Goal: Task Accomplishment & Management: Manage account settings

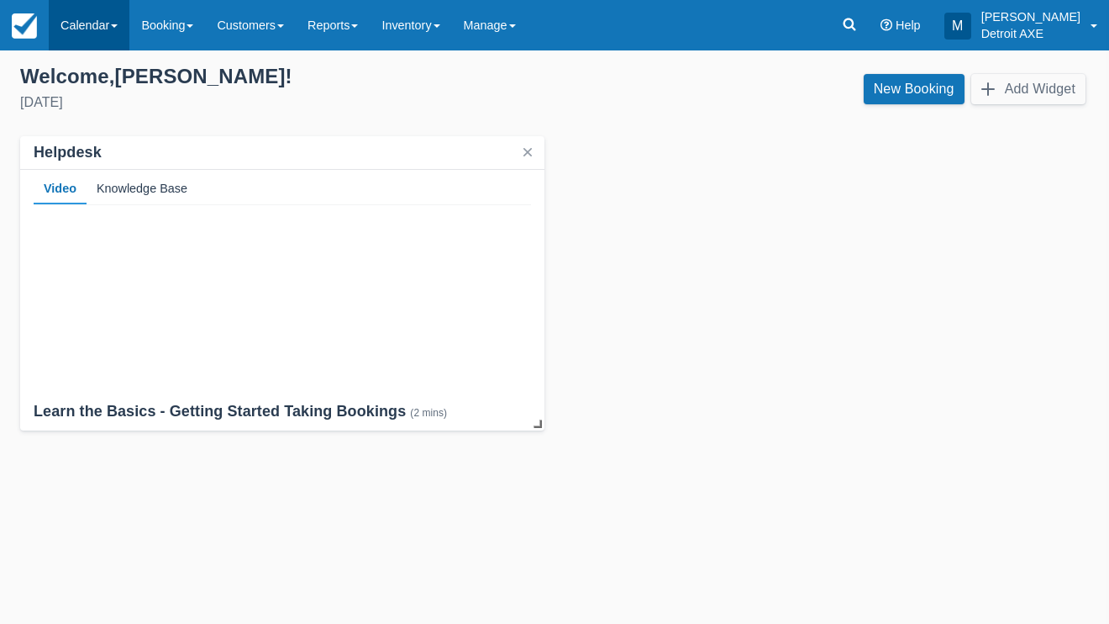
click at [112, 26] on link "Calendar" at bounding box center [89, 25] width 81 height 50
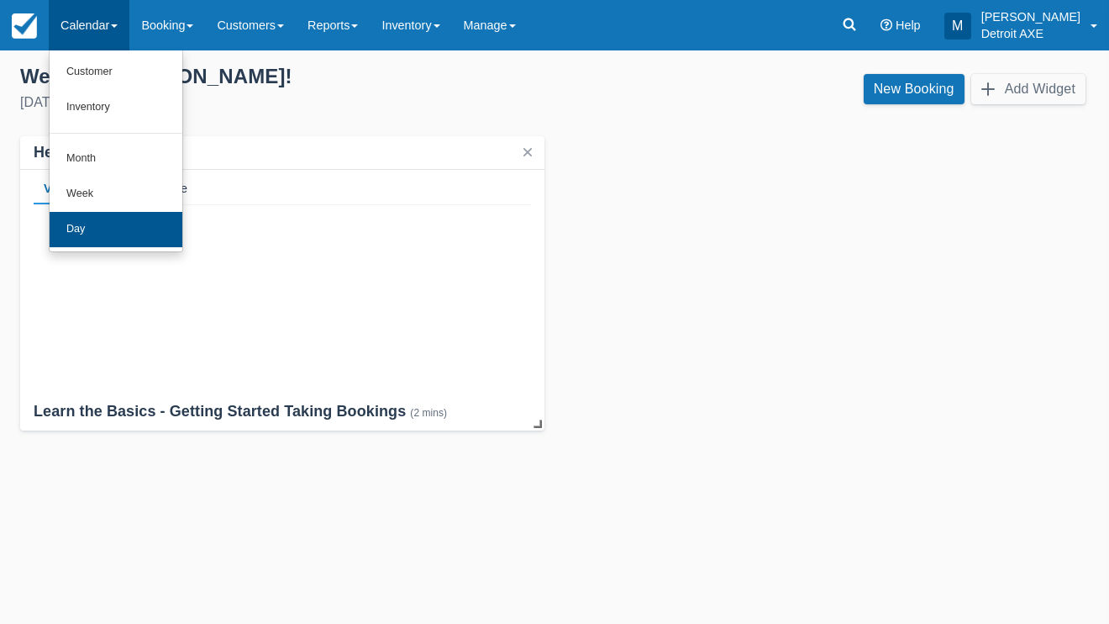
click at [166, 223] on link "Day" at bounding box center [116, 229] width 133 height 35
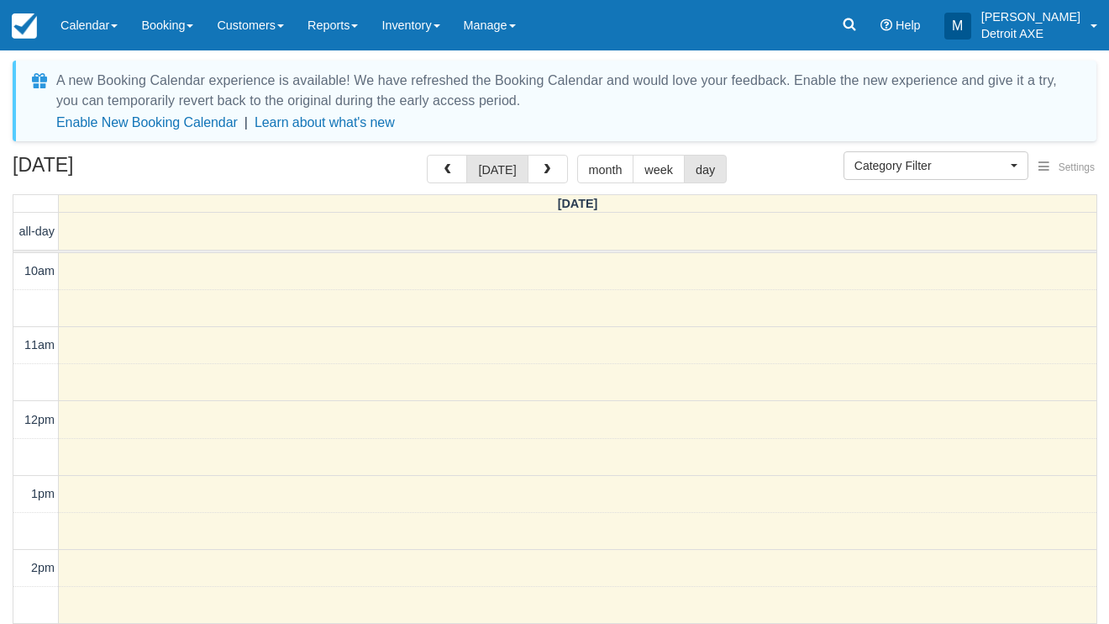
select select
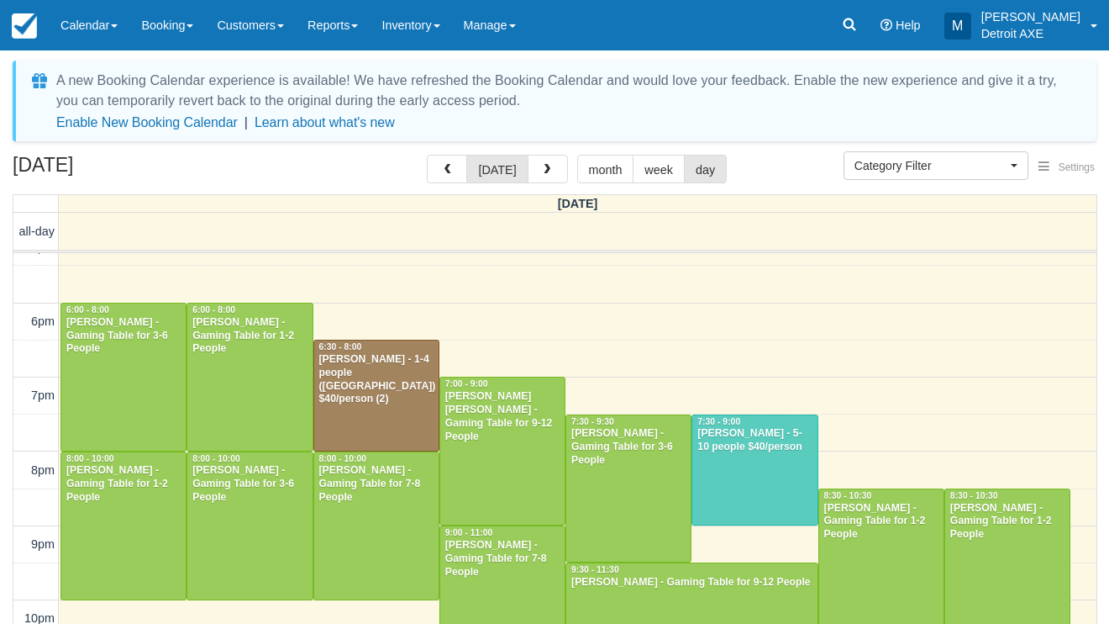
click at [355, 365] on div "Adam M Snow - 1-4 people (Shared Arena) $40/person (2)" at bounding box center [376, 380] width 116 height 54
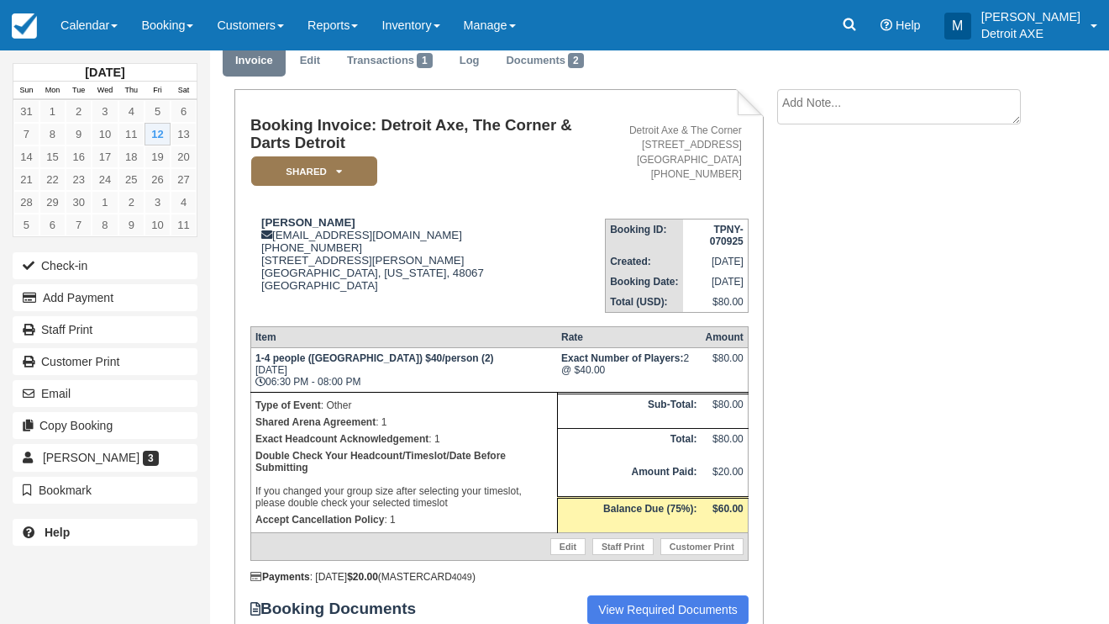
scroll to position [66, 0]
click at [90, 26] on link "Calendar" at bounding box center [89, 25] width 81 height 50
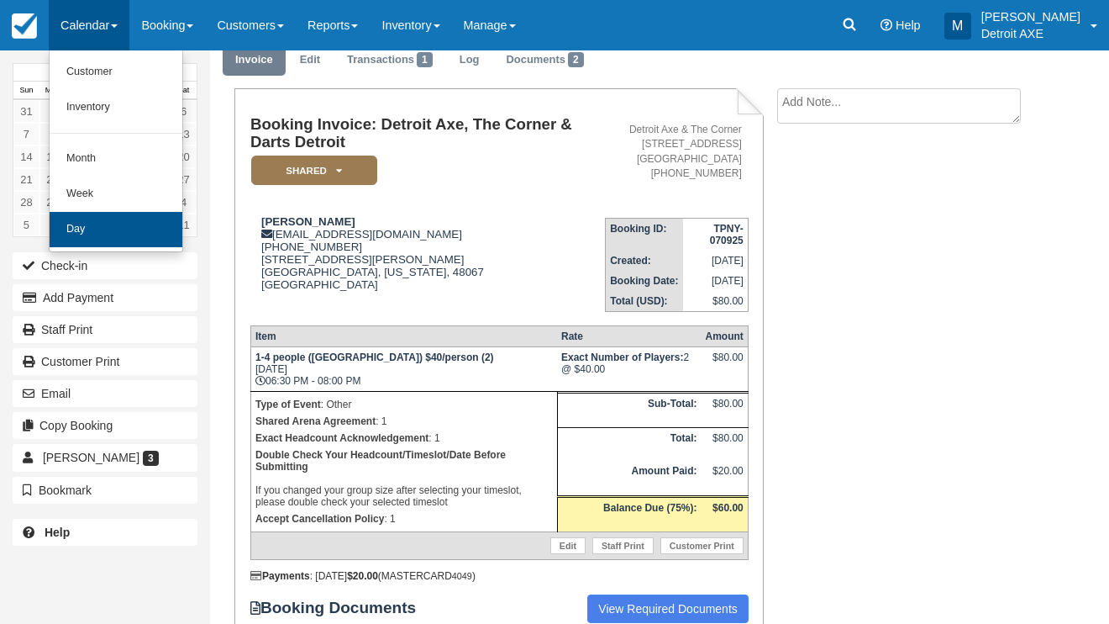
click at [133, 220] on link "Day" at bounding box center [116, 229] width 133 height 35
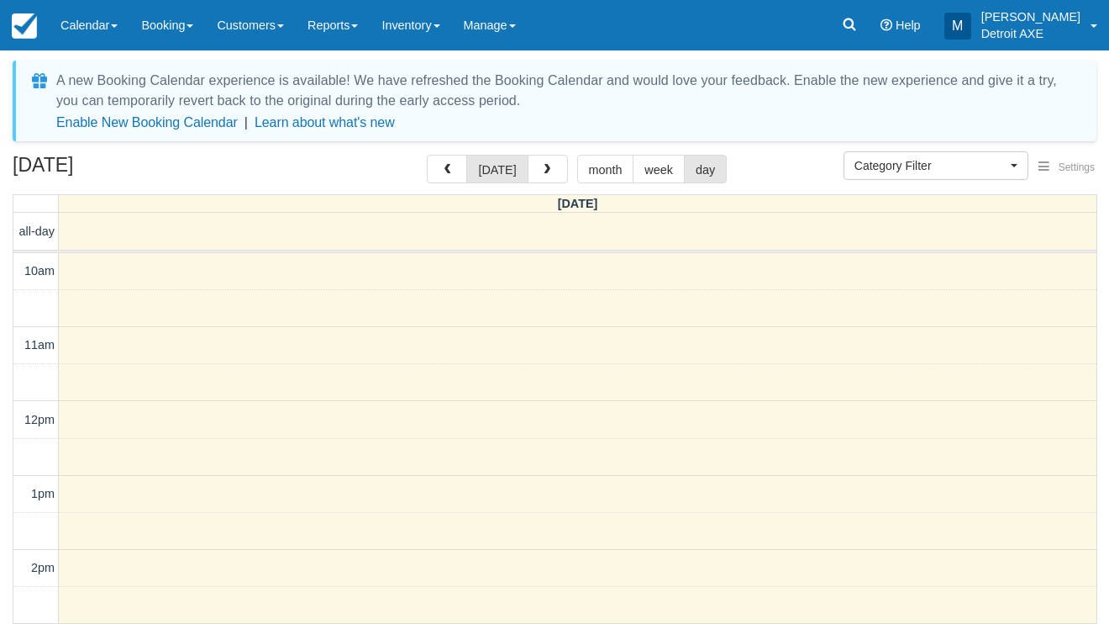
select select
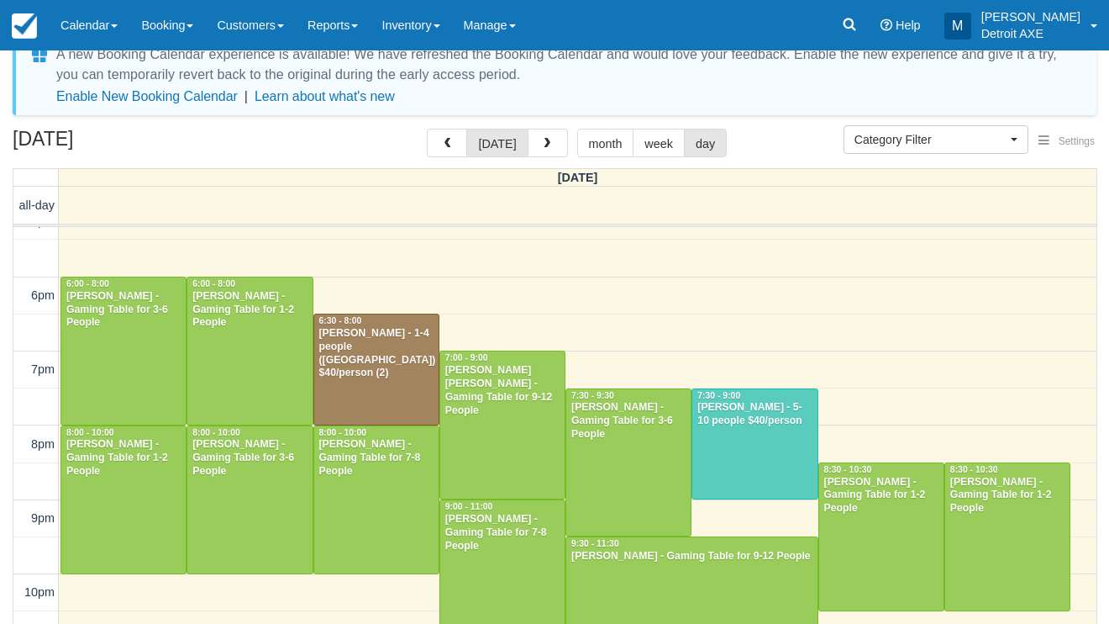
scroll to position [28, 0]
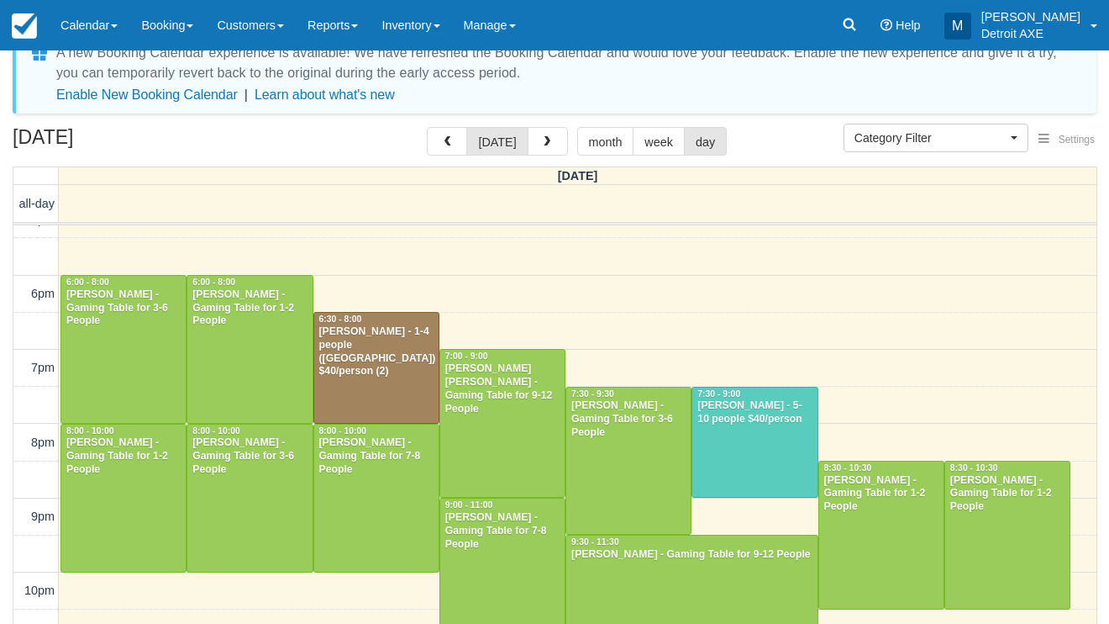
click at [752, 387] on div at bounding box center [754, 442] width 124 height 110
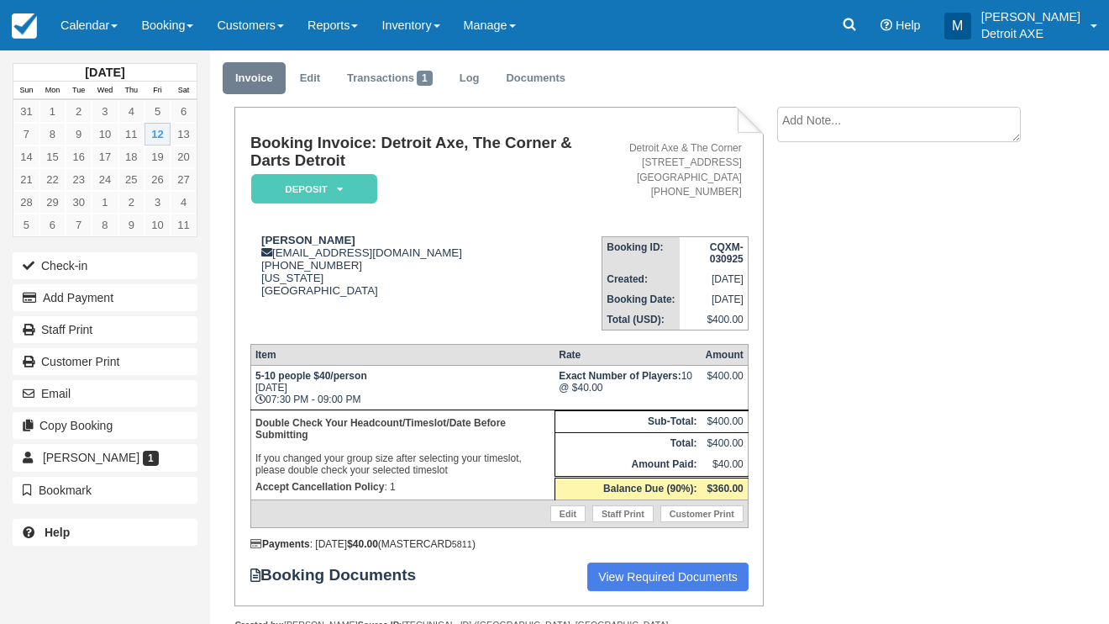
scroll to position [49, 0]
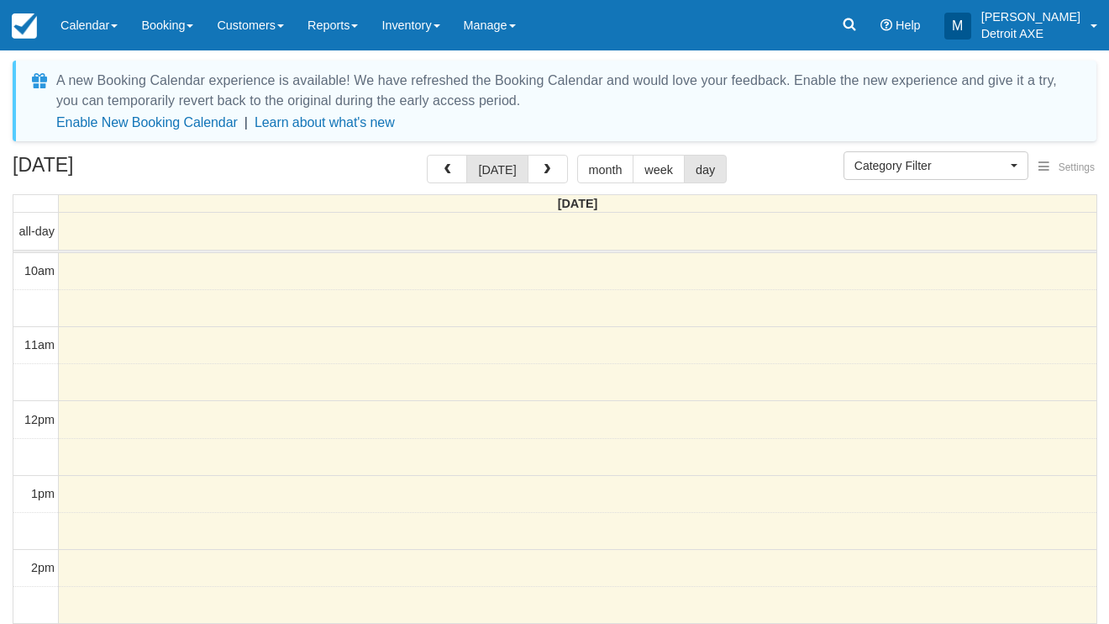
select select
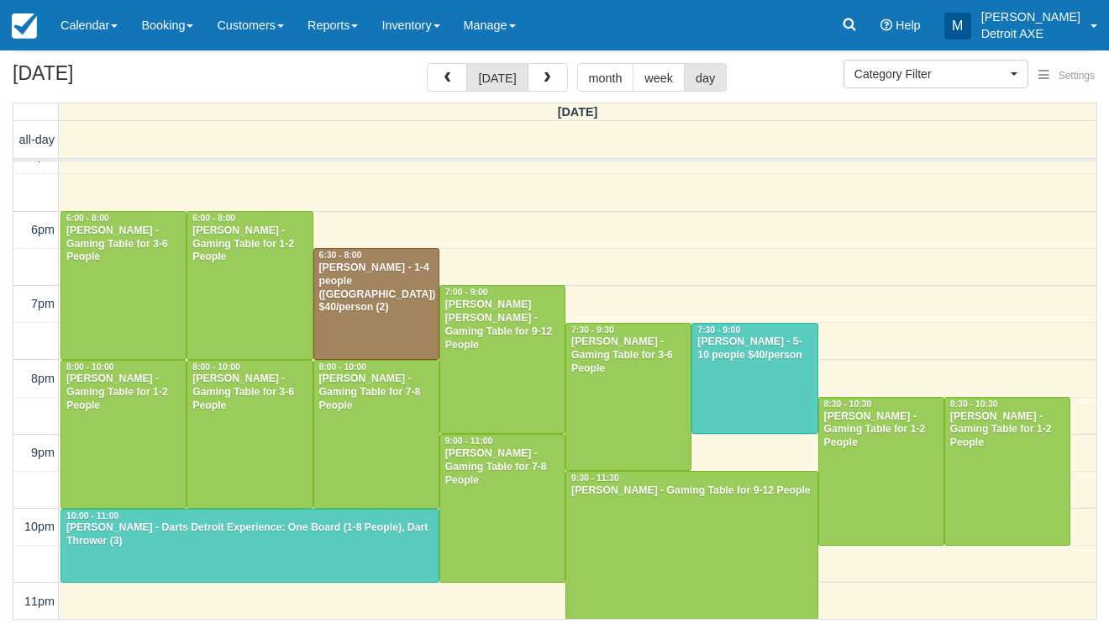
scroll to position [91, 0]
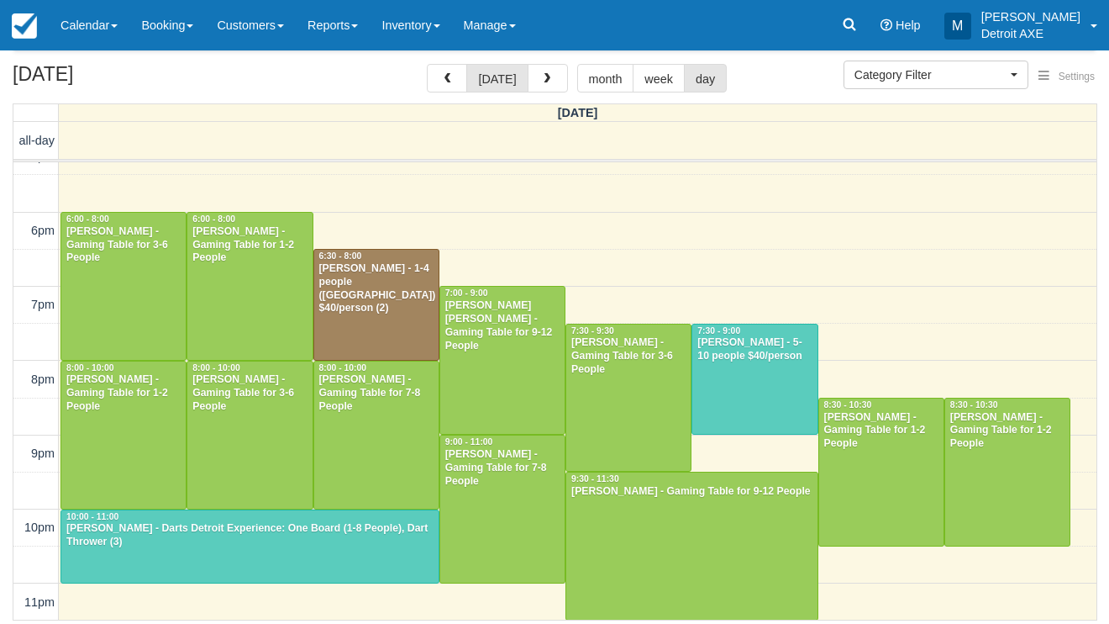
click at [293, 558] on div at bounding box center [249, 546] width 377 height 72
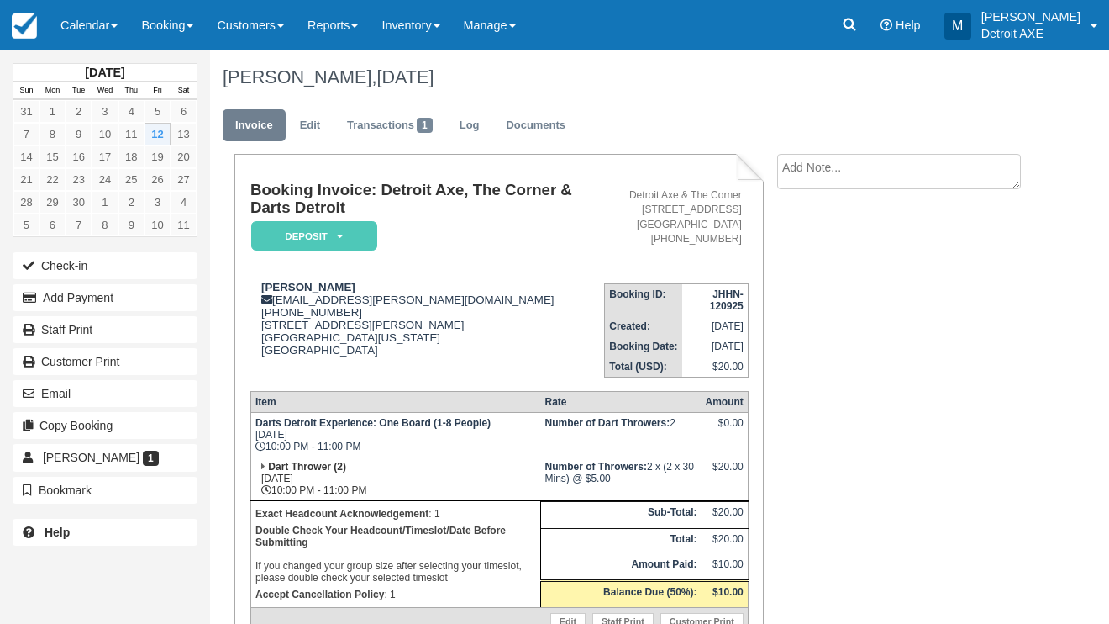
click at [349, 244] on em "Deposit" at bounding box center [314, 235] width 126 height 29
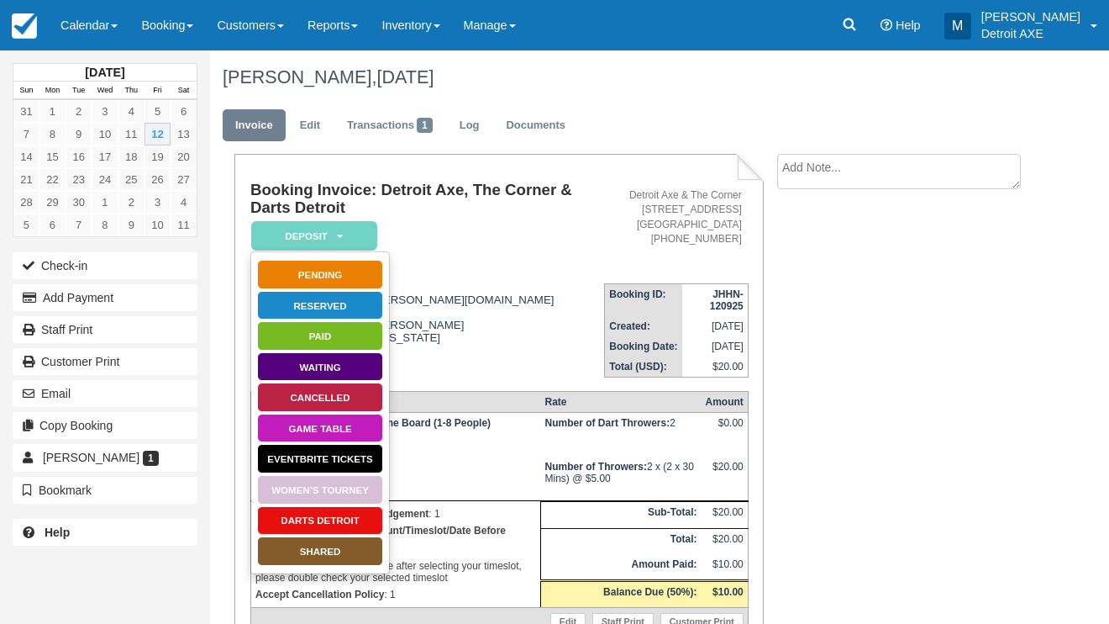
click at [353, 519] on link "Darts Detroit" at bounding box center [320, 520] width 126 height 29
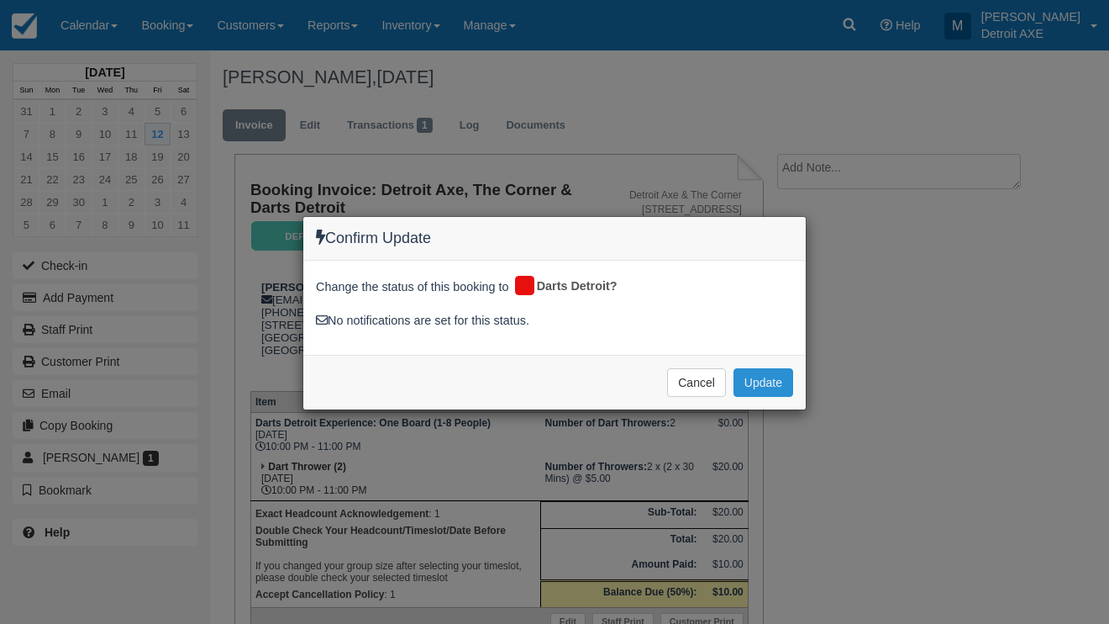
click at [771, 381] on button "Update" at bounding box center [764, 382] width 60 height 29
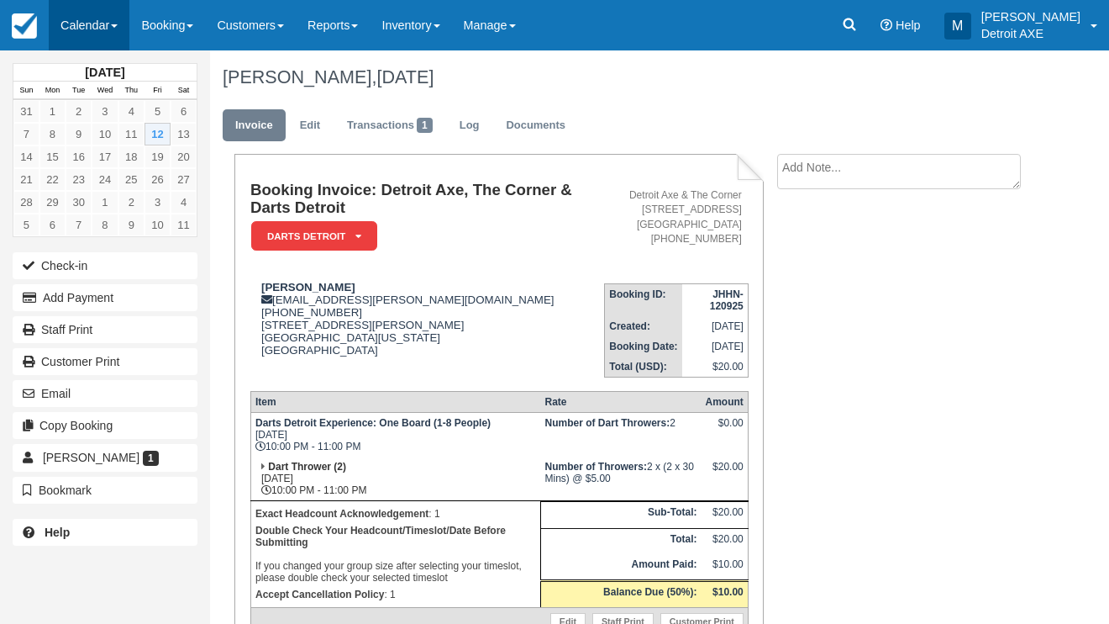
drag, startPoint x: 71, startPoint y: 28, endPoint x: 71, endPoint y: 11, distance: 16.8
click at [71, 28] on link "Calendar" at bounding box center [89, 25] width 81 height 50
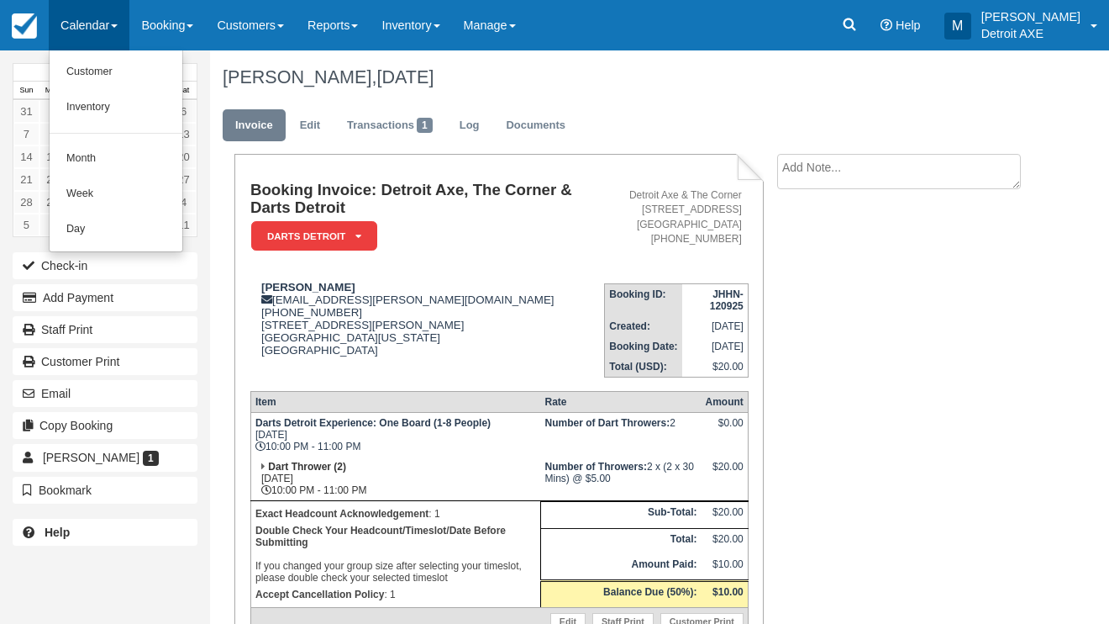
click at [112, 244] on ul "Customer Inventory Month Week Day" at bounding box center [116, 151] width 134 height 202
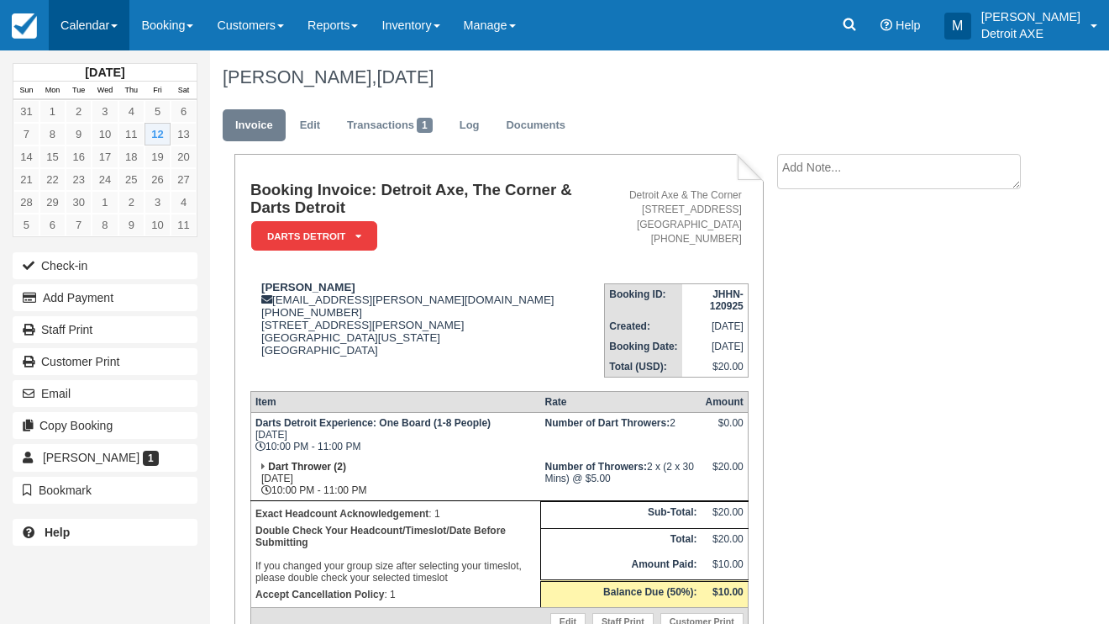
click at [79, 43] on link "Calendar" at bounding box center [89, 25] width 81 height 50
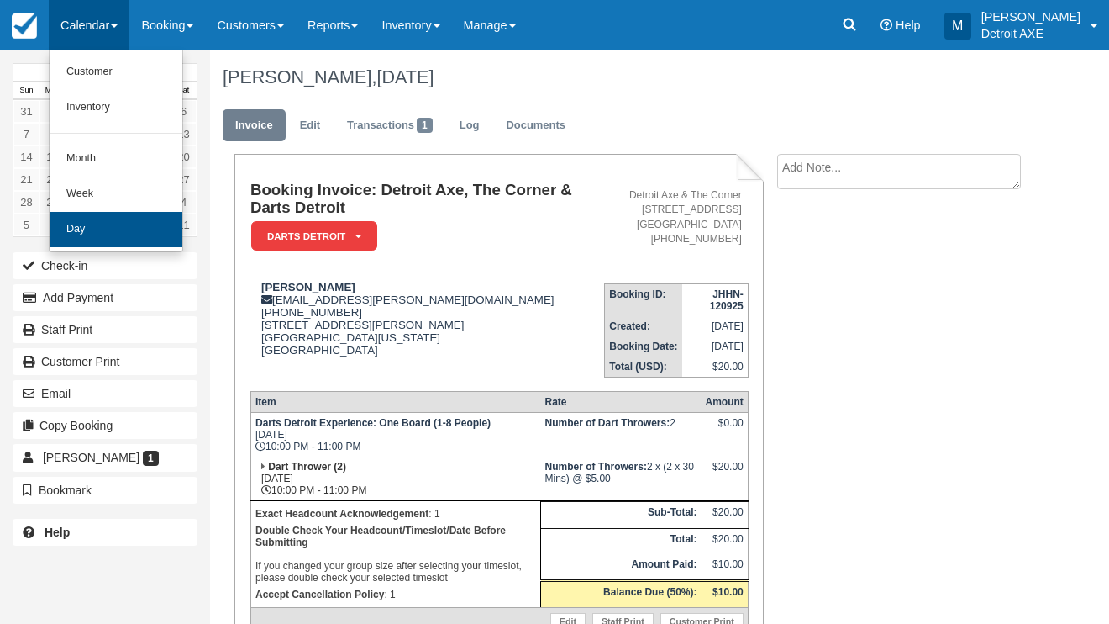
click at [110, 218] on link "Day" at bounding box center [116, 229] width 133 height 35
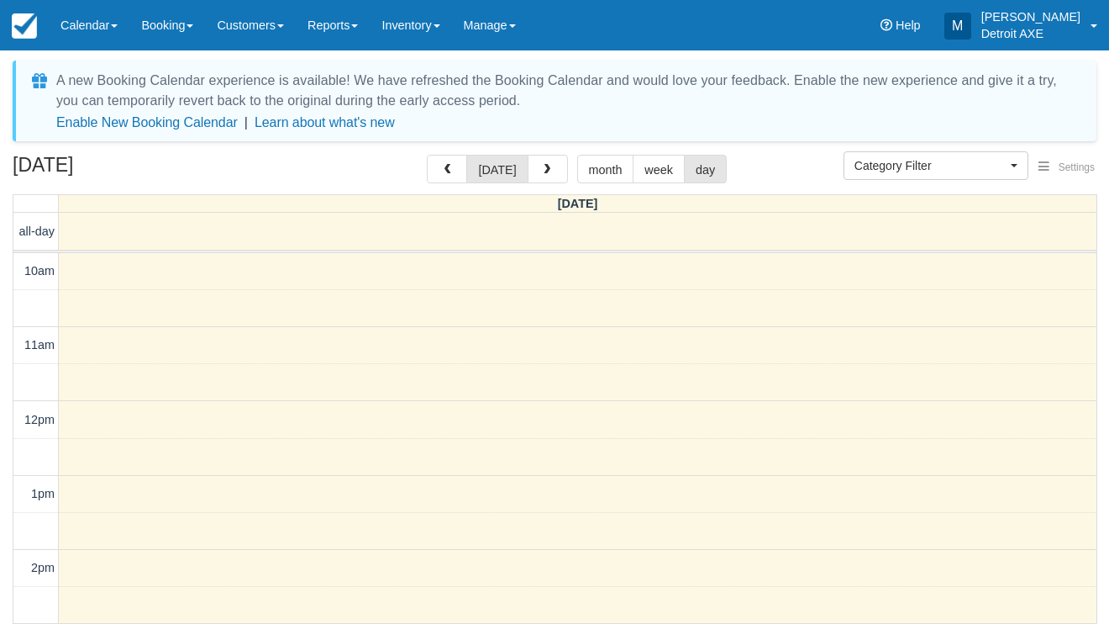
select select
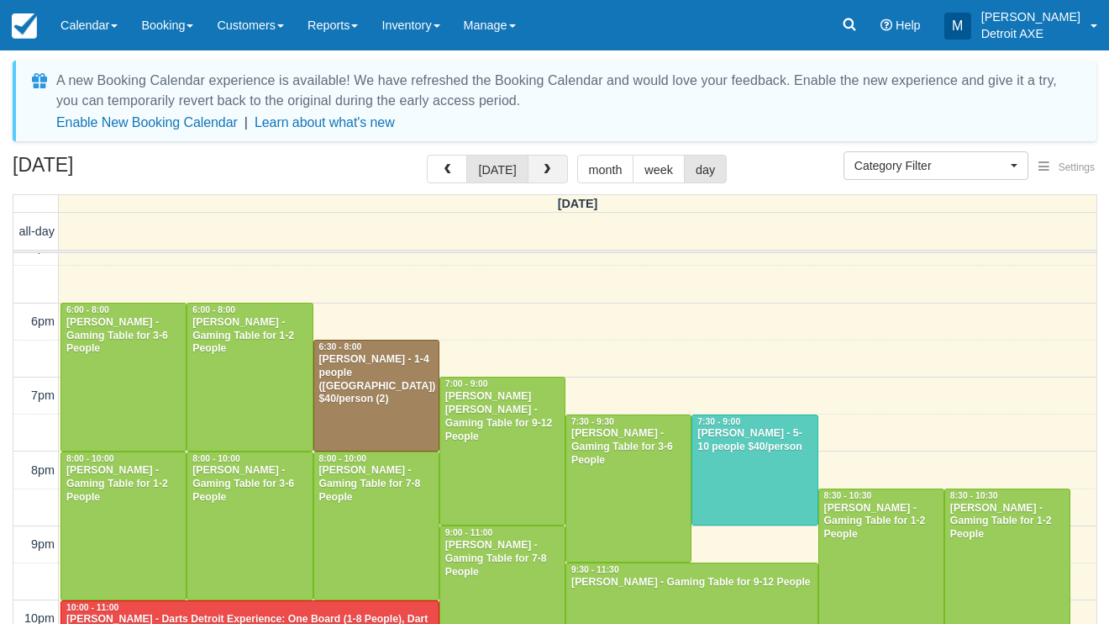
click at [541, 167] on span "button" at bounding box center [547, 170] width 12 height 12
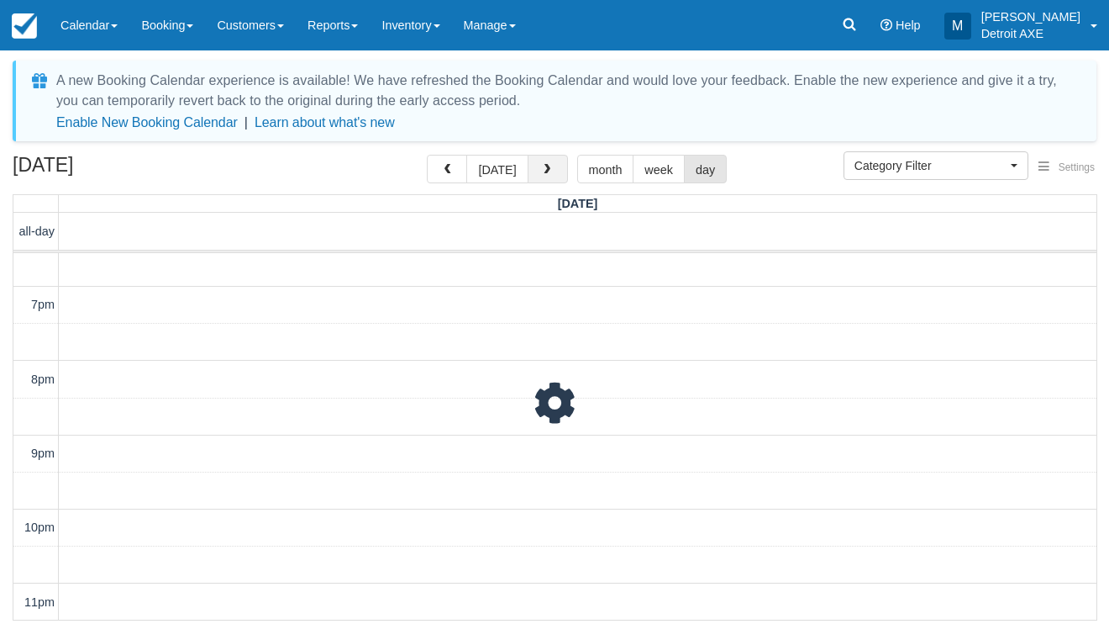
scroll to position [634, 0]
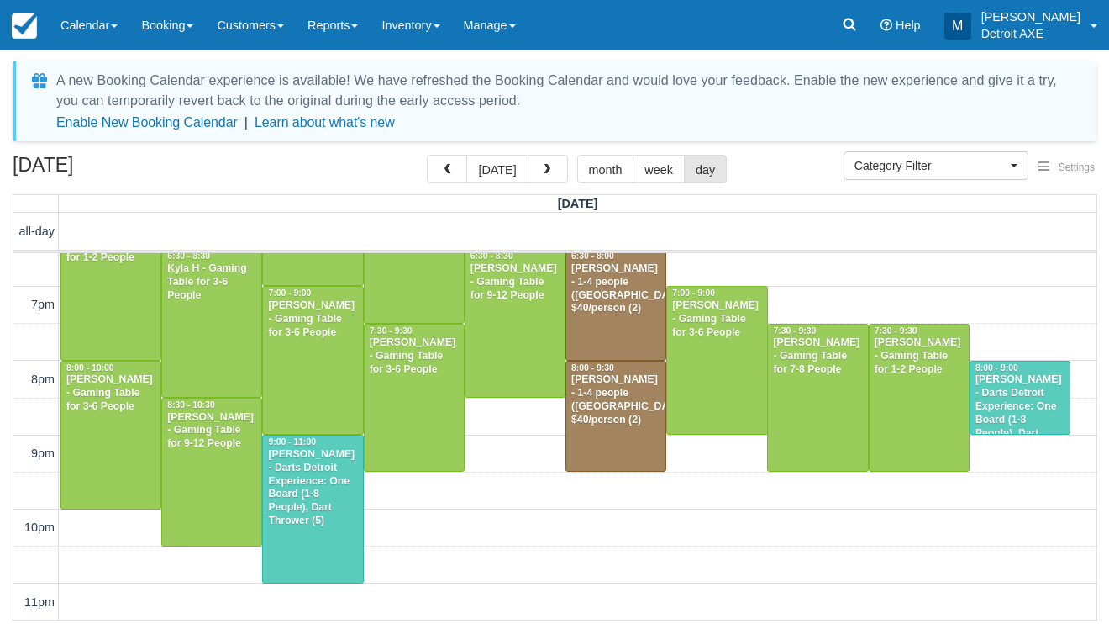
click at [1049, 388] on div "[PERSON_NAME] - Darts Detroit Experience: One Board (1-8 People), Dart Thrower …" at bounding box center [1020, 413] width 91 height 80
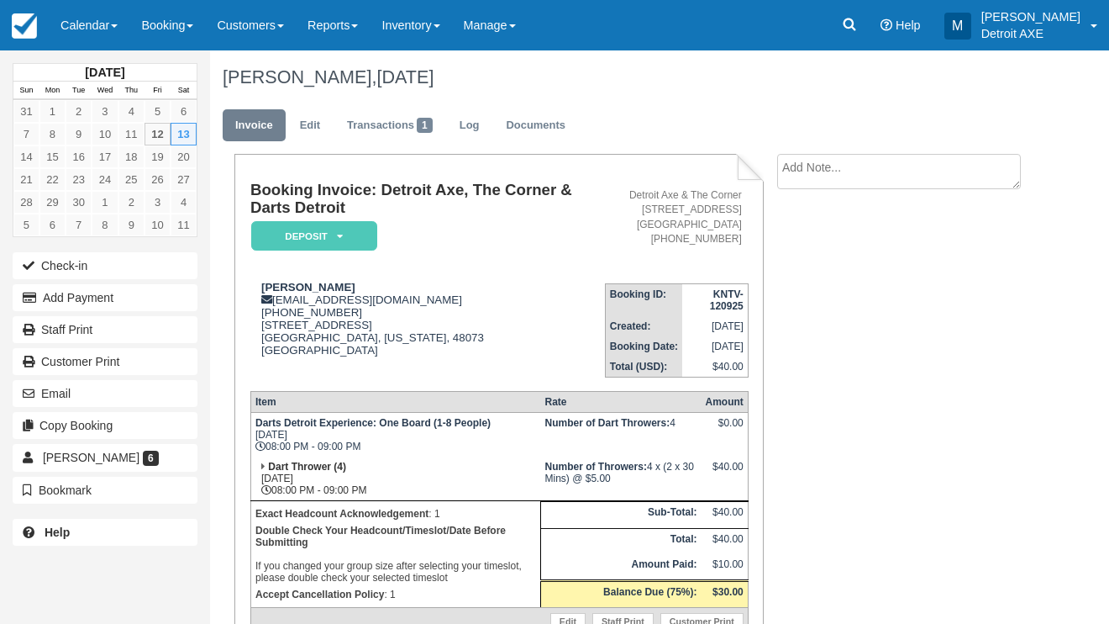
click at [342, 239] on icon at bounding box center [340, 236] width 6 height 10
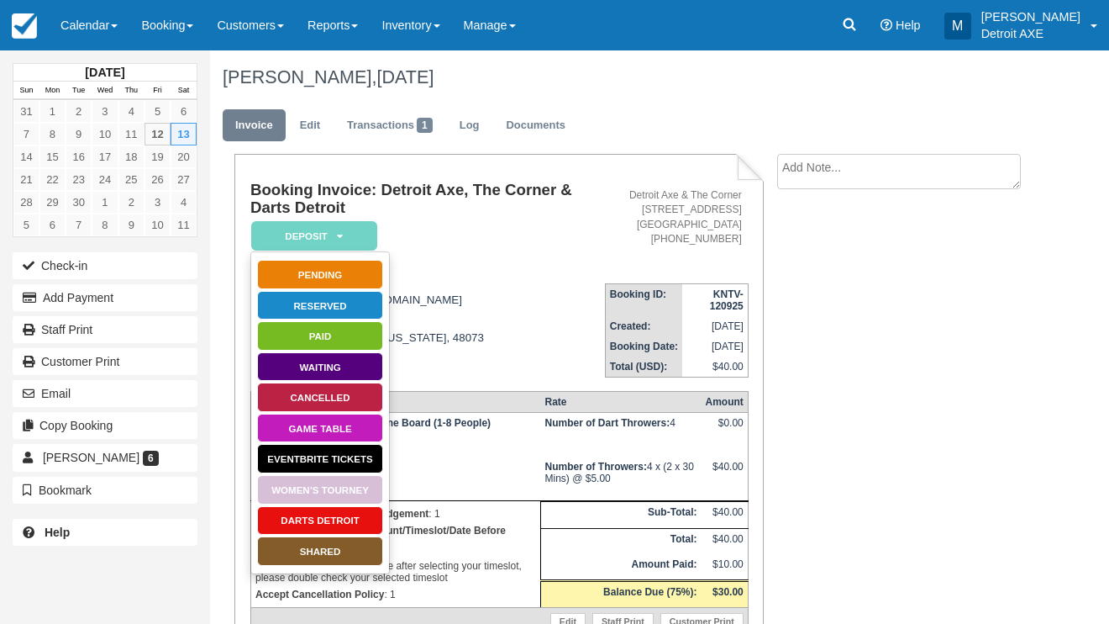
click at [324, 542] on link "SHARED" at bounding box center [320, 550] width 126 height 29
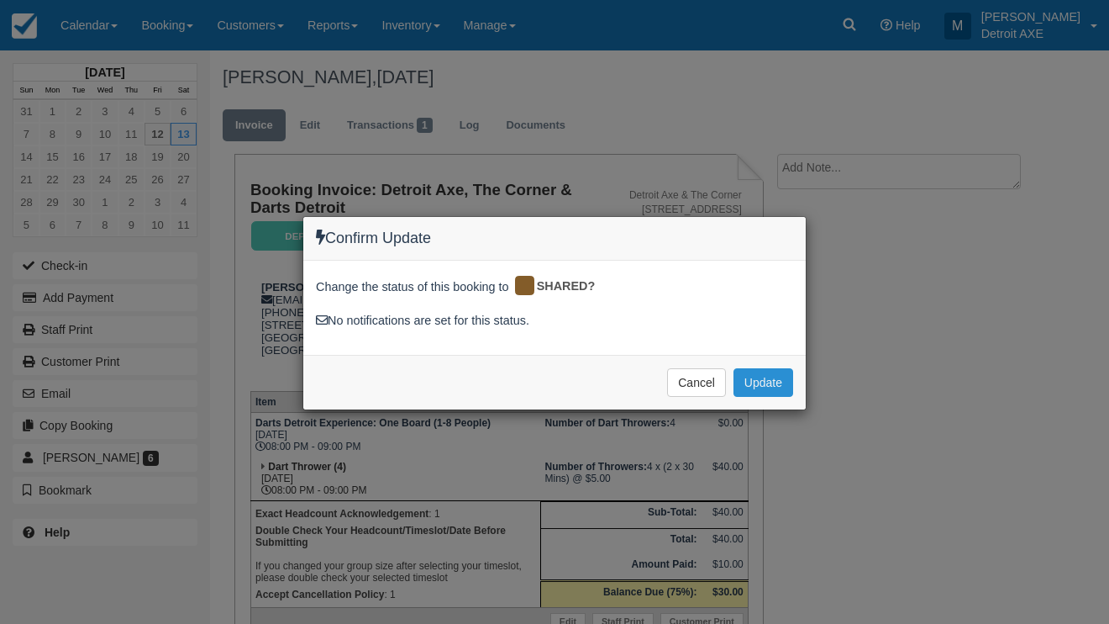
click at [777, 375] on button "Update" at bounding box center [764, 382] width 60 height 29
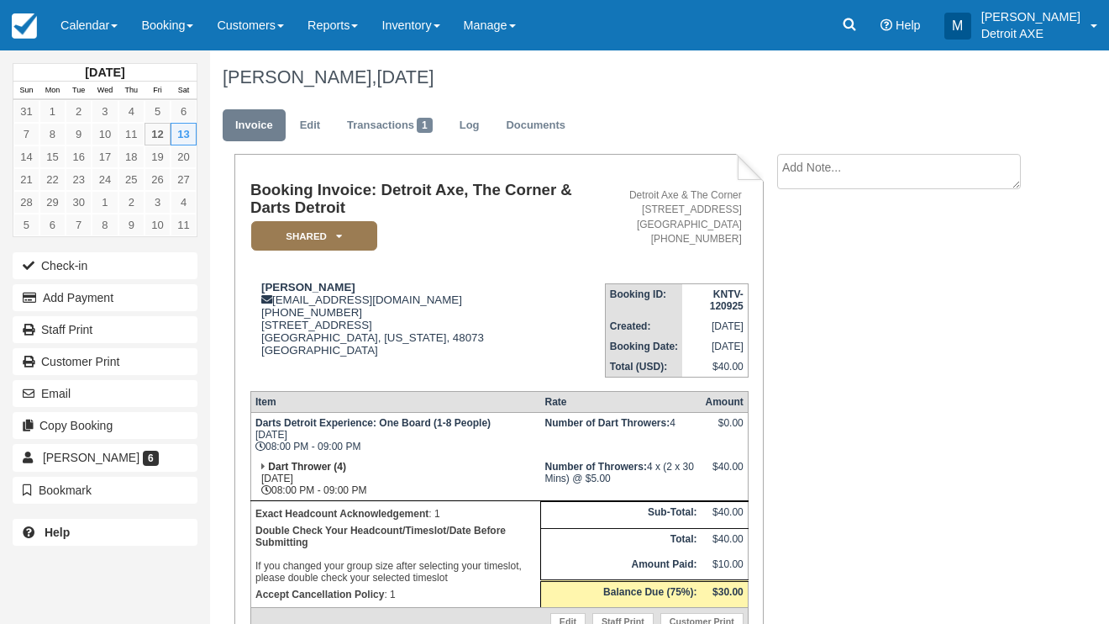
click at [310, 231] on em "SHARED" at bounding box center [314, 235] width 126 height 29
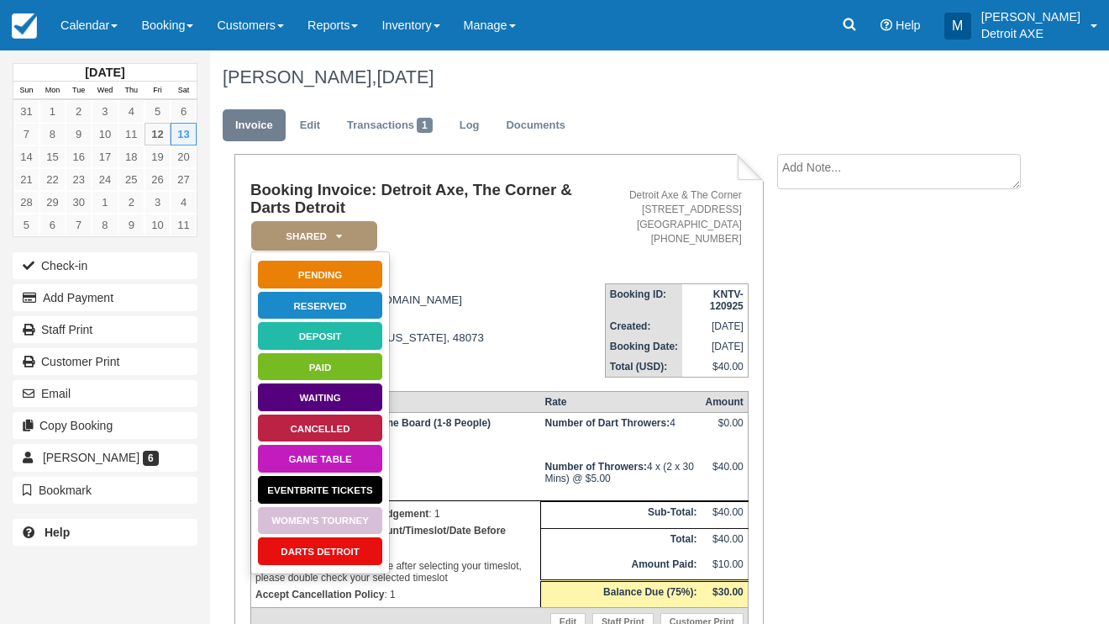
click at [348, 545] on link "Darts Detroit" at bounding box center [320, 550] width 126 height 29
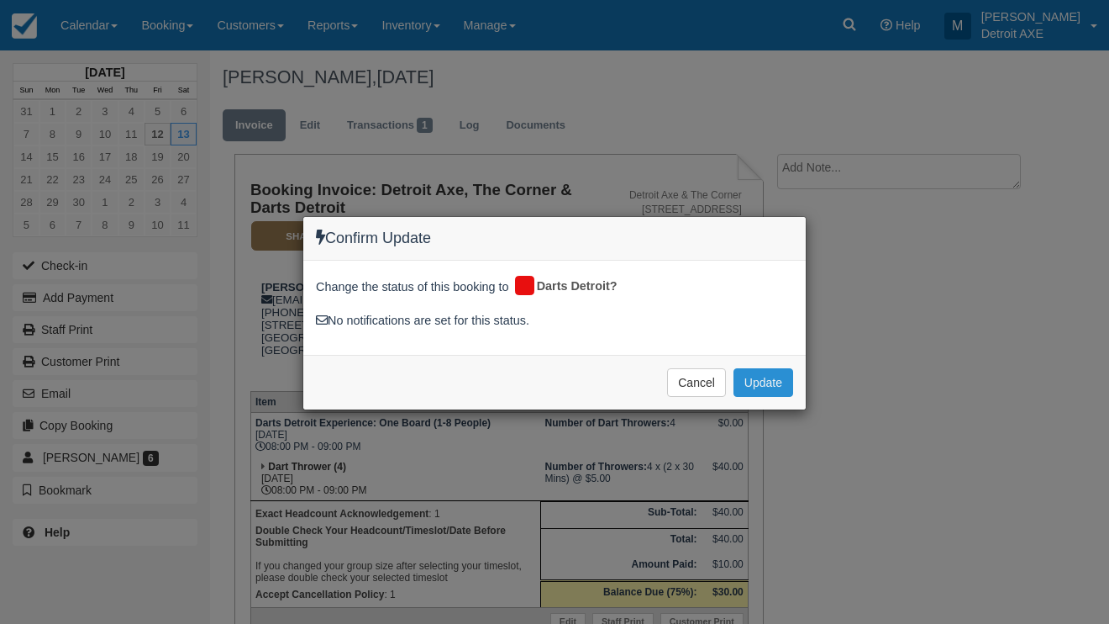
click at [764, 386] on button "Update" at bounding box center [764, 382] width 60 height 29
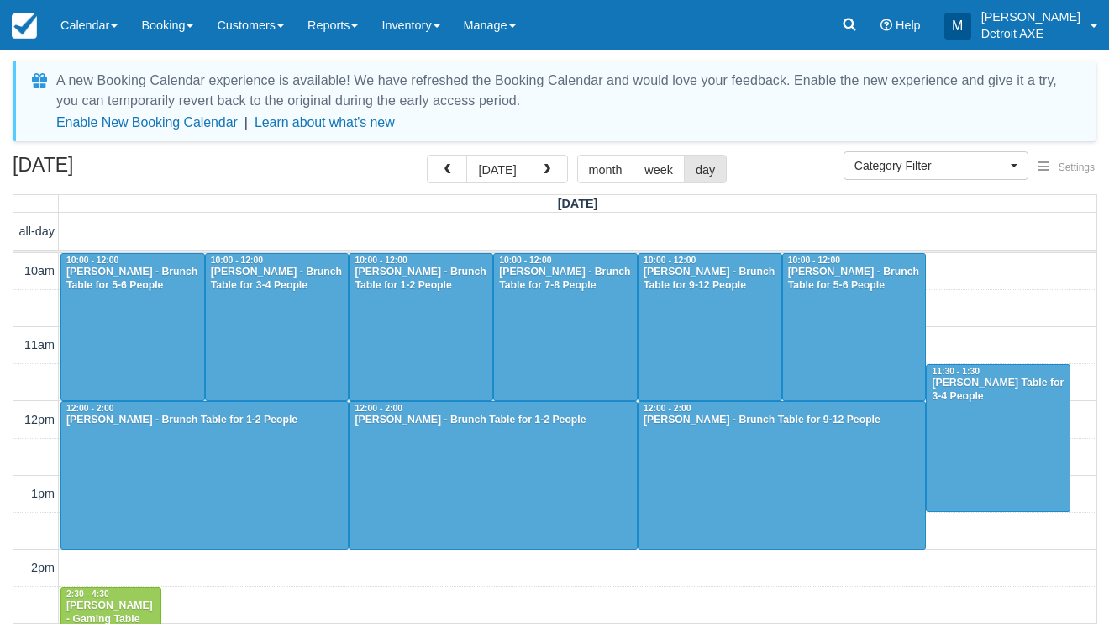
select select
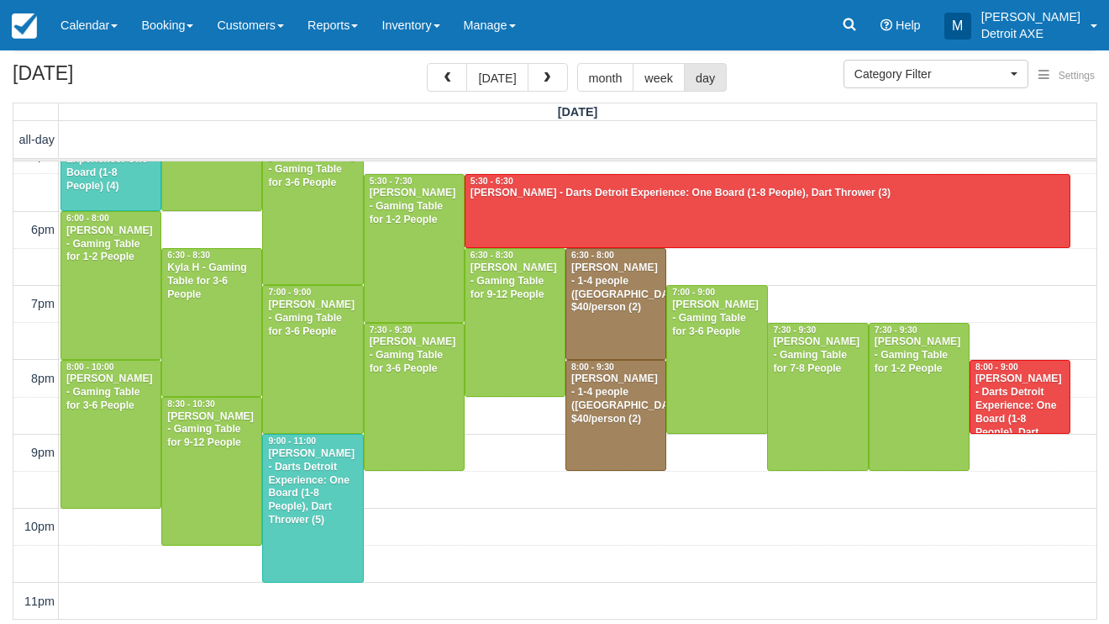
scroll to position [91, 0]
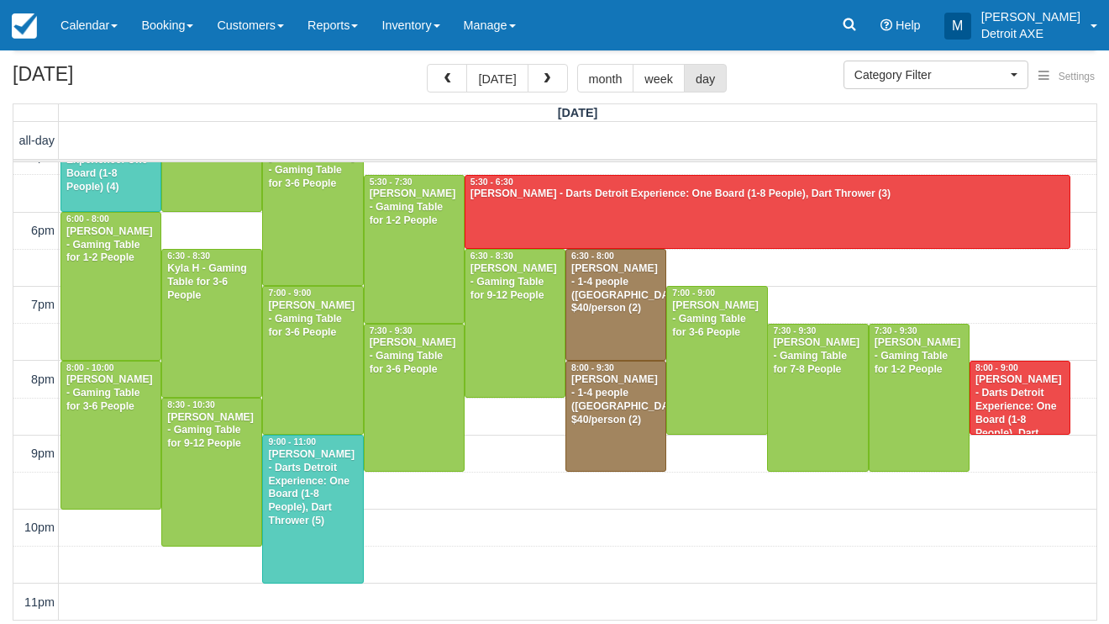
click at [313, 563] on div at bounding box center [312, 508] width 99 height 147
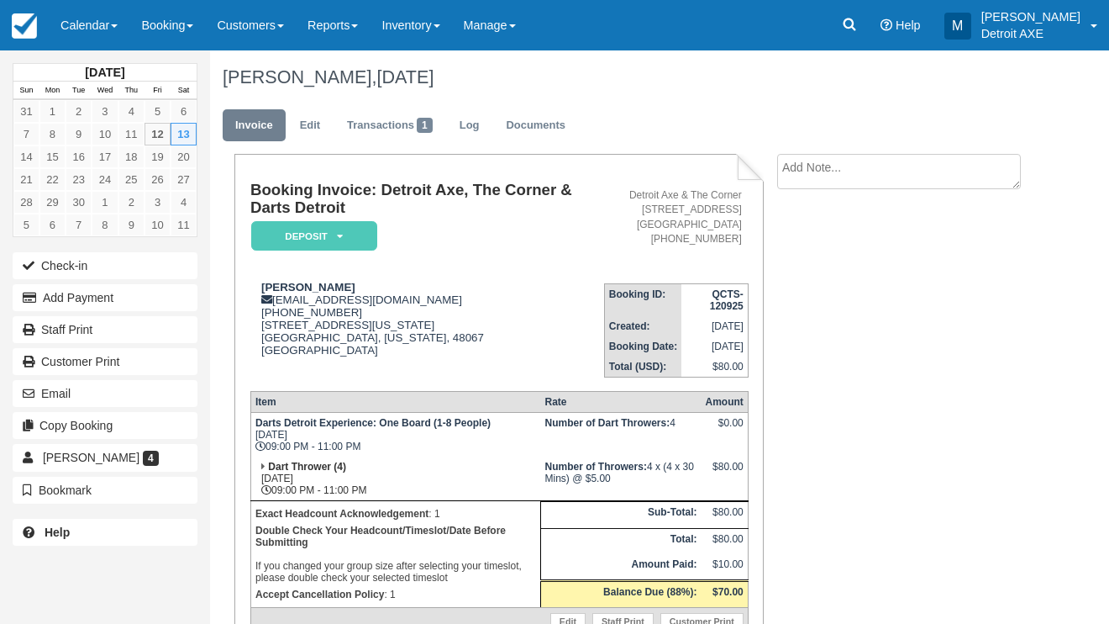
click at [293, 237] on em "Deposit" at bounding box center [314, 235] width 126 height 29
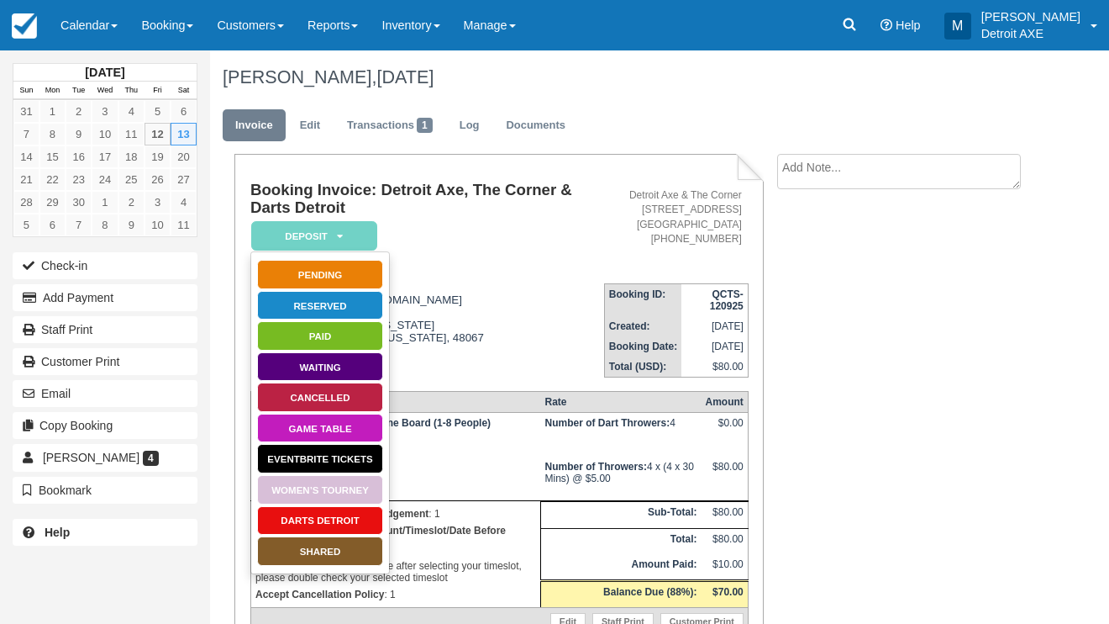
click at [341, 518] on link "Darts Detroit" at bounding box center [320, 520] width 126 height 29
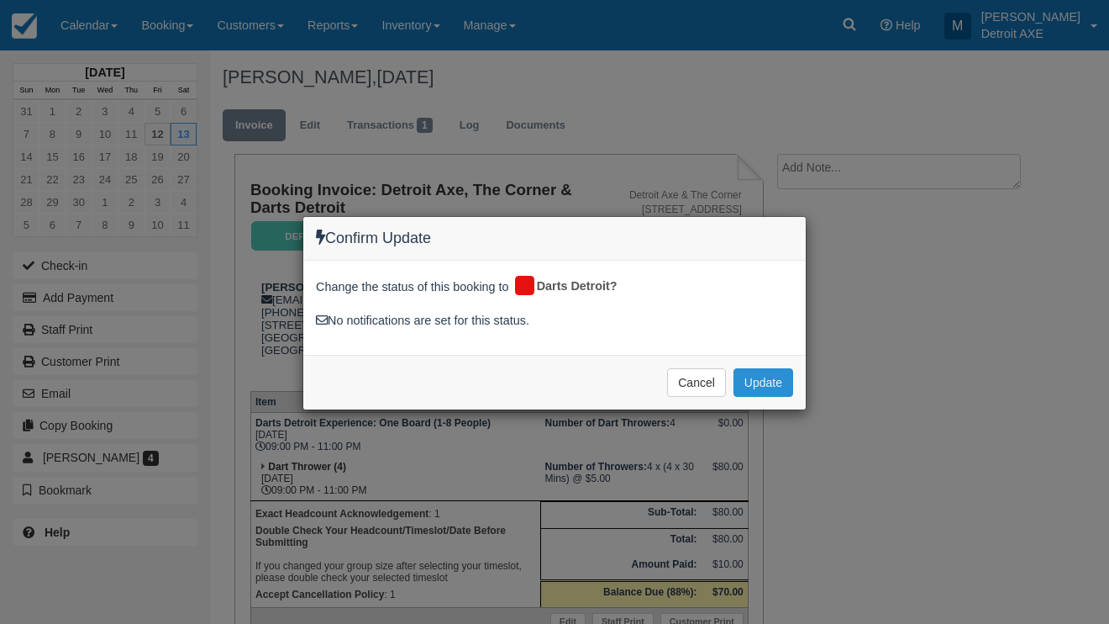
click at [754, 382] on button "Update" at bounding box center [764, 382] width 60 height 29
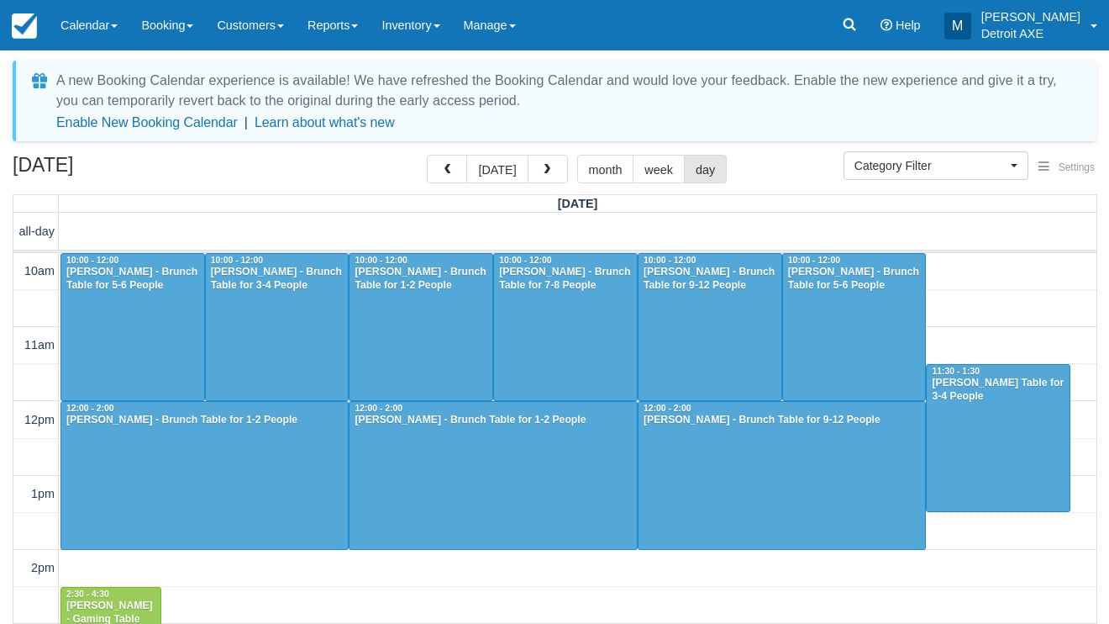
select select
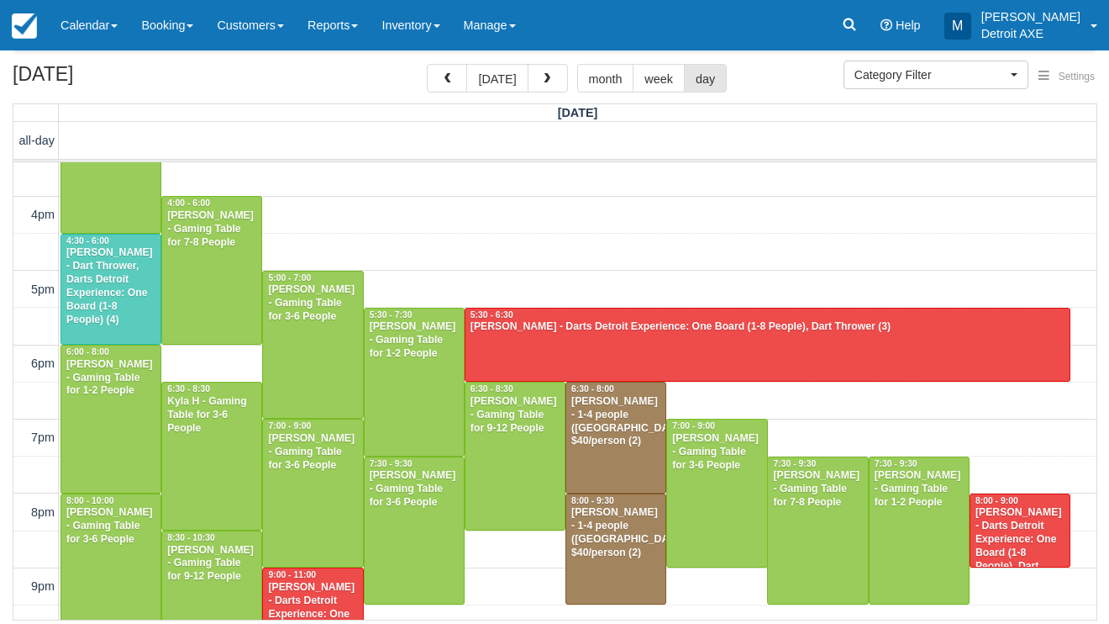
scroll to position [390, 0]
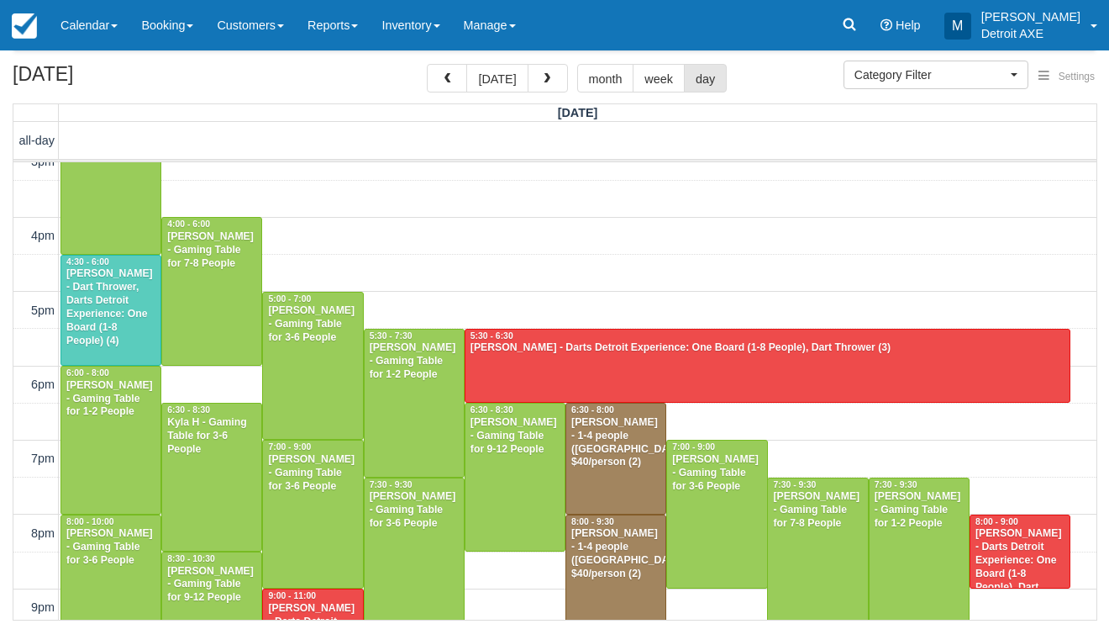
click at [134, 316] on div "[PERSON_NAME] - Dart Thrower, Darts Detroit Experience: One Board (1-8 People) …" at bounding box center [111, 307] width 91 height 80
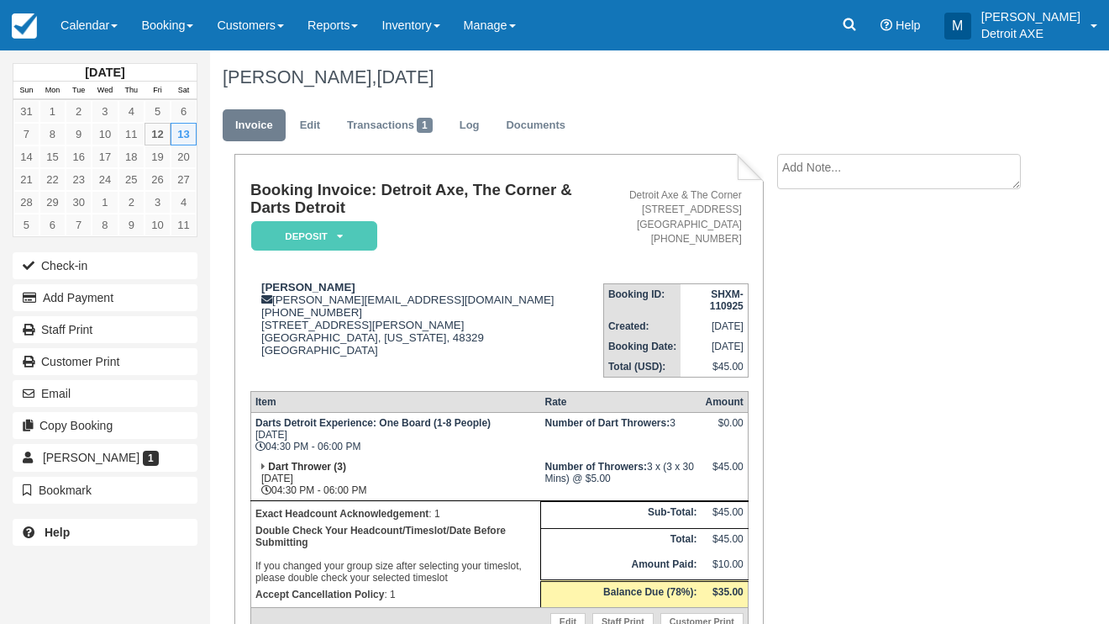
click at [339, 244] on em "Deposit" at bounding box center [314, 235] width 126 height 29
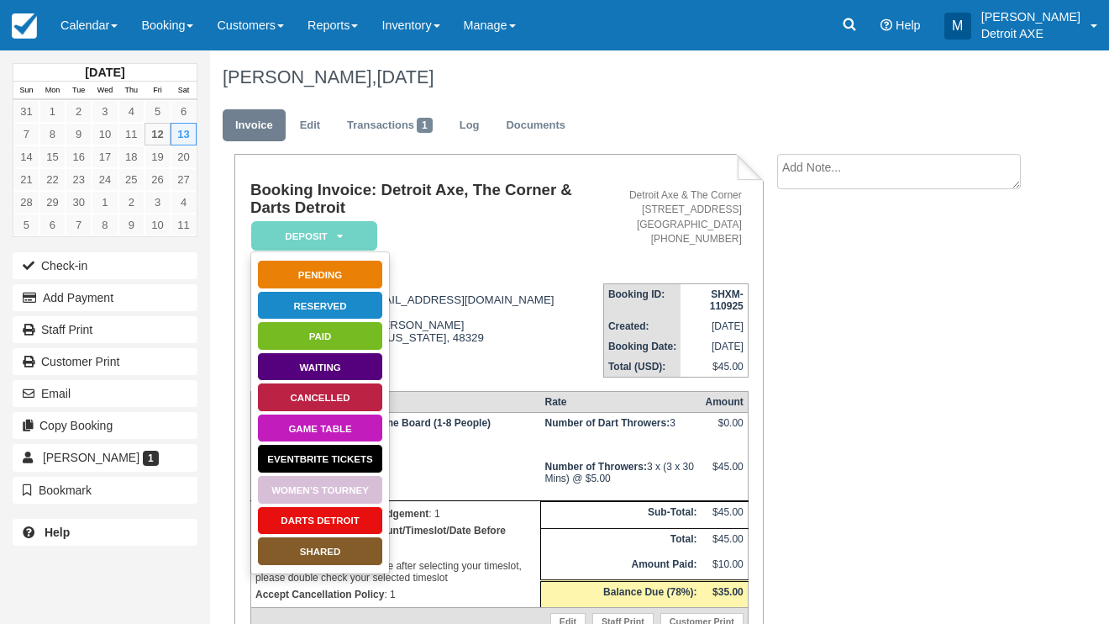
click at [339, 518] on link "Darts Detroit" at bounding box center [320, 520] width 126 height 29
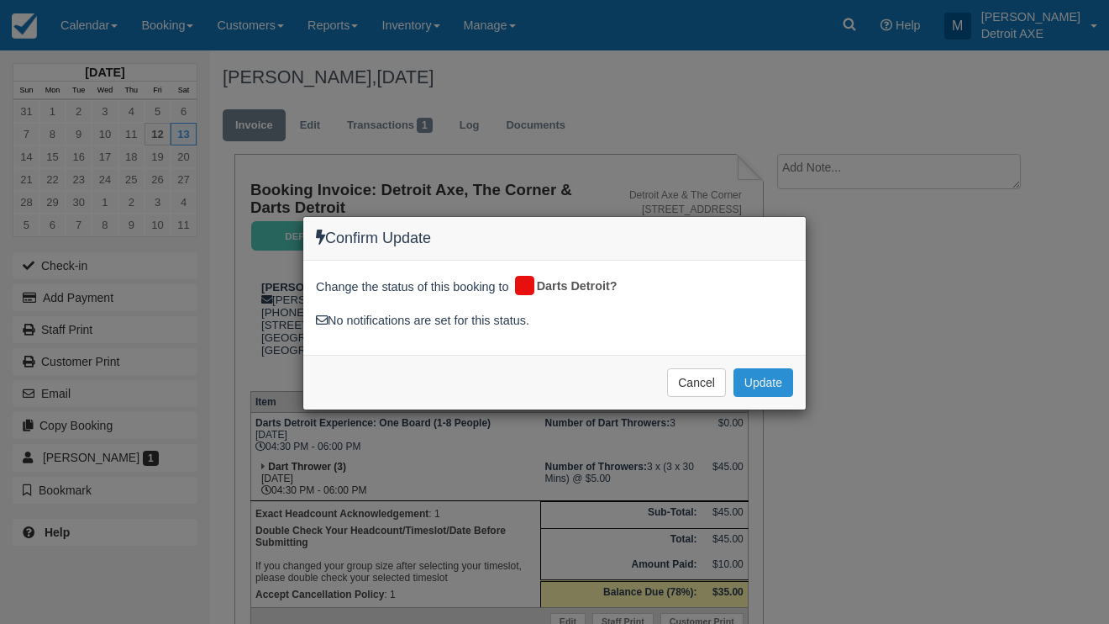
click at [771, 383] on button "Update" at bounding box center [764, 382] width 60 height 29
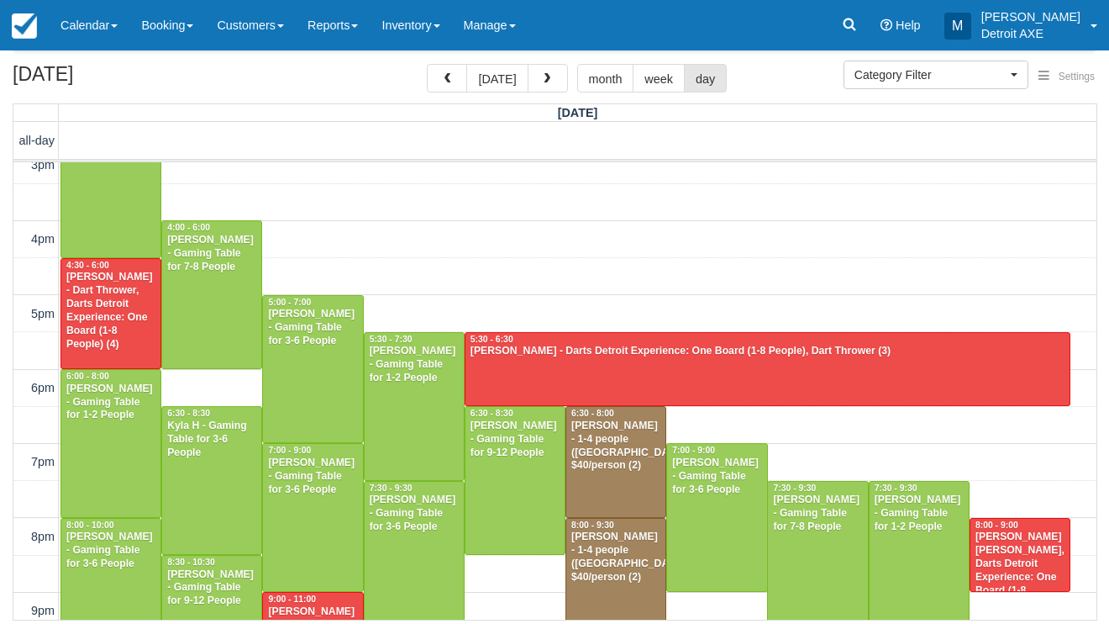
scroll to position [447, 0]
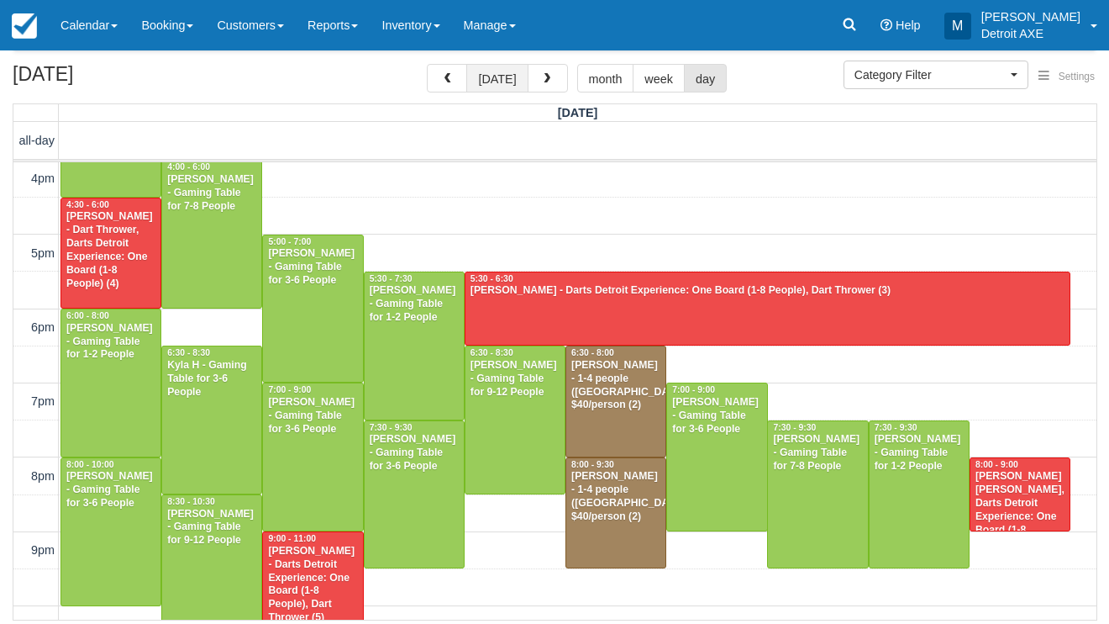
click at [500, 76] on button "[DATE]" at bounding box center [496, 78] width 61 height 29
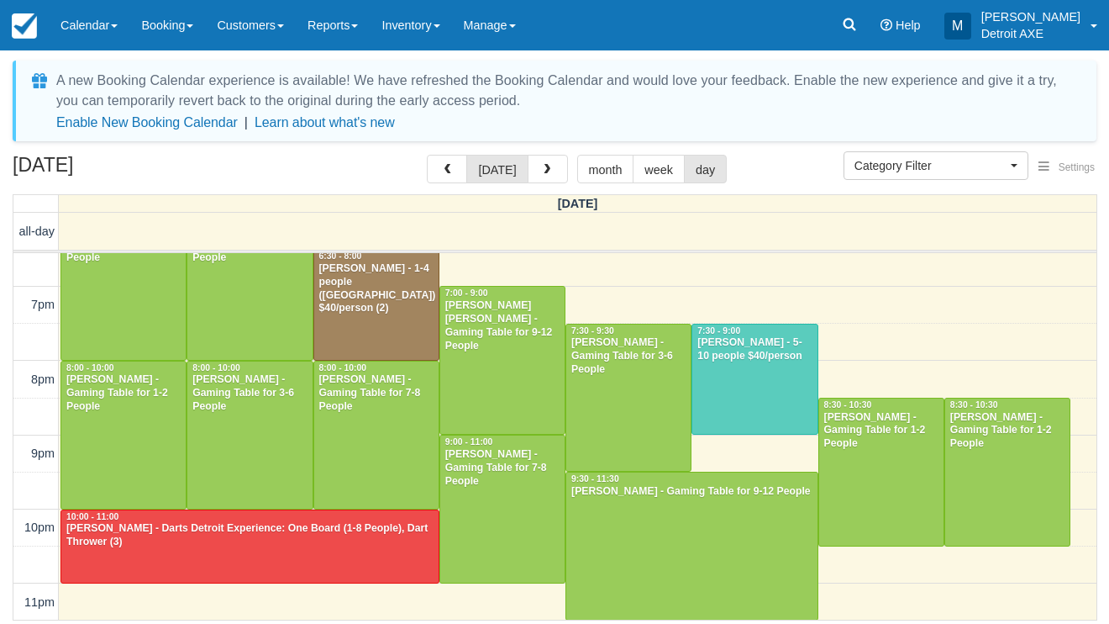
scroll to position [634, 0]
click at [403, 188] on div "[DATE] [DATE] month week day" at bounding box center [555, 173] width 1084 height 36
click at [546, 166] on span "button" at bounding box center [547, 170] width 12 height 12
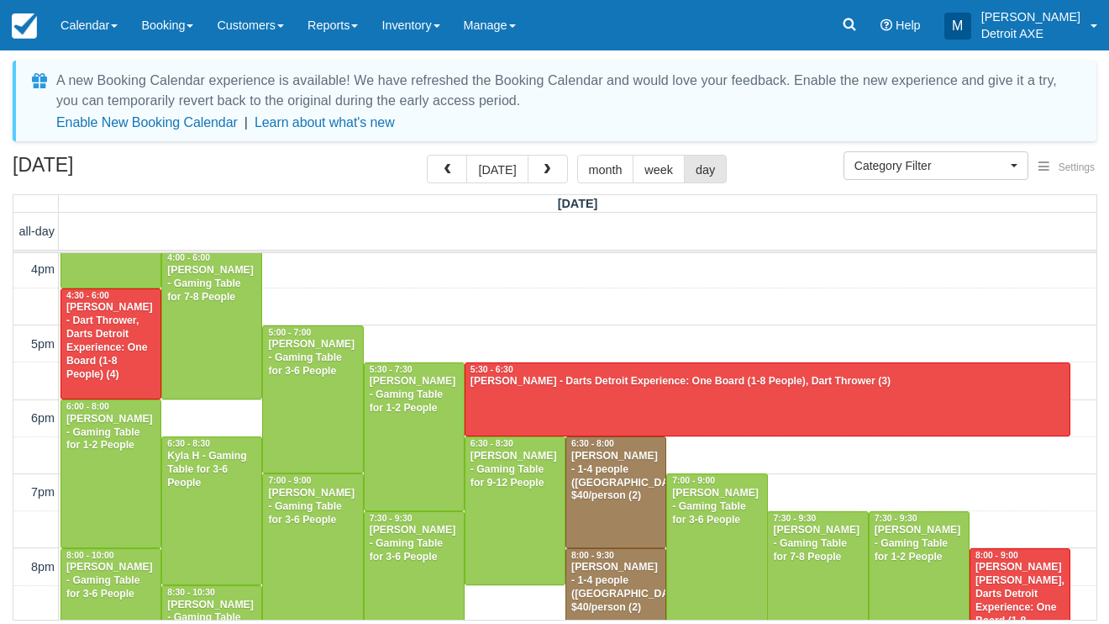
scroll to position [439, 0]
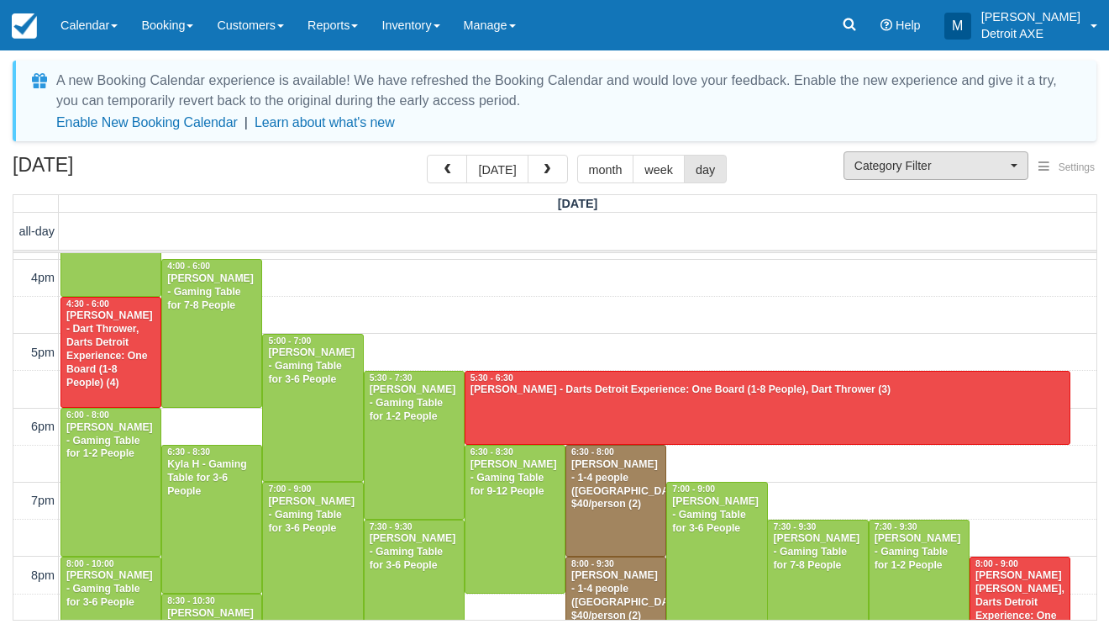
click at [951, 152] on button "Category Filter" at bounding box center [936, 165] width 185 height 29
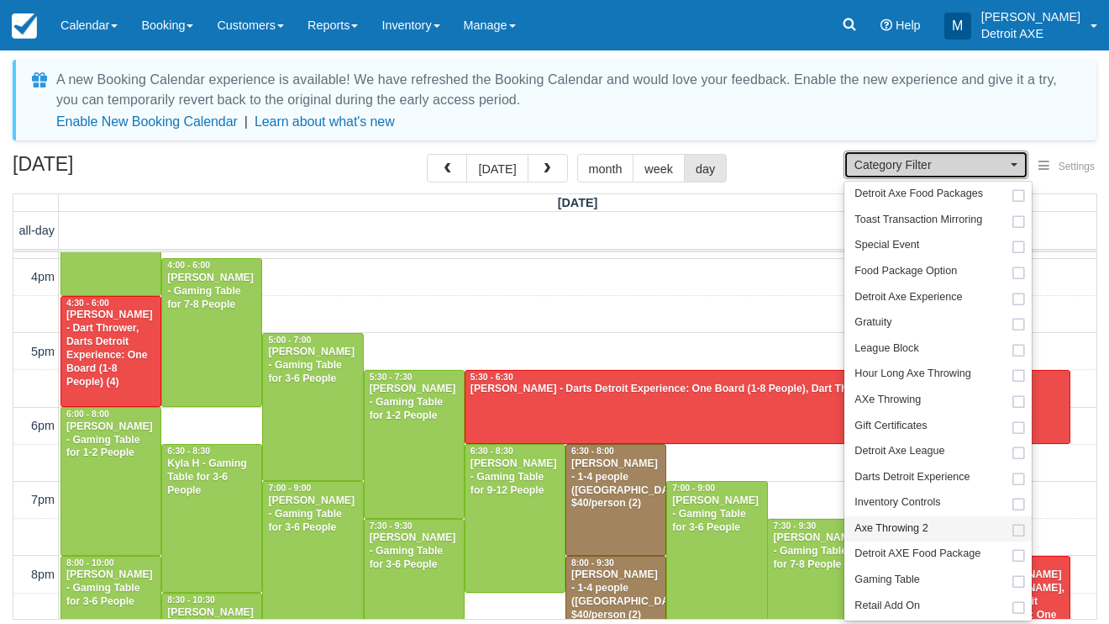
scroll to position [0, 0]
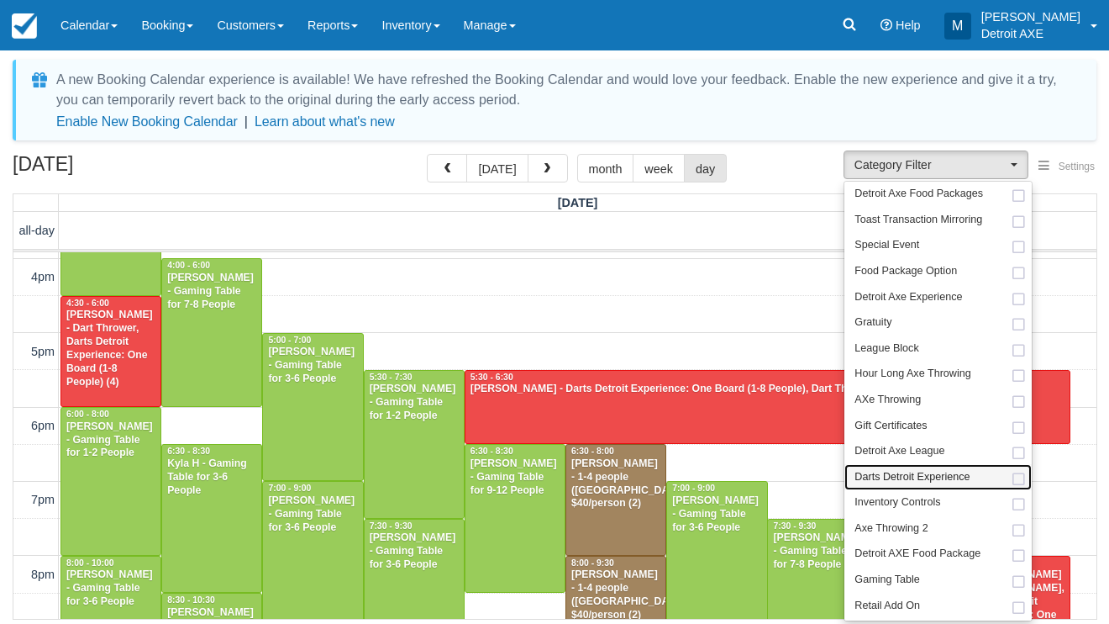
click at [921, 470] on span "Darts Detroit Experience" at bounding box center [912, 477] width 115 height 15
select select "52"
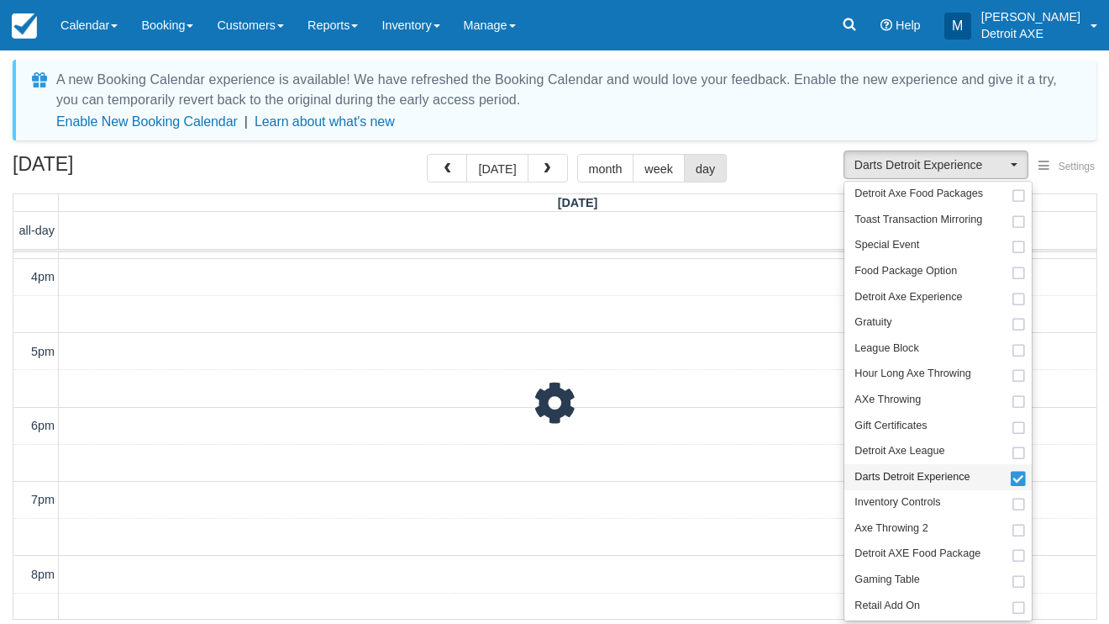
scroll to position [439, 0]
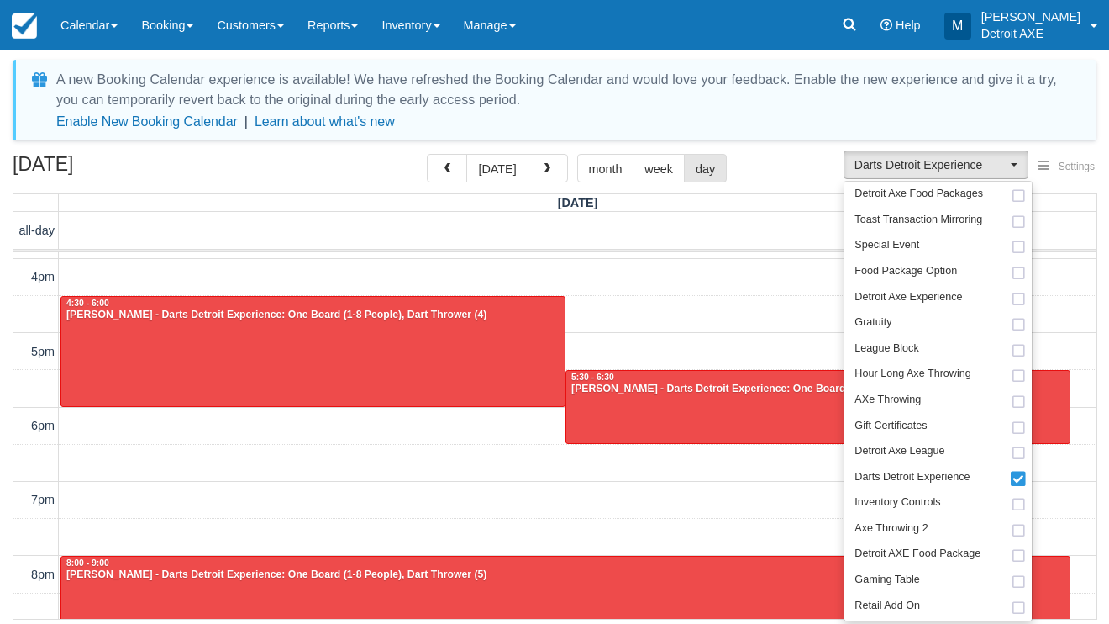
click at [759, 182] on div "[DATE] [DATE] month week day" at bounding box center [555, 172] width 1084 height 36
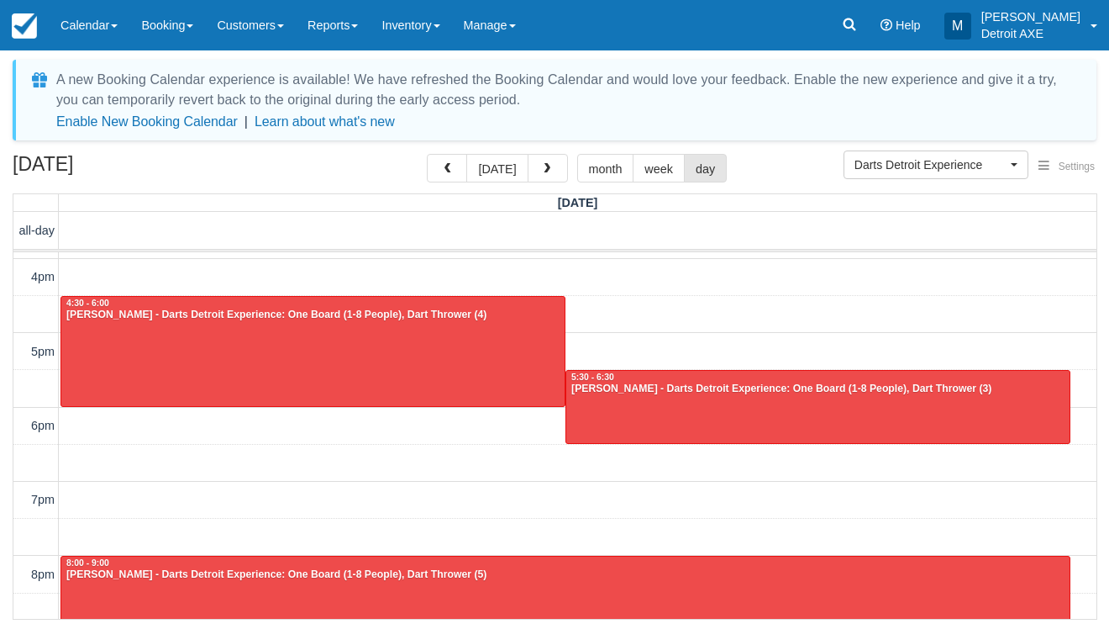
click at [659, 347] on div "10am 11am 12pm 1pm 2pm 3pm 4pm 5pm 6pm 7pm 8pm 9pm 10pm 11pm 4:30 - 6:00 [PERSO…" at bounding box center [554, 314] width 1083 height 1002
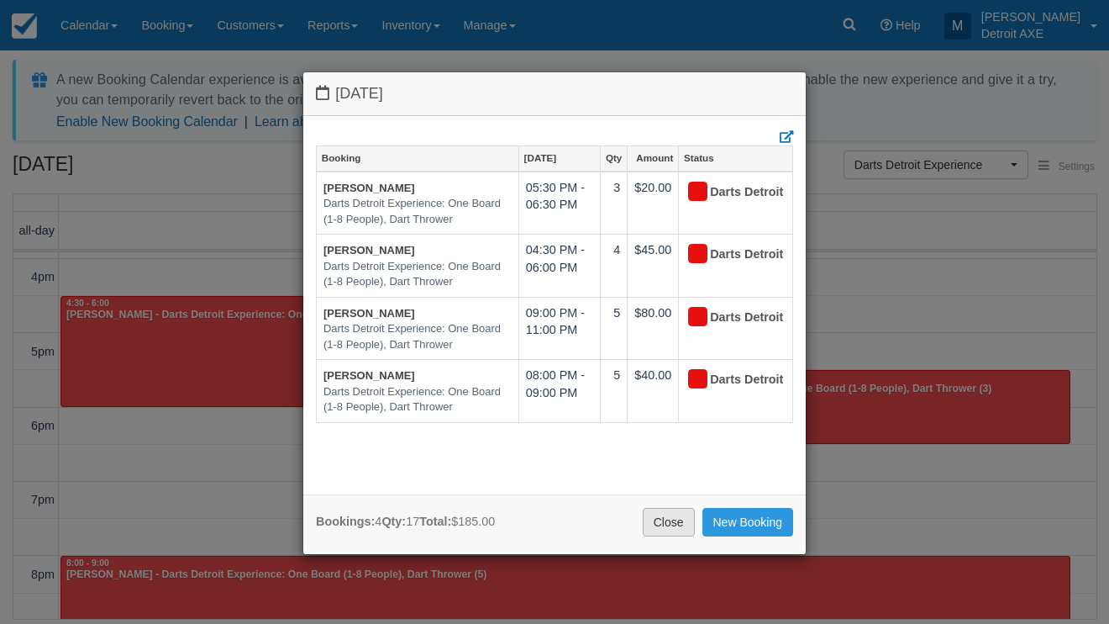
click at [671, 517] on link "Close" at bounding box center [669, 522] width 52 height 29
click at [666, 523] on link "Close" at bounding box center [669, 522] width 52 height 29
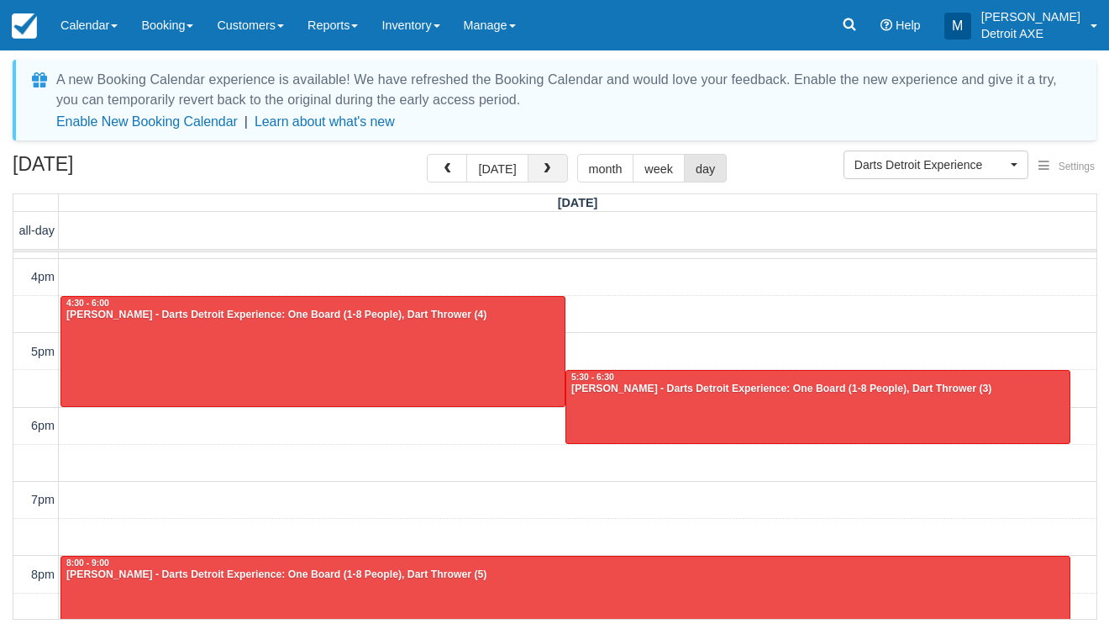
click at [542, 161] on button "button" at bounding box center [548, 168] width 40 height 29
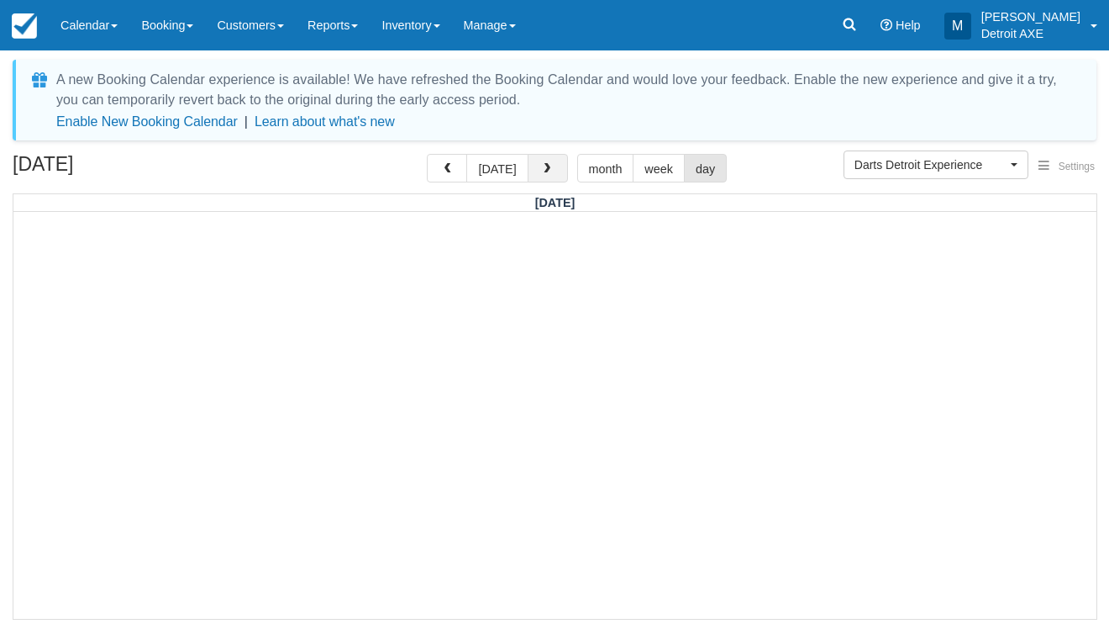
click at [541, 171] on span "button" at bounding box center [547, 169] width 12 height 12
click at [92, 36] on link "Calendar" at bounding box center [89, 25] width 81 height 50
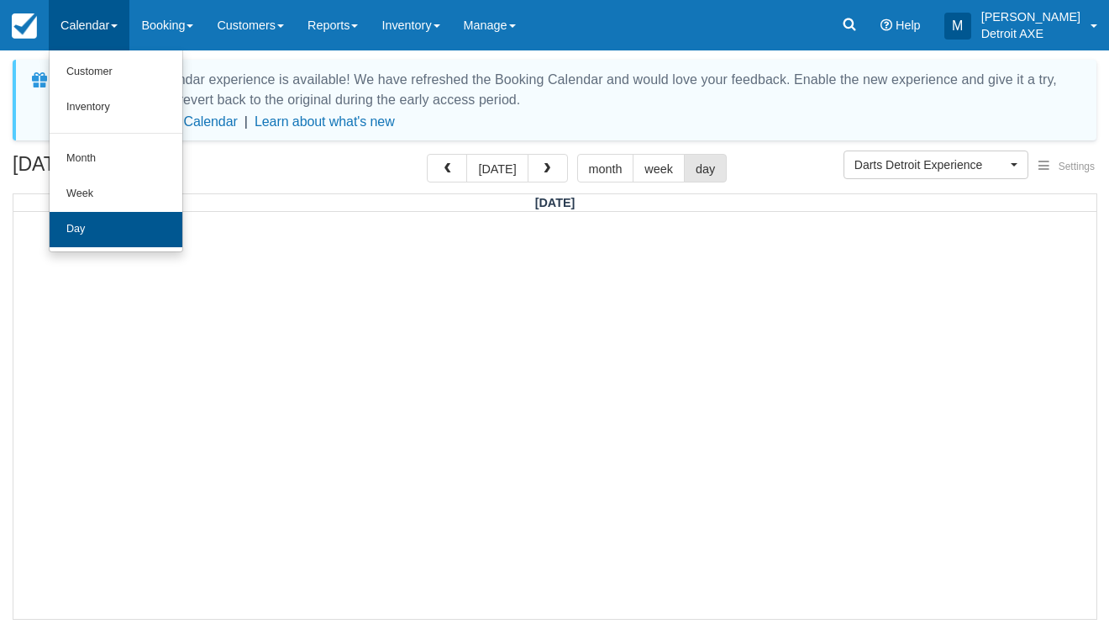
click at [118, 222] on link "Day" at bounding box center [116, 229] width 133 height 35
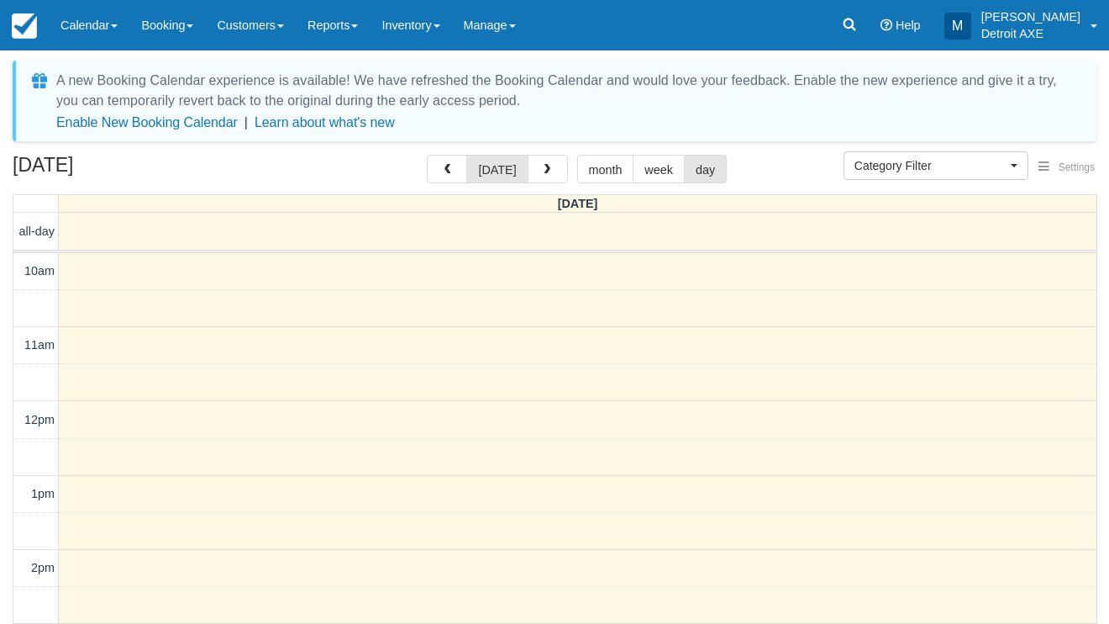
select select
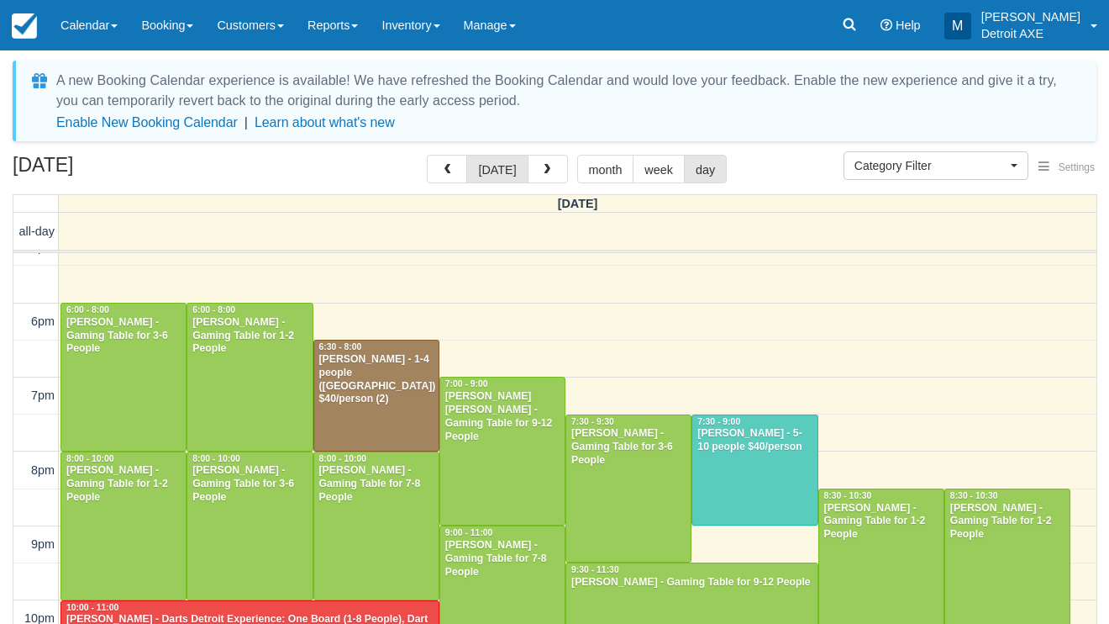
click at [726, 445] on div "Ralpheal Dean - 5-10 people $40/person" at bounding box center [755, 440] width 116 height 27
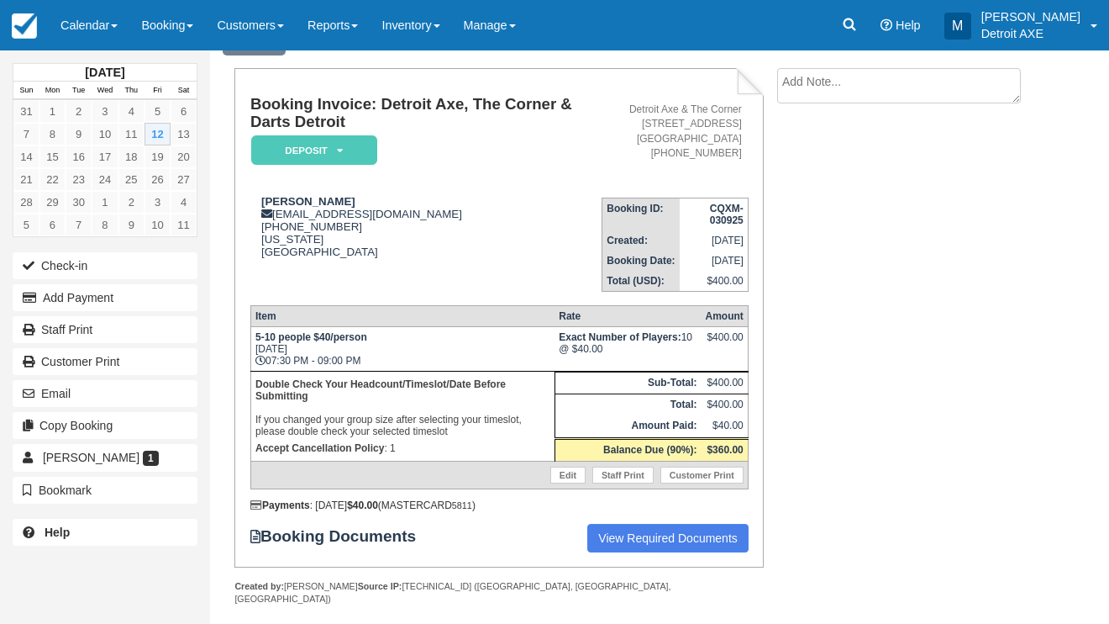
scroll to position [85, 0]
click at [92, 34] on link "Calendar" at bounding box center [89, 25] width 81 height 50
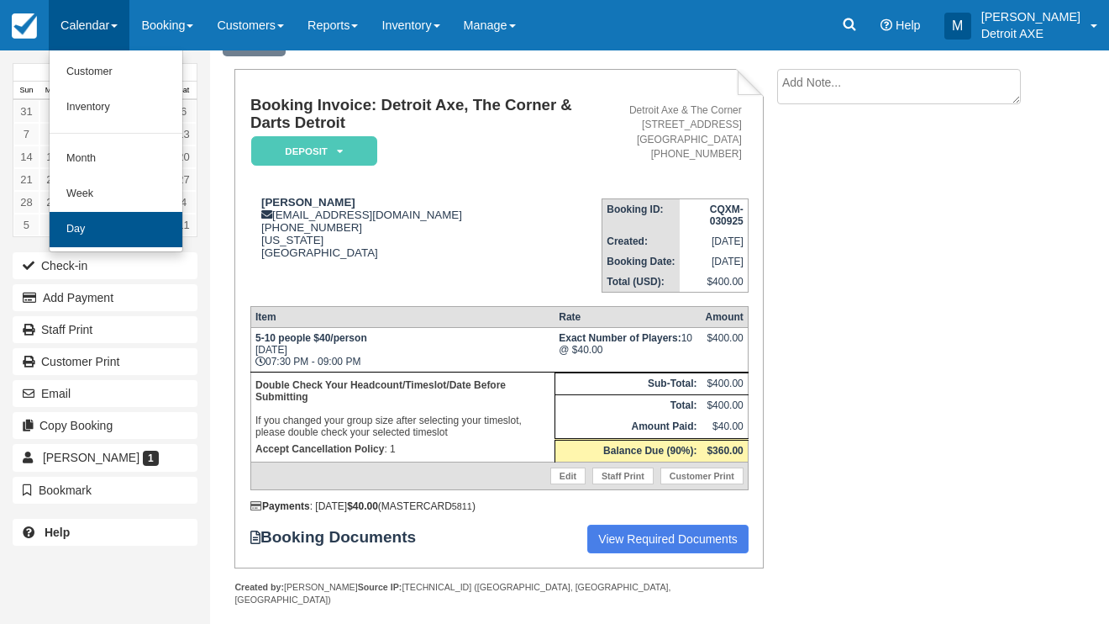
click at [147, 216] on link "Day" at bounding box center [116, 229] width 133 height 35
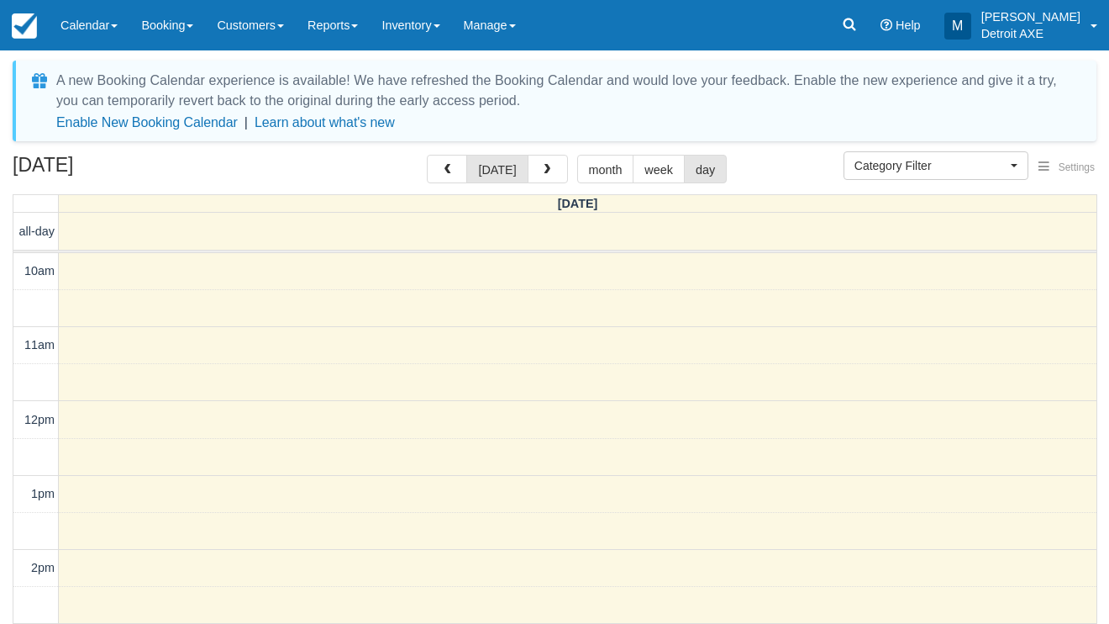
select select
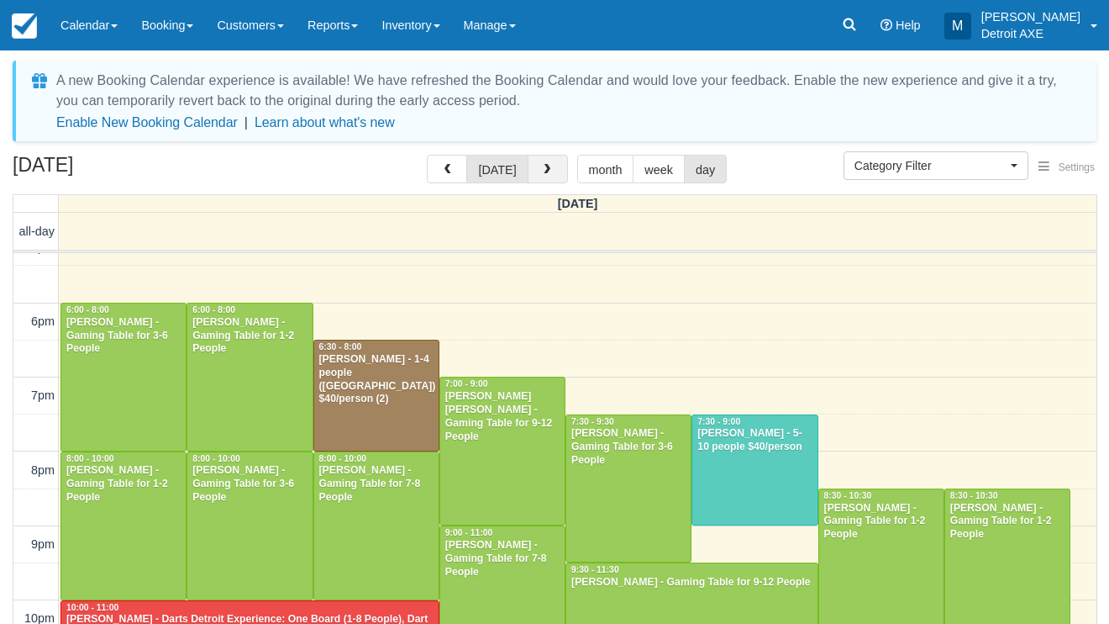
click at [549, 160] on button "button" at bounding box center [548, 169] width 40 height 29
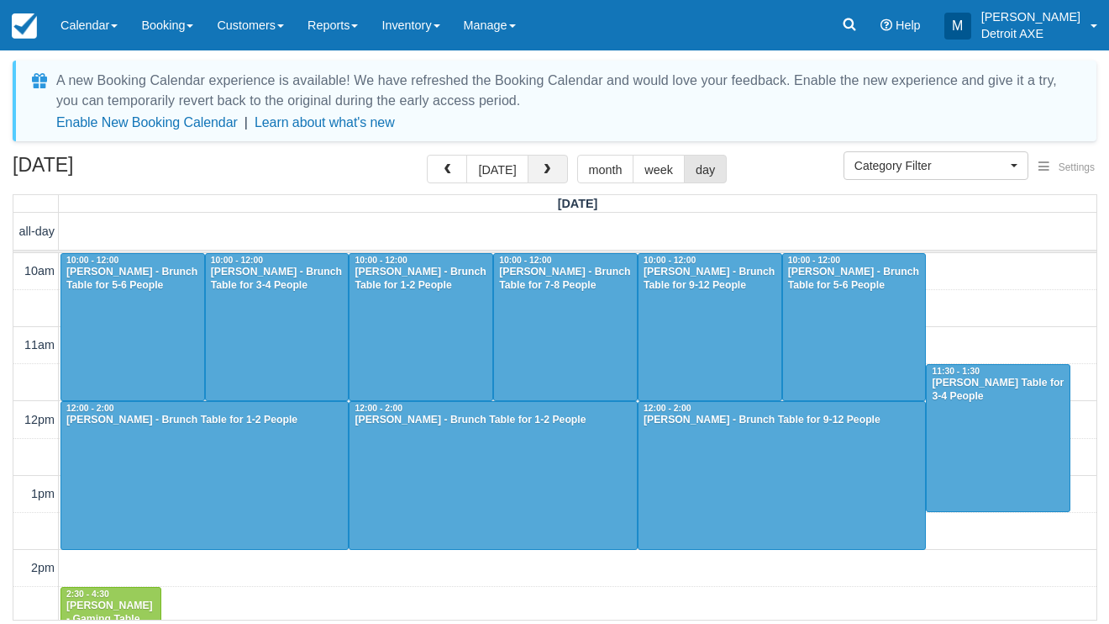
scroll to position [634, 0]
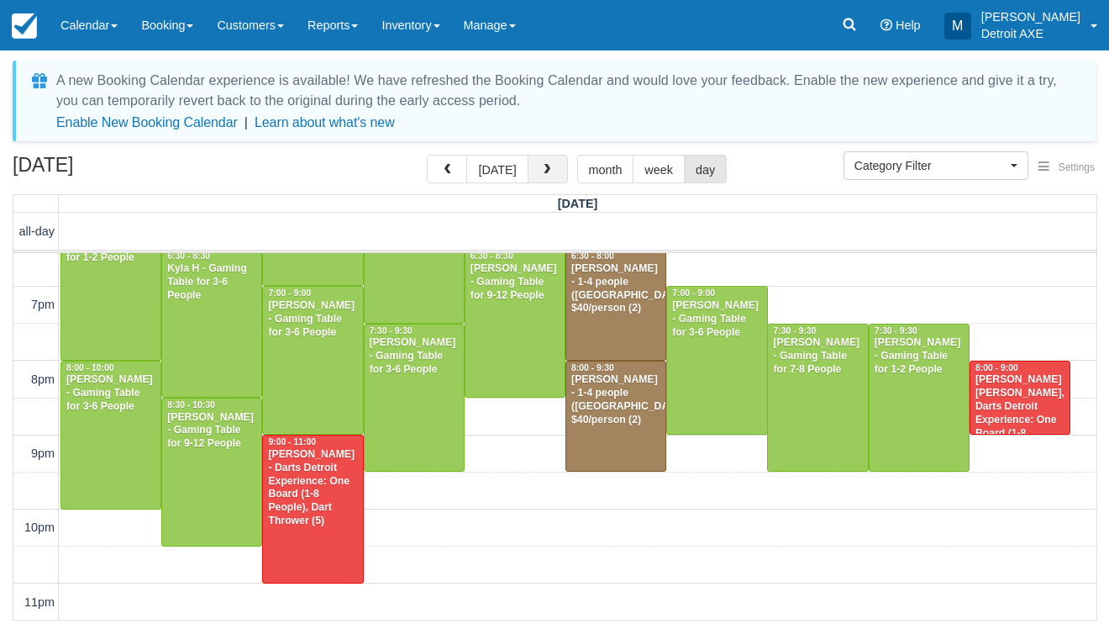
click at [549, 160] on button "button" at bounding box center [548, 169] width 40 height 29
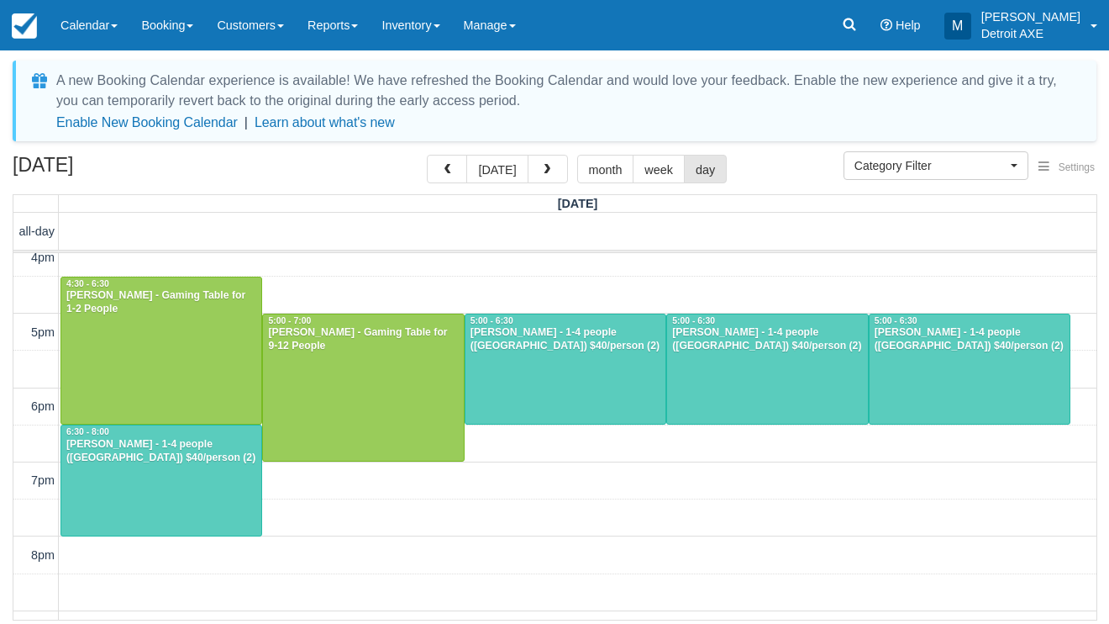
scroll to position [461, 0]
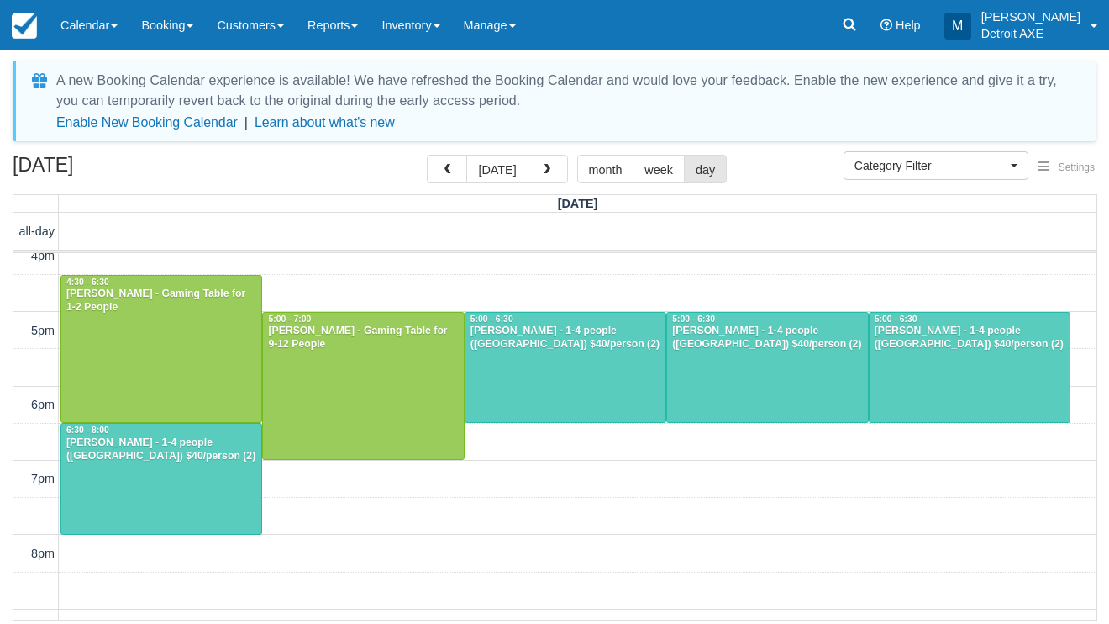
click at [199, 480] on div at bounding box center [161, 479] width 200 height 110
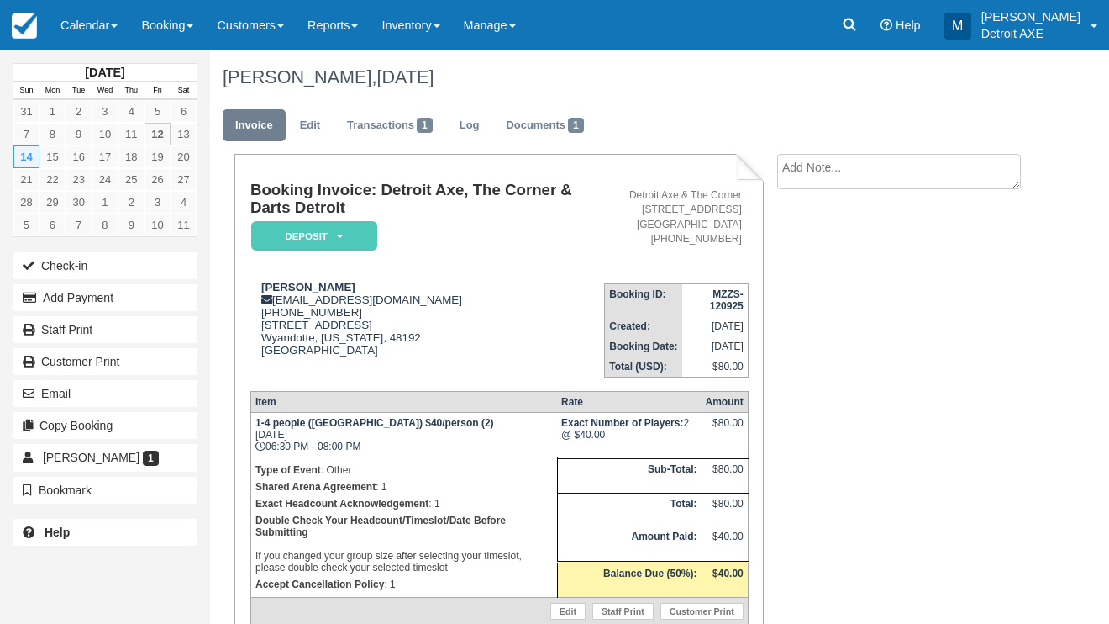
click at [355, 233] on em "Deposit" at bounding box center [314, 235] width 126 height 29
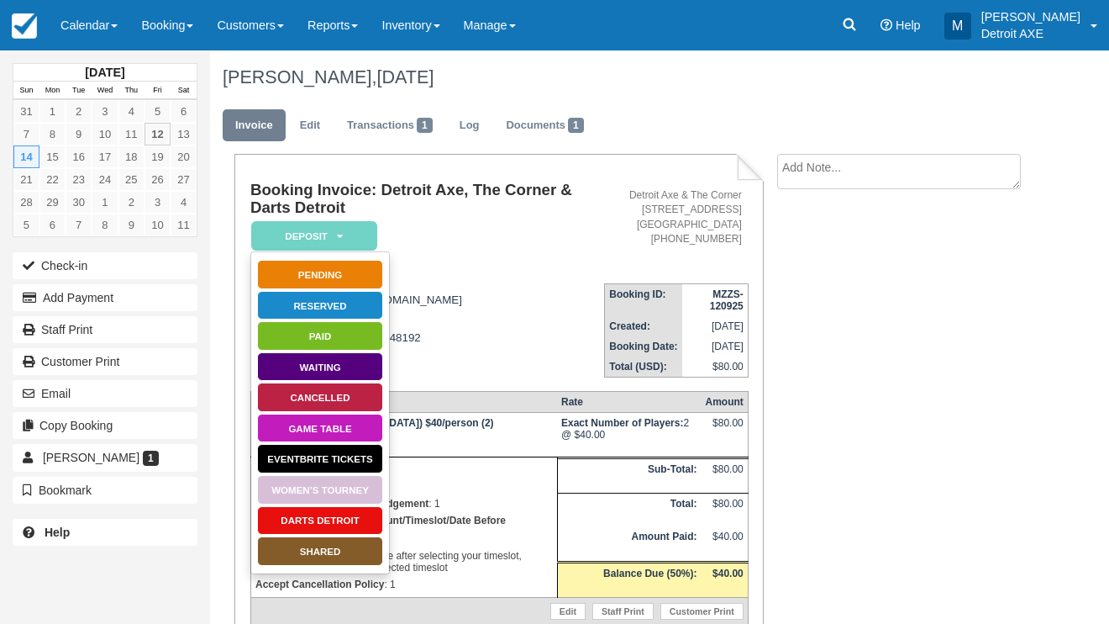
click at [300, 542] on link "SHARED" at bounding box center [320, 550] width 126 height 29
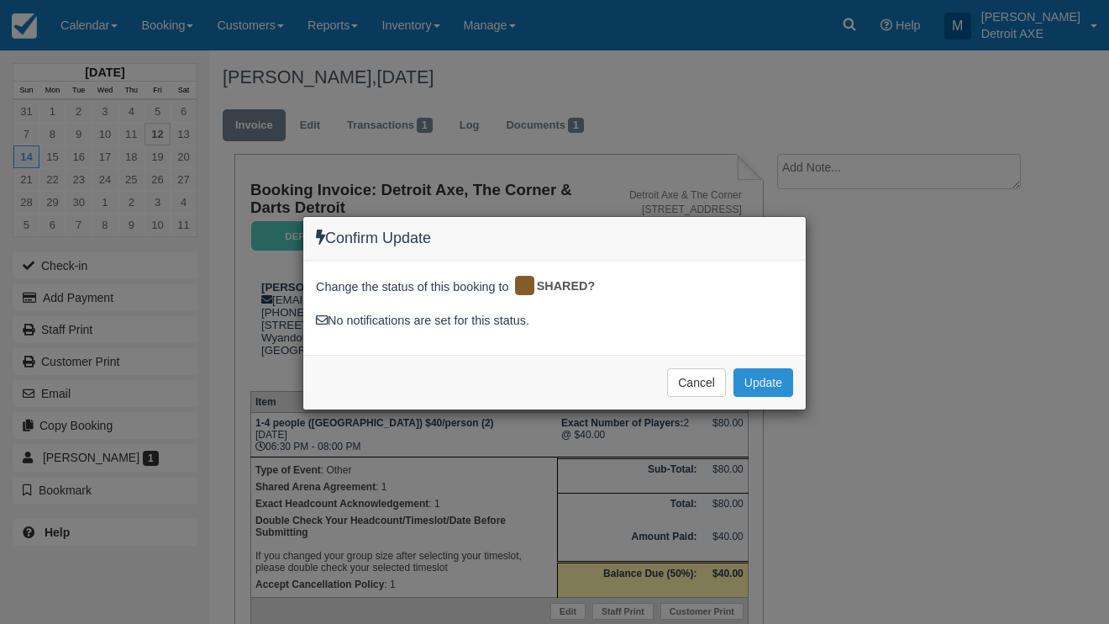
click at [766, 385] on button "Update" at bounding box center [764, 382] width 60 height 29
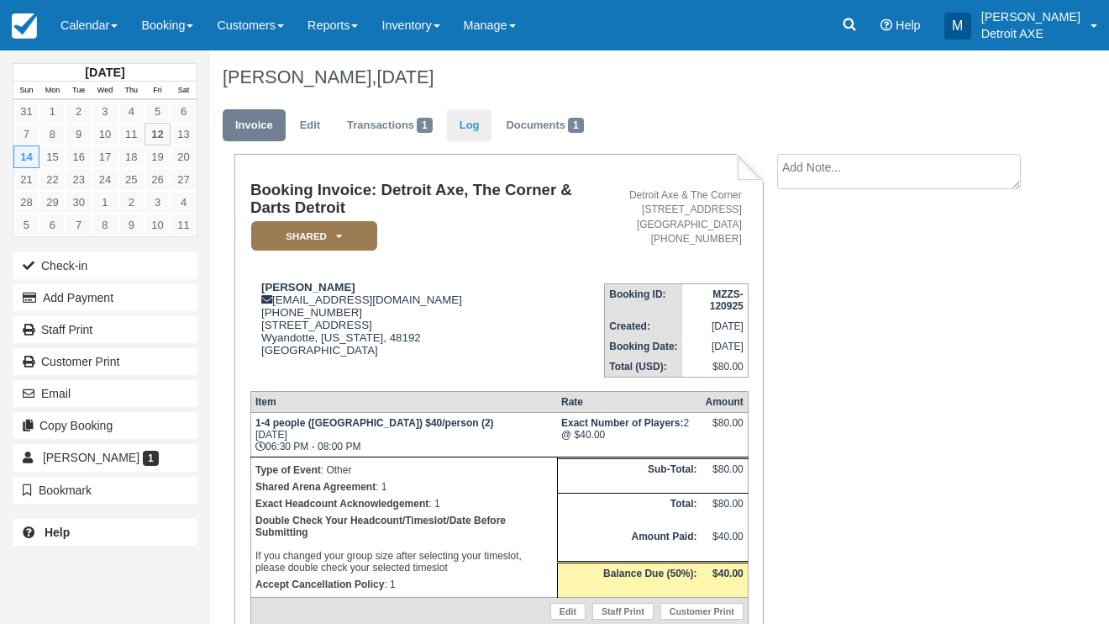
click at [467, 137] on link "Log" at bounding box center [469, 125] width 45 height 33
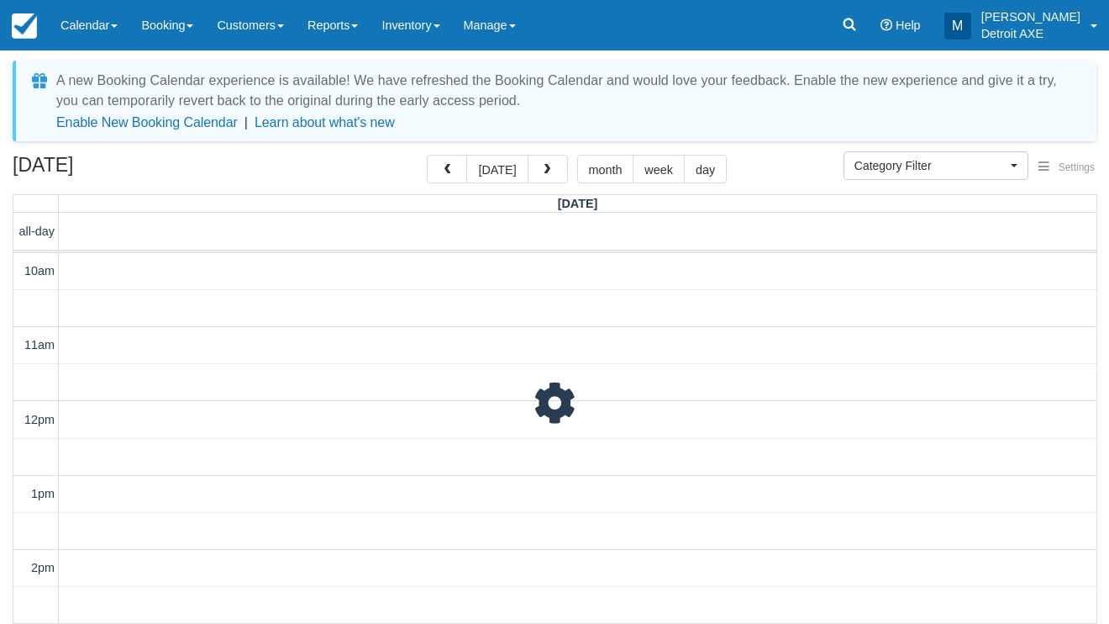
select select
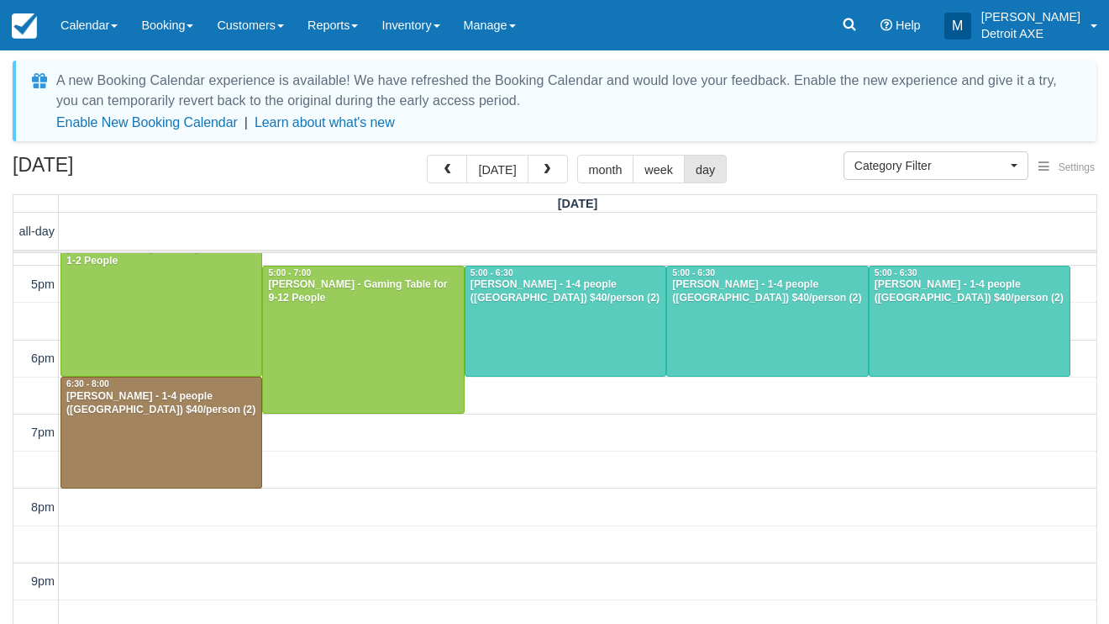
scroll to position [508, 0]
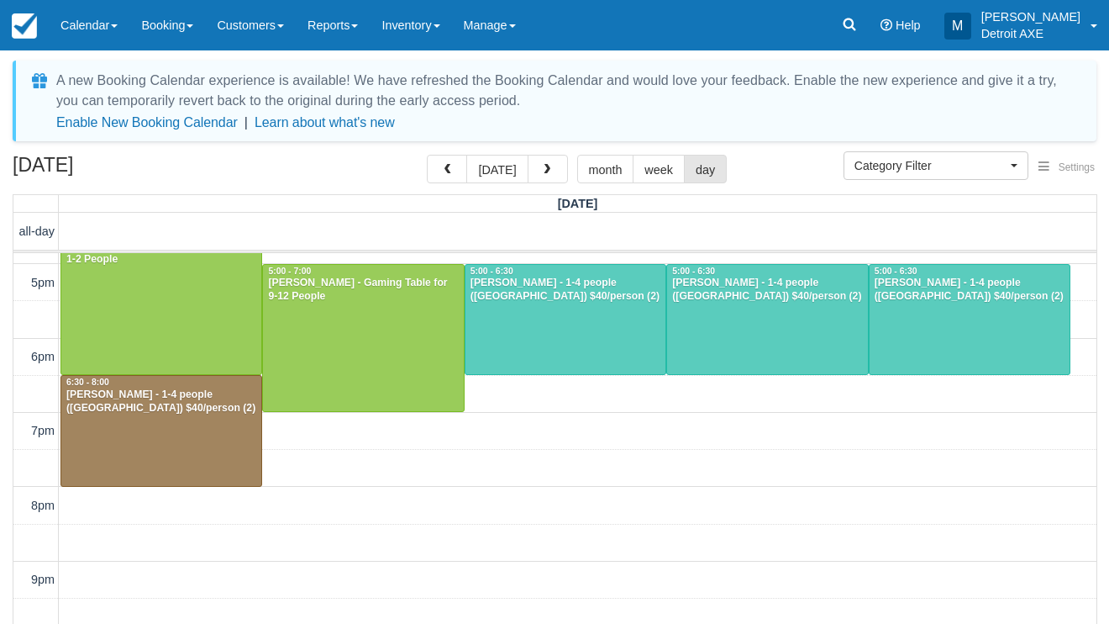
click at [559, 343] on div at bounding box center [566, 320] width 200 height 110
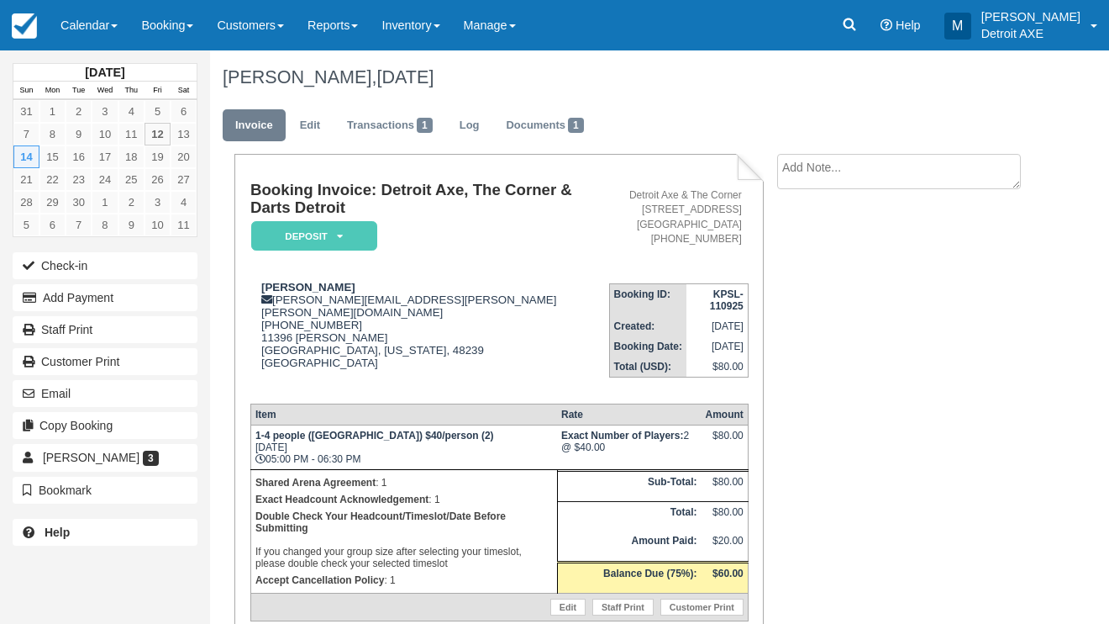
click at [341, 235] on icon at bounding box center [340, 236] width 6 height 10
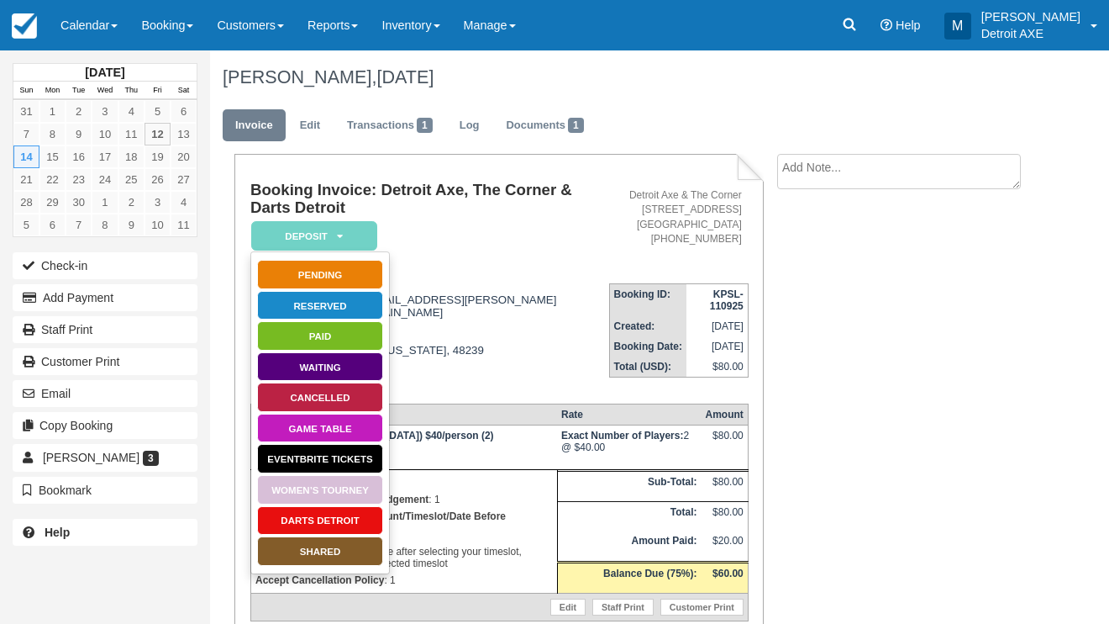
click at [328, 549] on link "SHARED" at bounding box center [320, 550] width 126 height 29
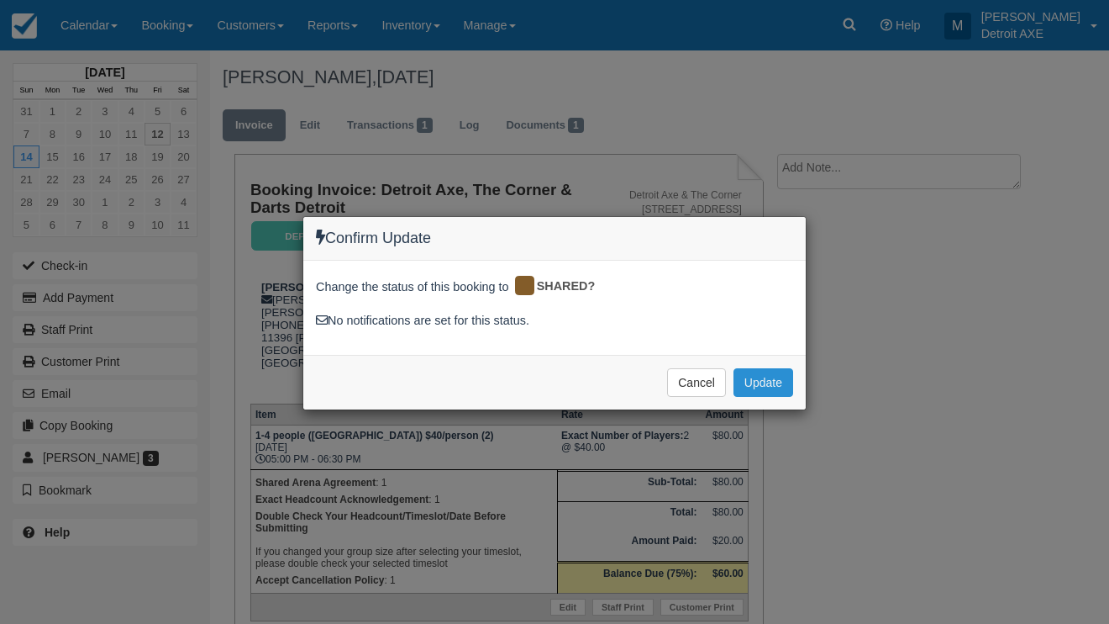
click at [771, 381] on button "Update" at bounding box center [764, 382] width 60 height 29
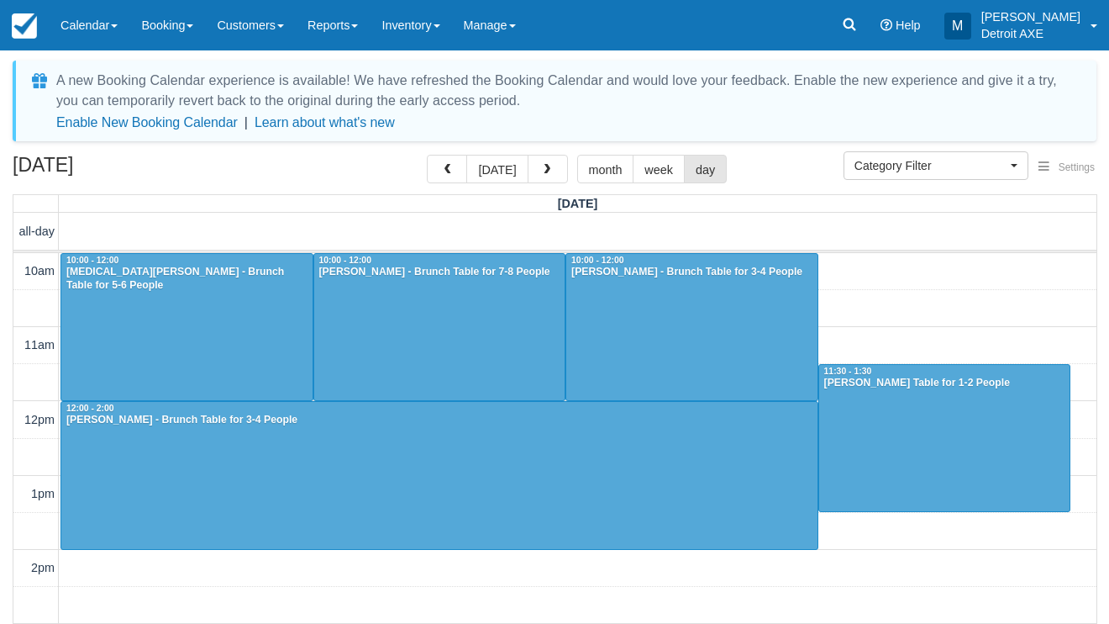
select select
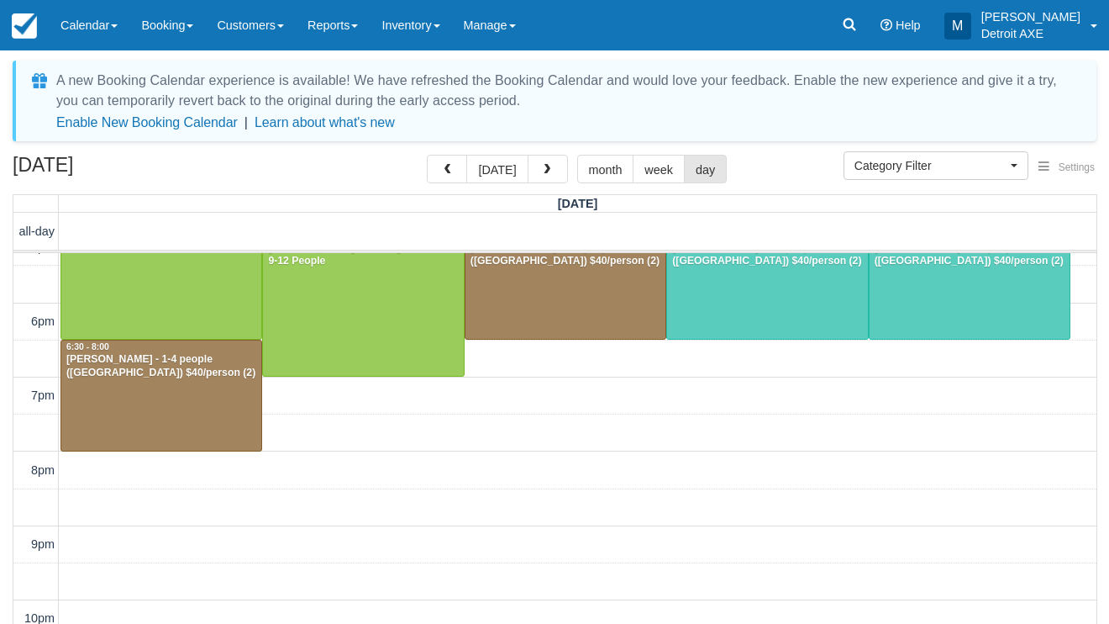
click at [751, 296] on div at bounding box center [767, 284] width 200 height 110
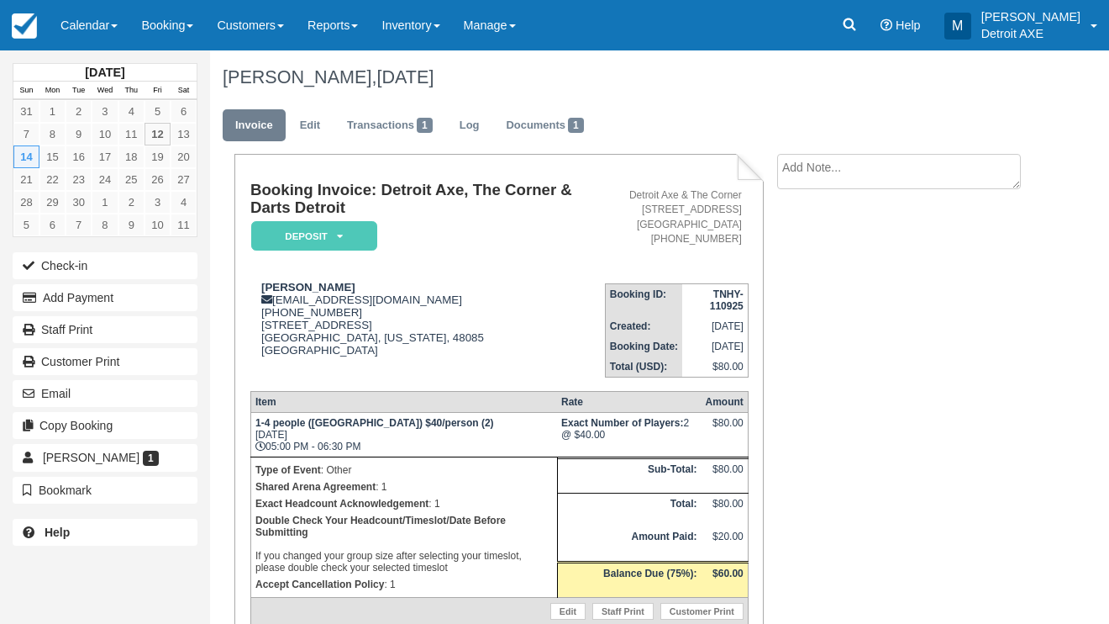
click at [344, 239] on em "Deposit" at bounding box center [314, 235] width 126 height 29
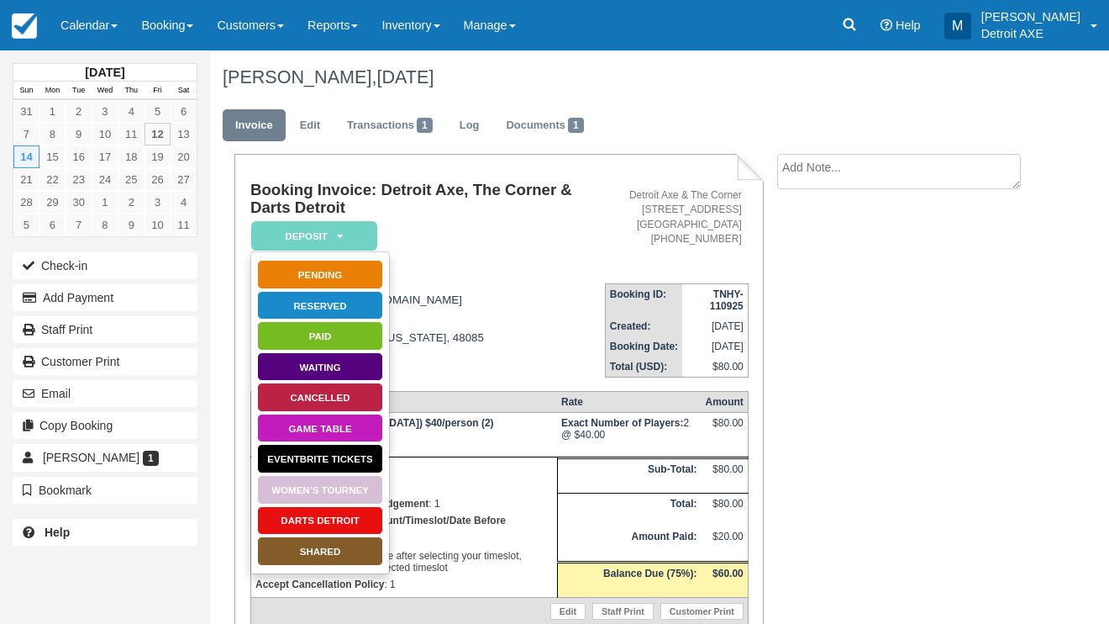
click at [339, 559] on link "SHARED" at bounding box center [320, 550] width 126 height 29
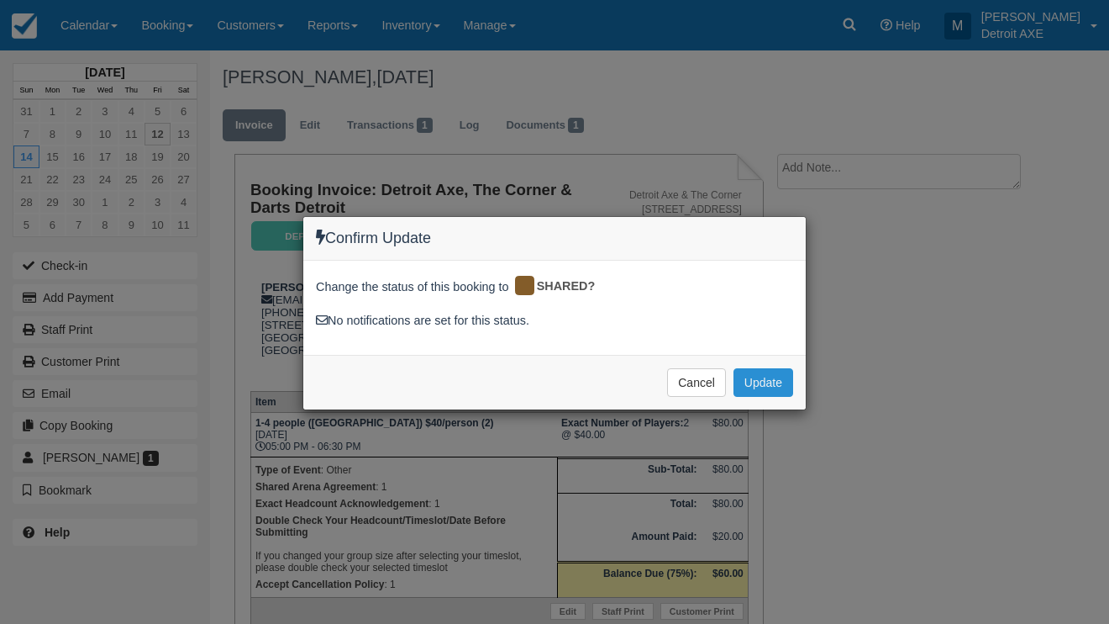
click at [760, 384] on button "Update" at bounding box center [764, 382] width 60 height 29
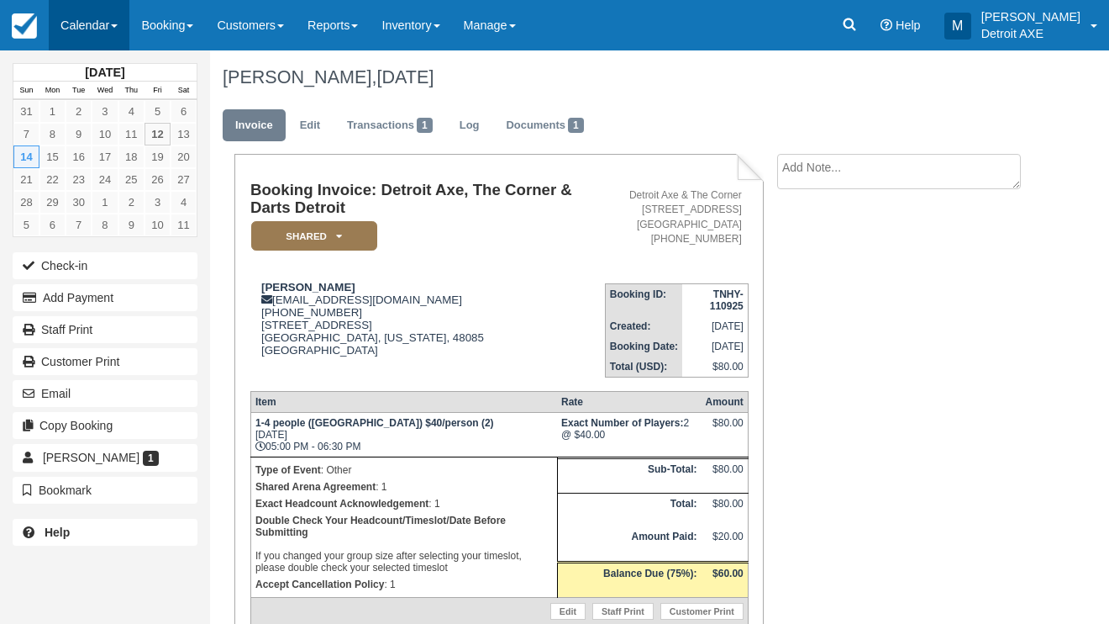
click at [103, 37] on link "Calendar" at bounding box center [89, 25] width 81 height 50
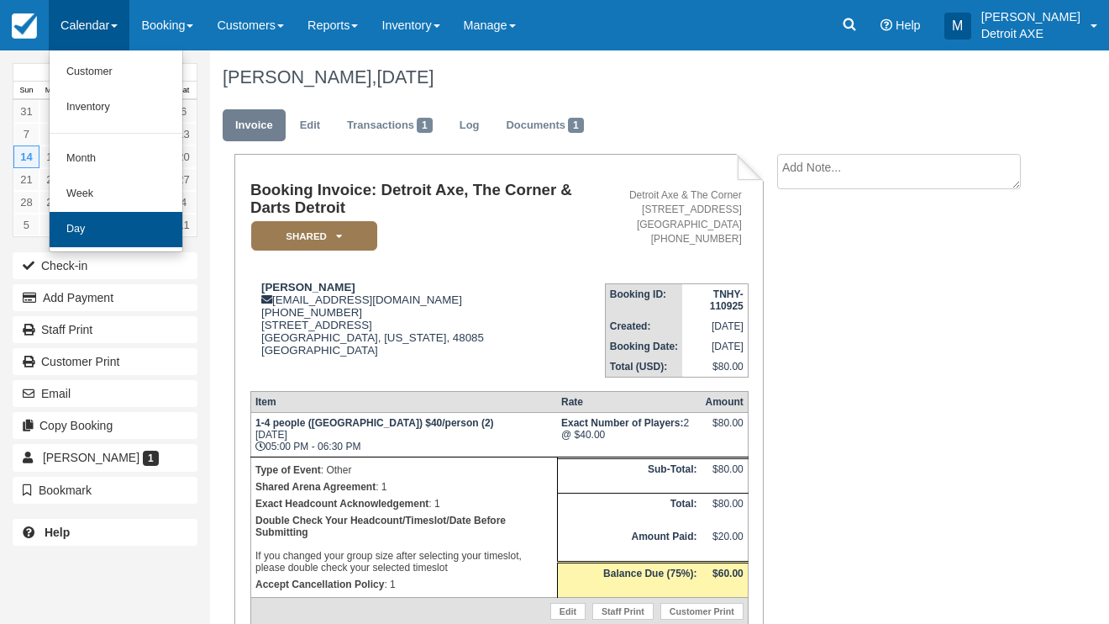
click at [123, 225] on link "Day" at bounding box center [116, 229] width 133 height 35
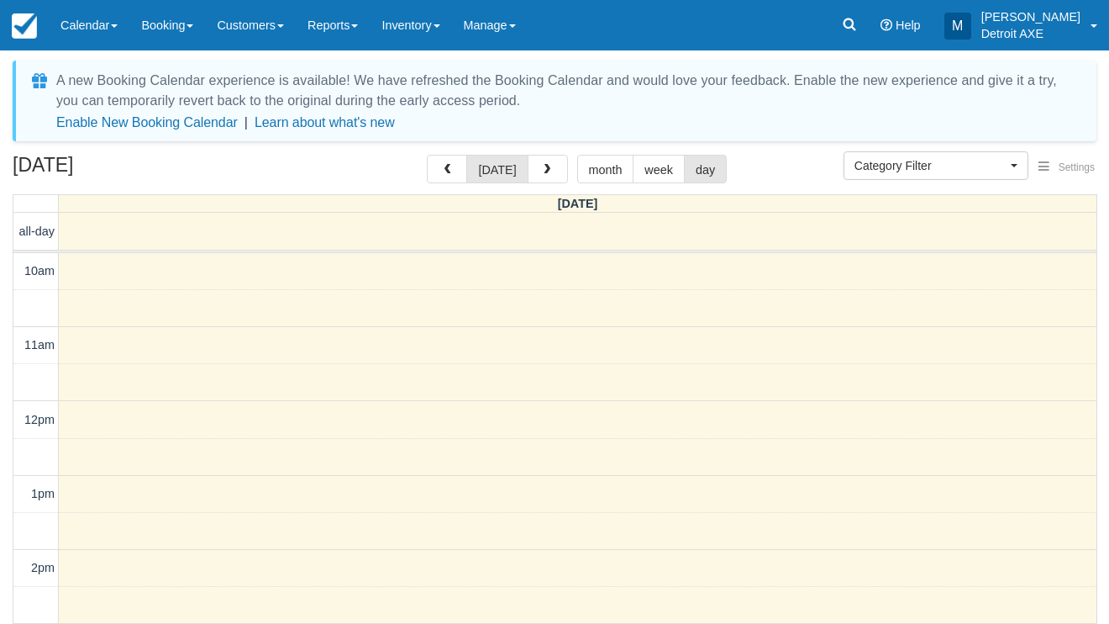
select select
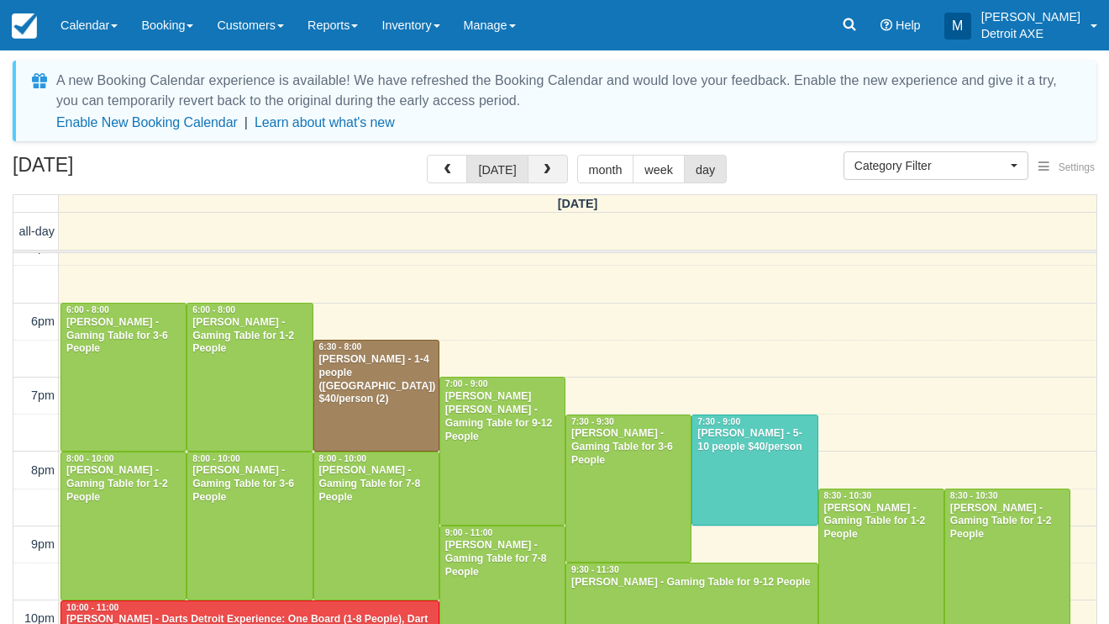
click at [553, 170] on button "button" at bounding box center [548, 169] width 40 height 29
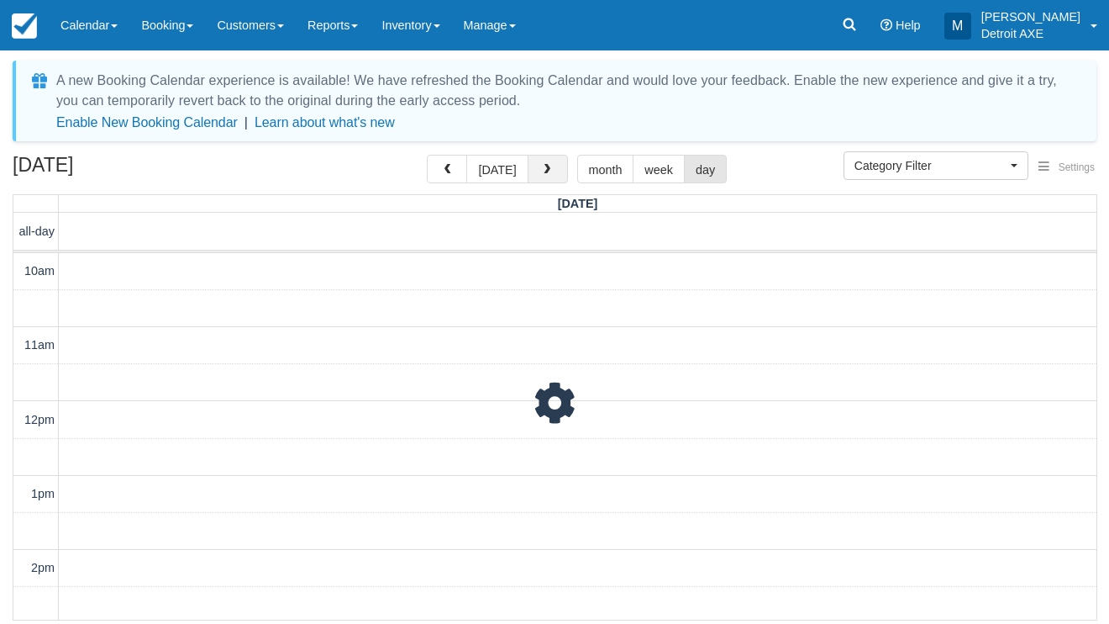
scroll to position [634, 0]
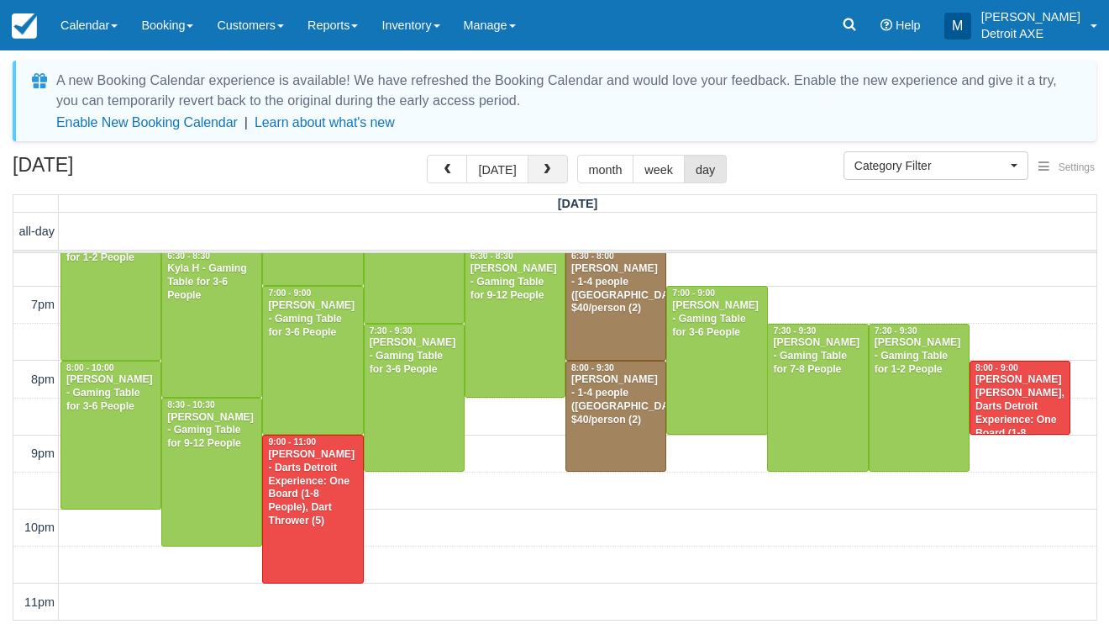
click at [537, 161] on button "button" at bounding box center [548, 169] width 40 height 29
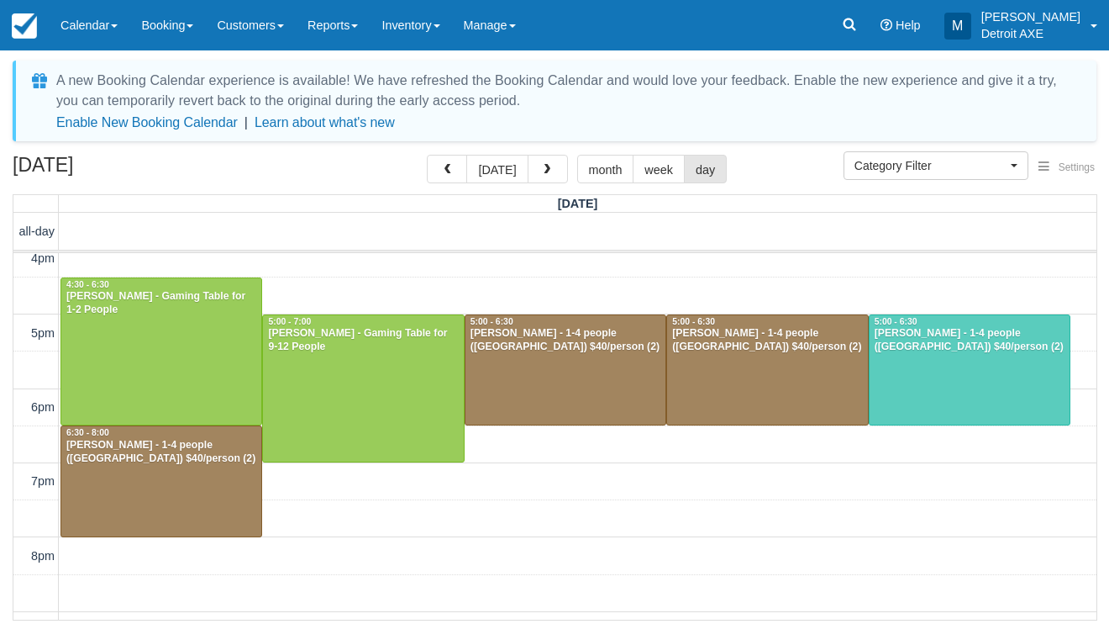
scroll to position [451, 0]
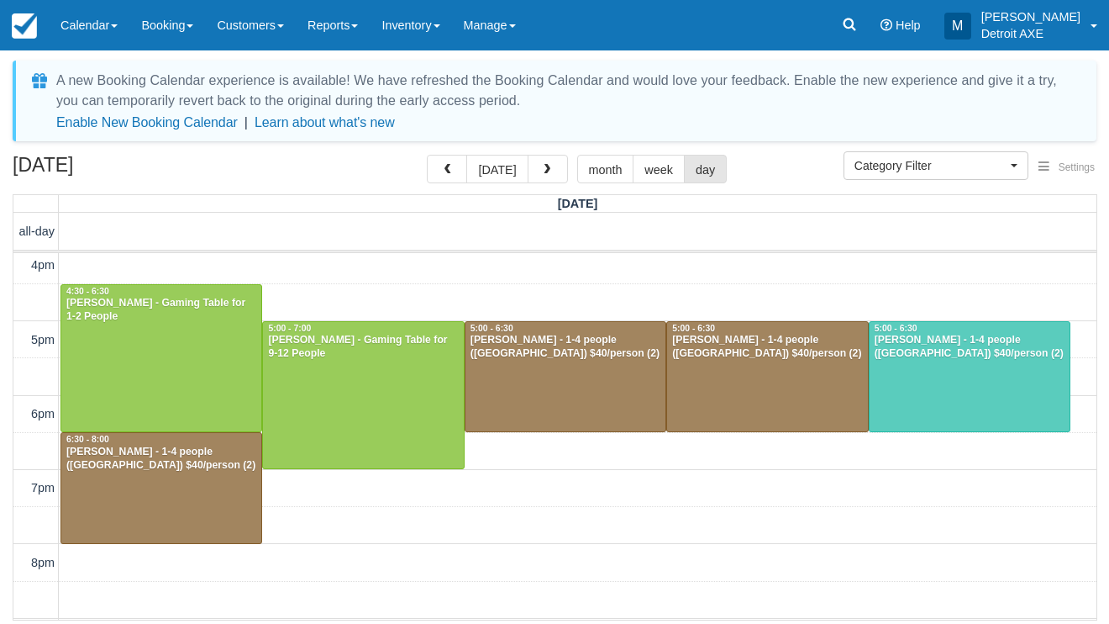
click at [935, 417] on div at bounding box center [970, 377] width 200 height 110
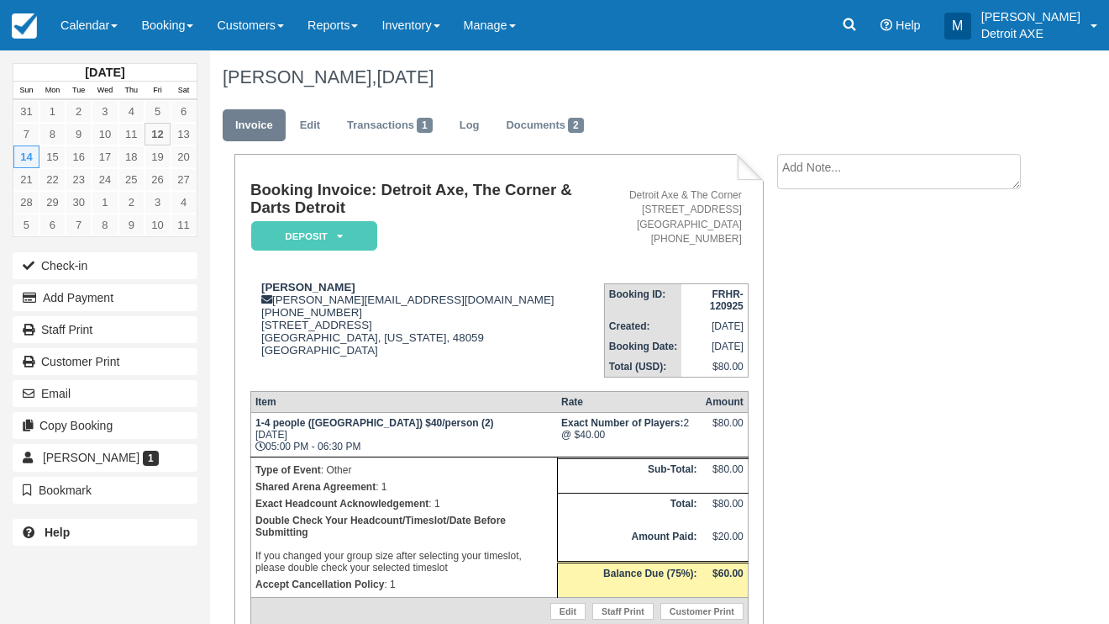
click at [365, 243] on em "Deposit" at bounding box center [314, 235] width 126 height 29
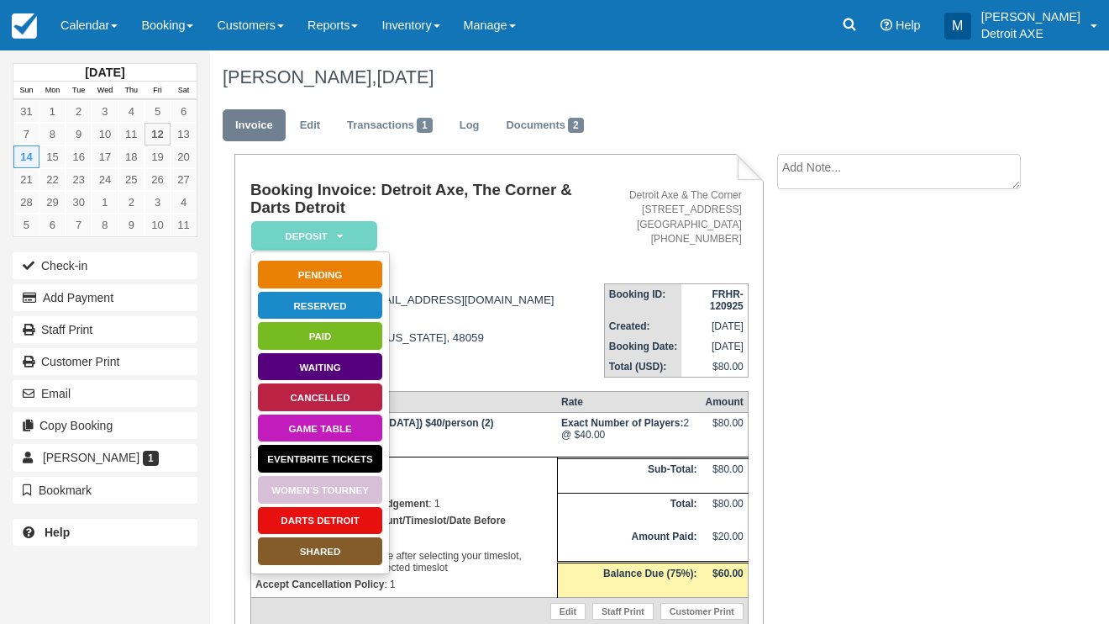
click at [317, 553] on link "SHARED" at bounding box center [320, 550] width 126 height 29
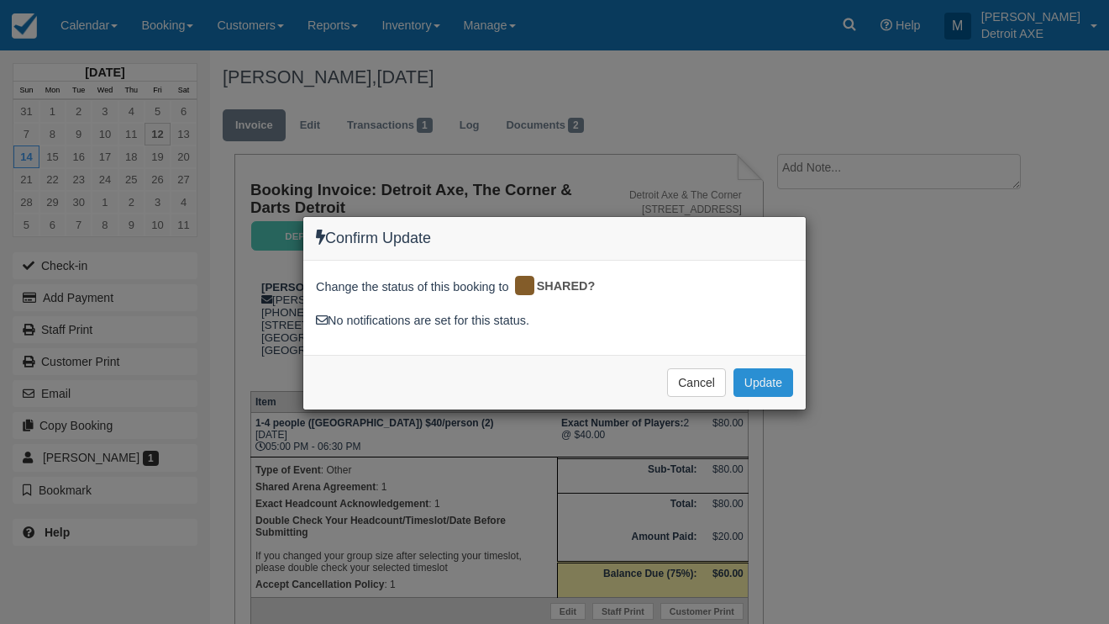
click at [780, 368] on button "Update" at bounding box center [764, 382] width 60 height 29
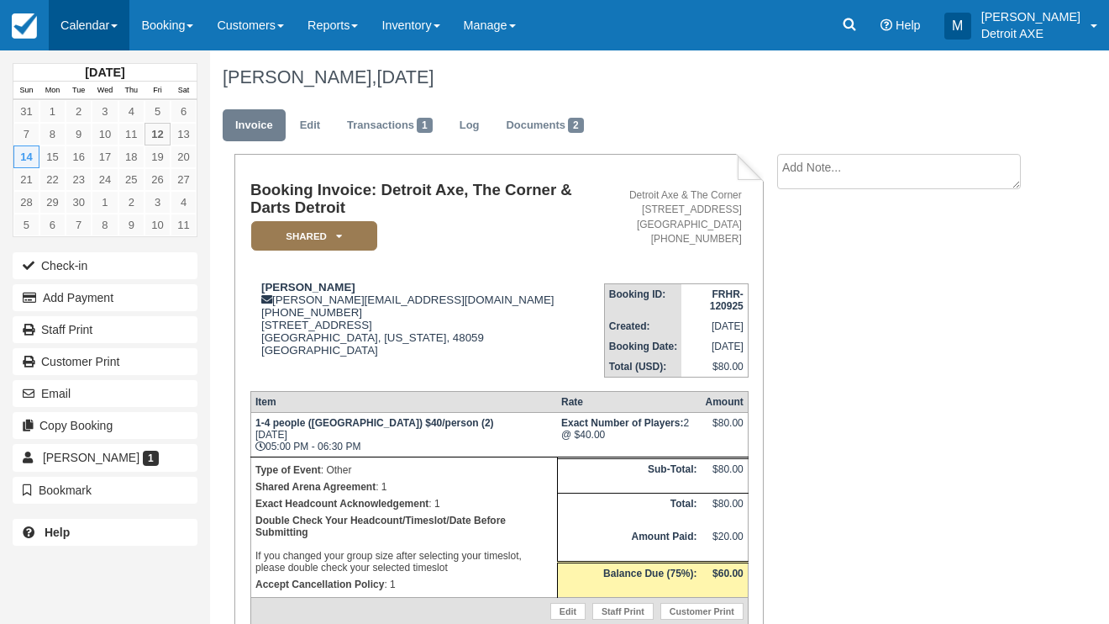
click at [97, 18] on link "Calendar" at bounding box center [89, 25] width 81 height 50
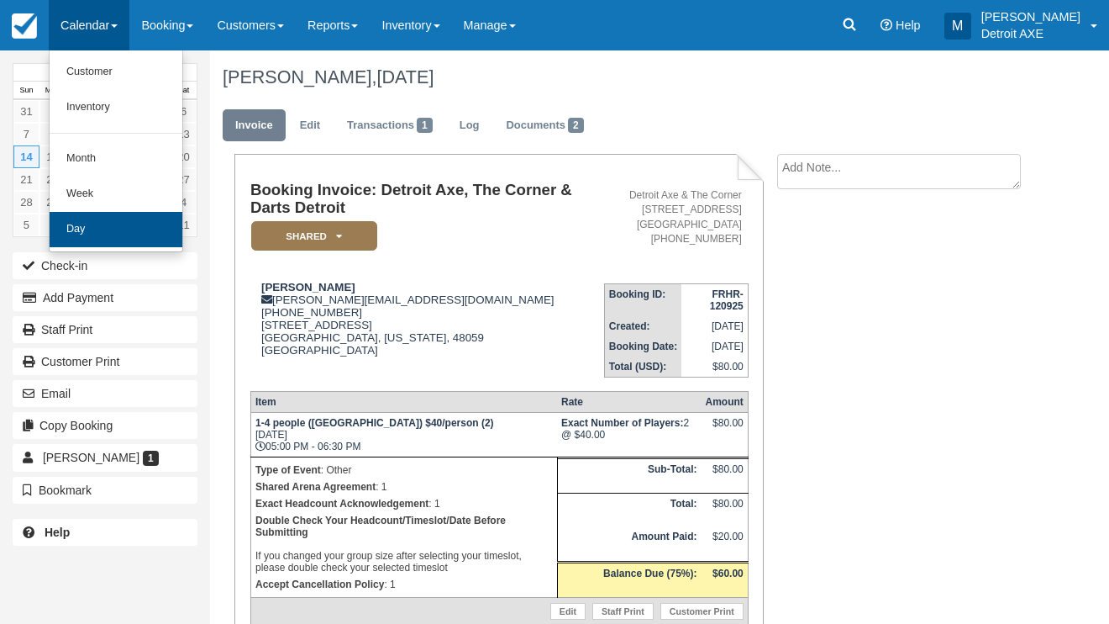
click at [98, 228] on link "Day" at bounding box center [116, 229] width 133 height 35
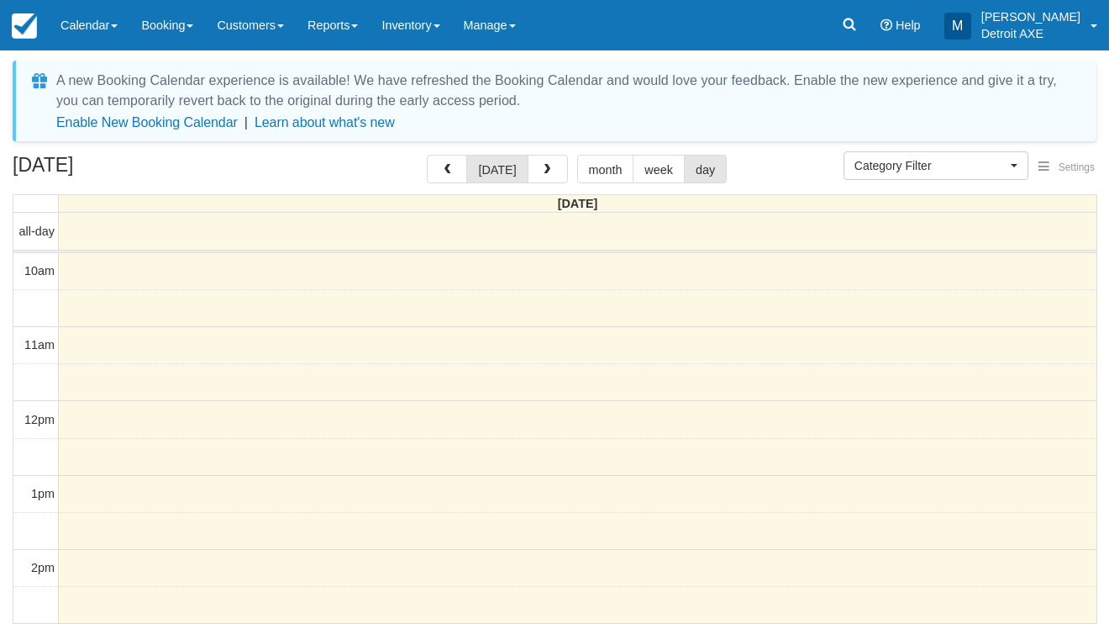
scroll to position [544, 0]
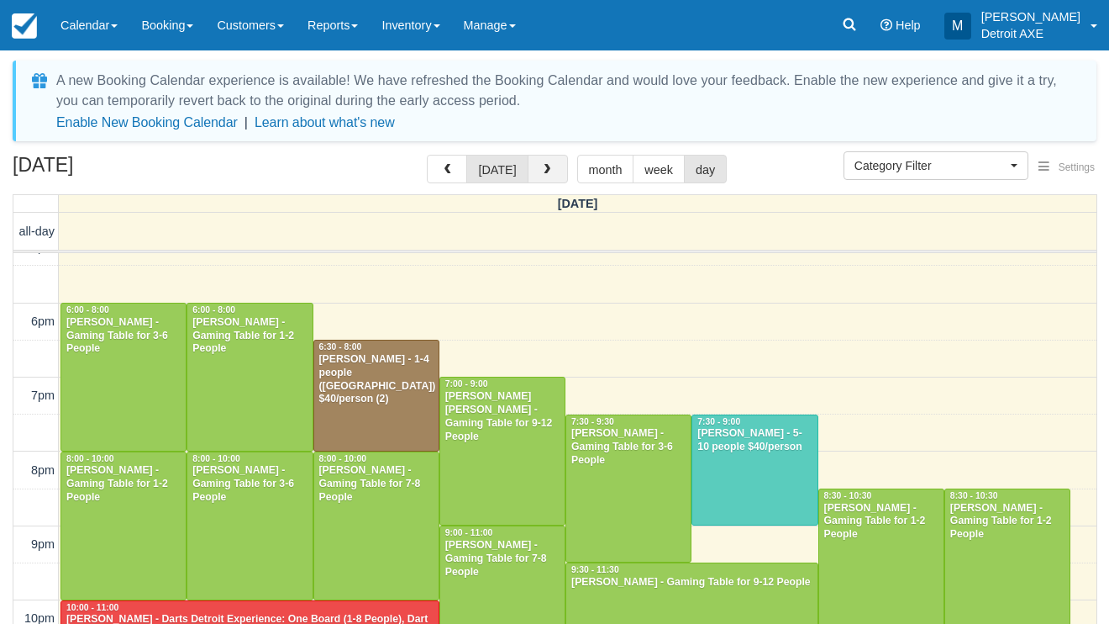
click at [545, 173] on span "button" at bounding box center [547, 170] width 12 height 12
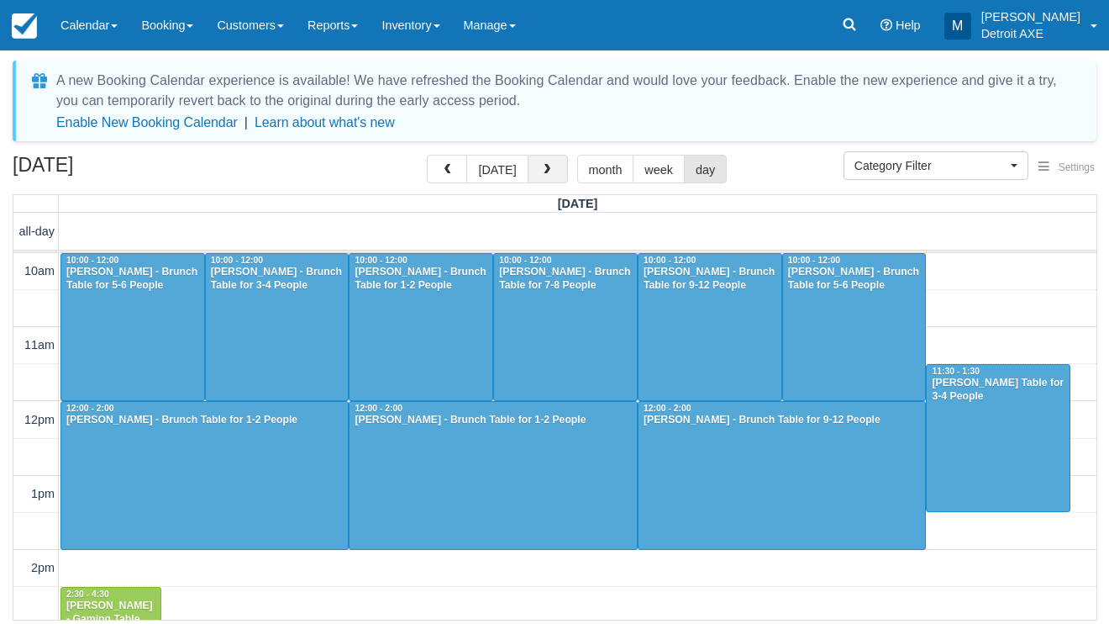
scroll to position [634, 0]
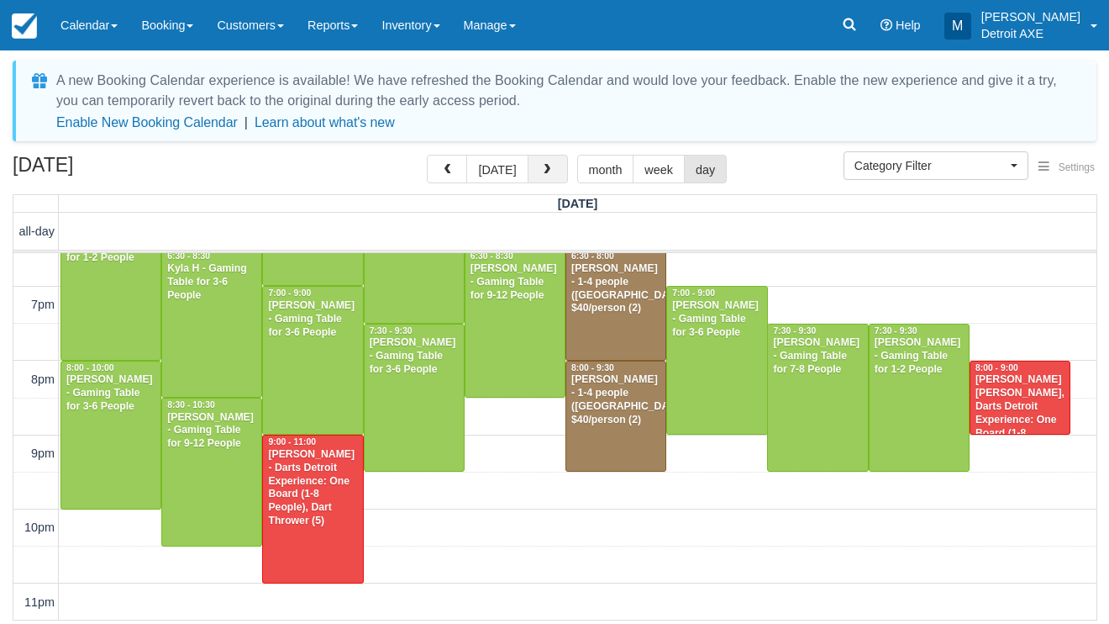
click at [545, 173] on span "button" at bounding box center [547, 170] width 12 height 12
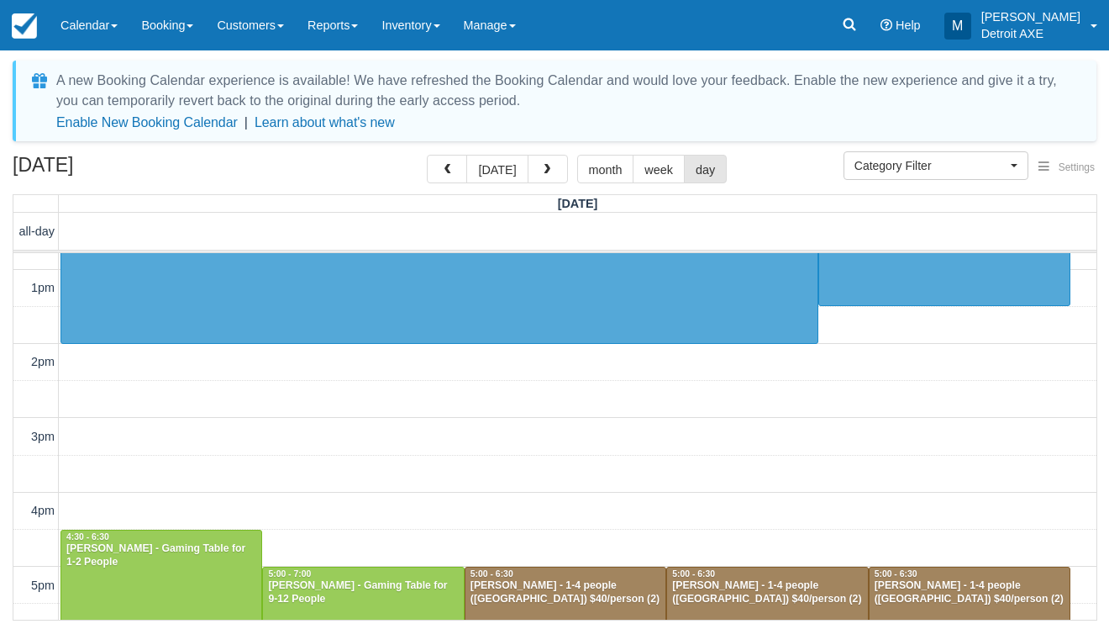
scroll to position [207, 0]
click at [539, 163] on button "button" at bounding box center [548, 169] width 40 height 29
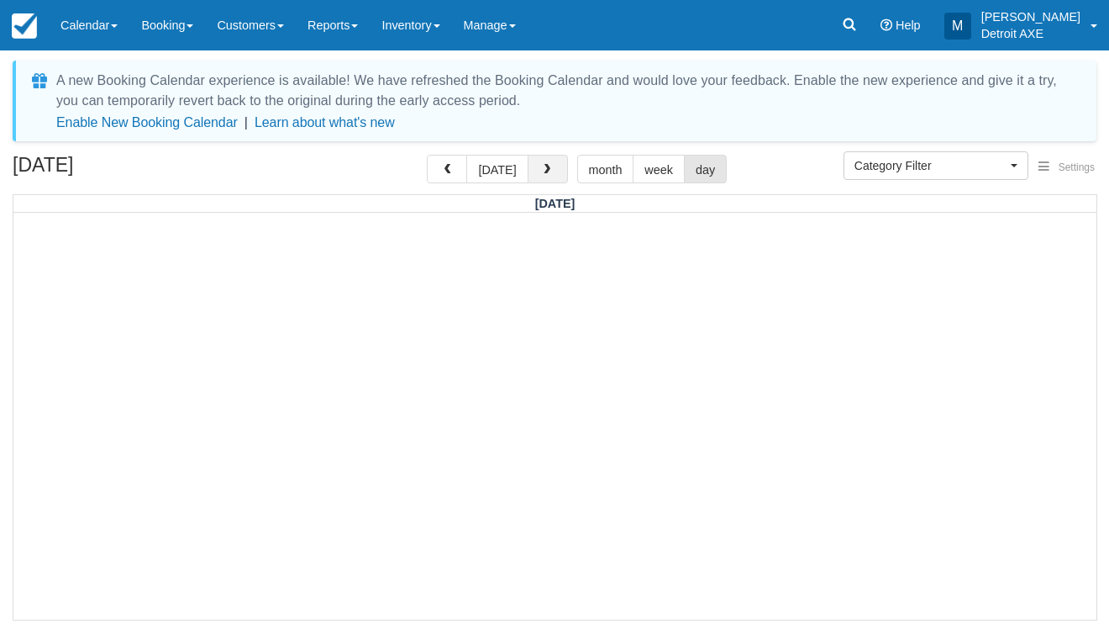
click at [538, 163] on button "button" at bounding box center [548, 169] width 40 height 29
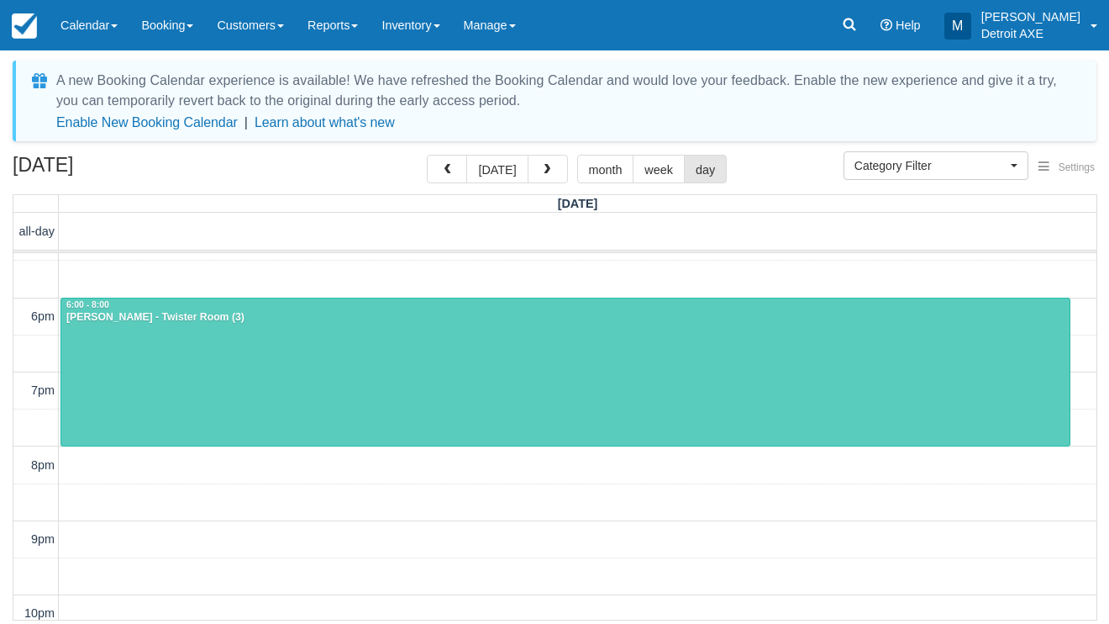
scroll to position [550, 0]
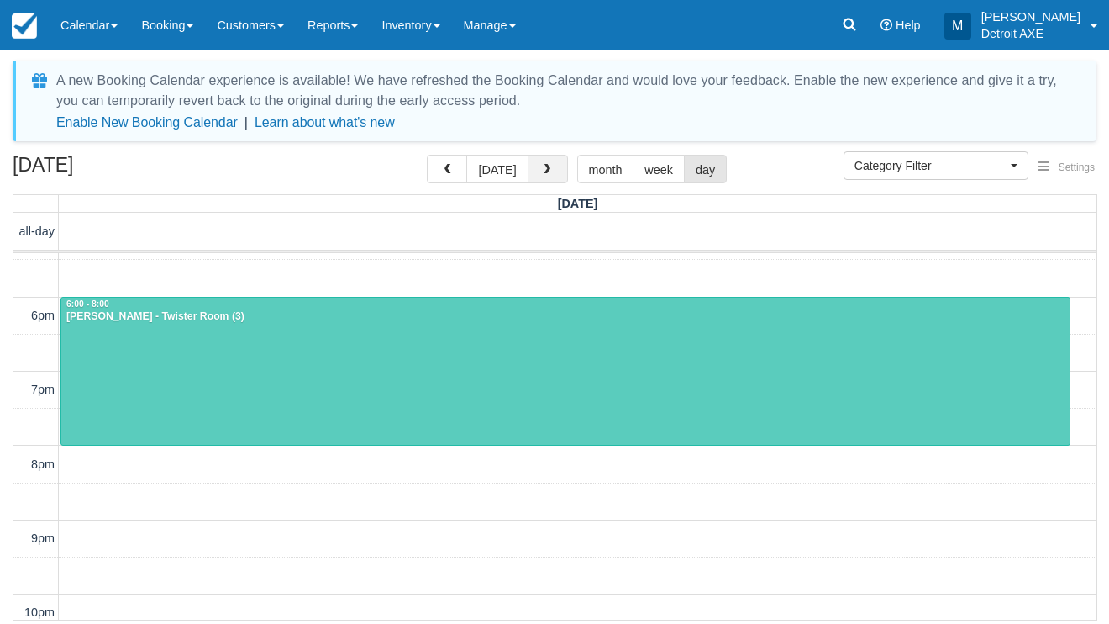
click at [545, 167] on span "button" at bounding box center [547, 170] width 12 height 12
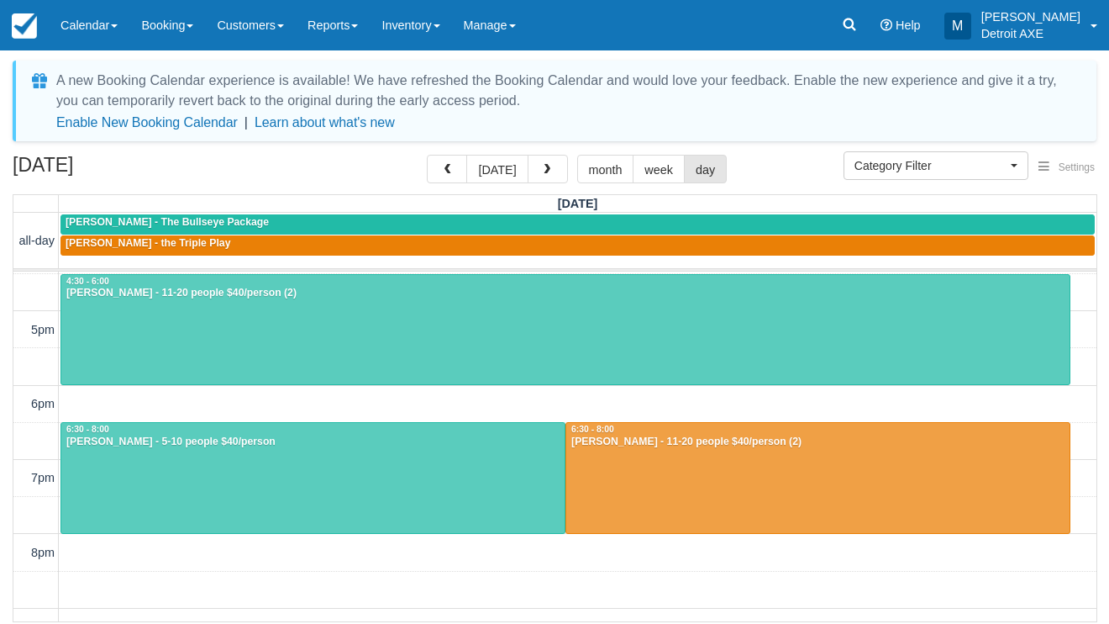
scroll to position [481, 0]
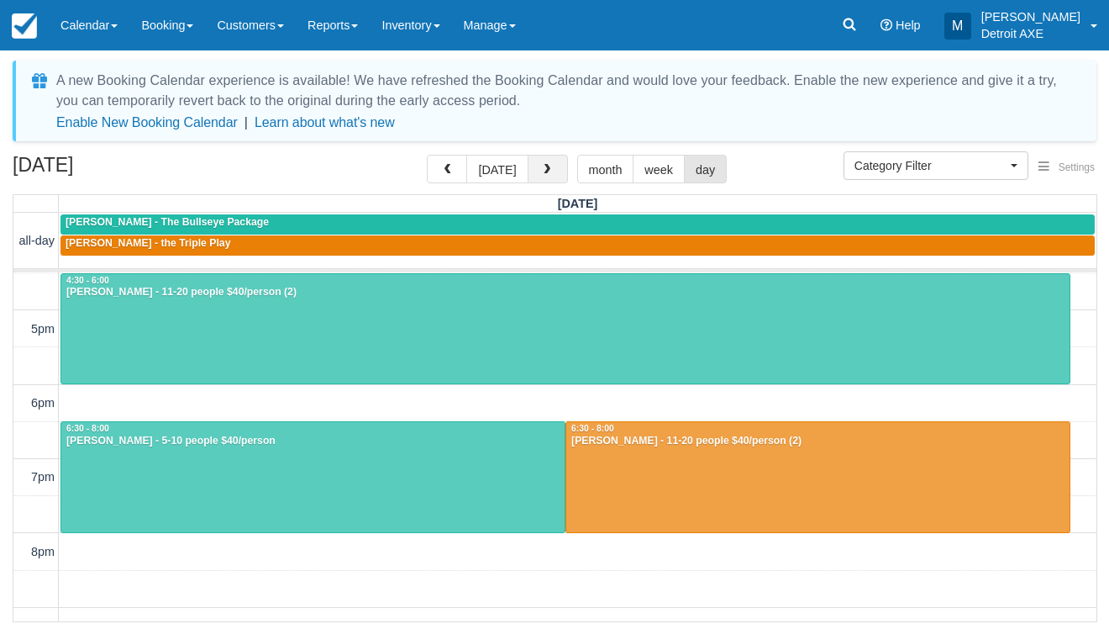
click at [536, 177] on button "button" at bounding box center [548, 169] width 40 height 29
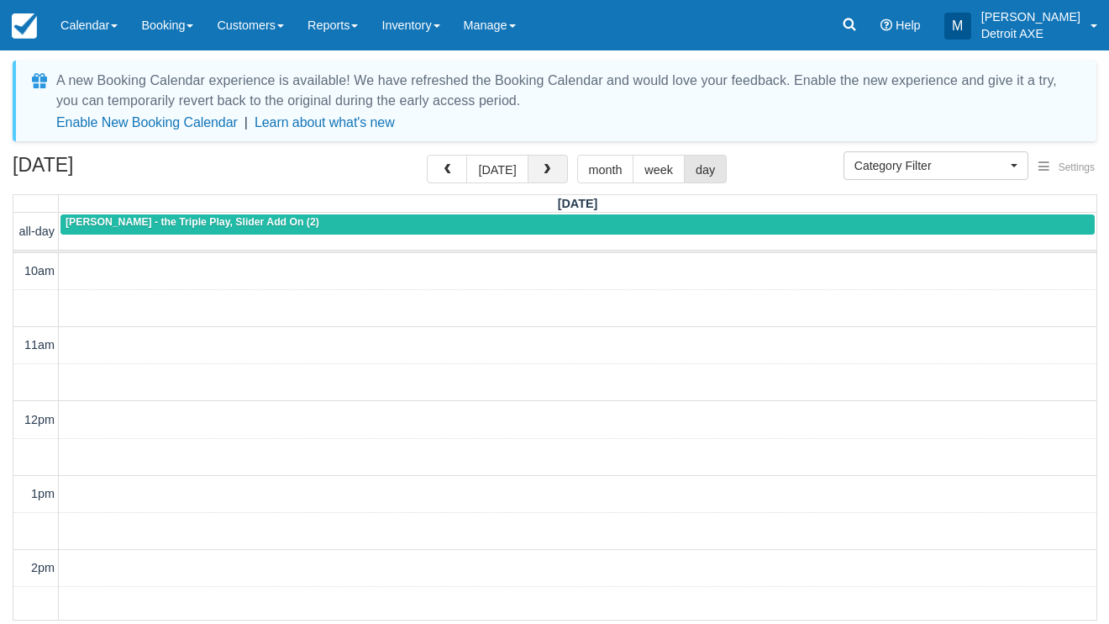
scroll to position [634, 0]
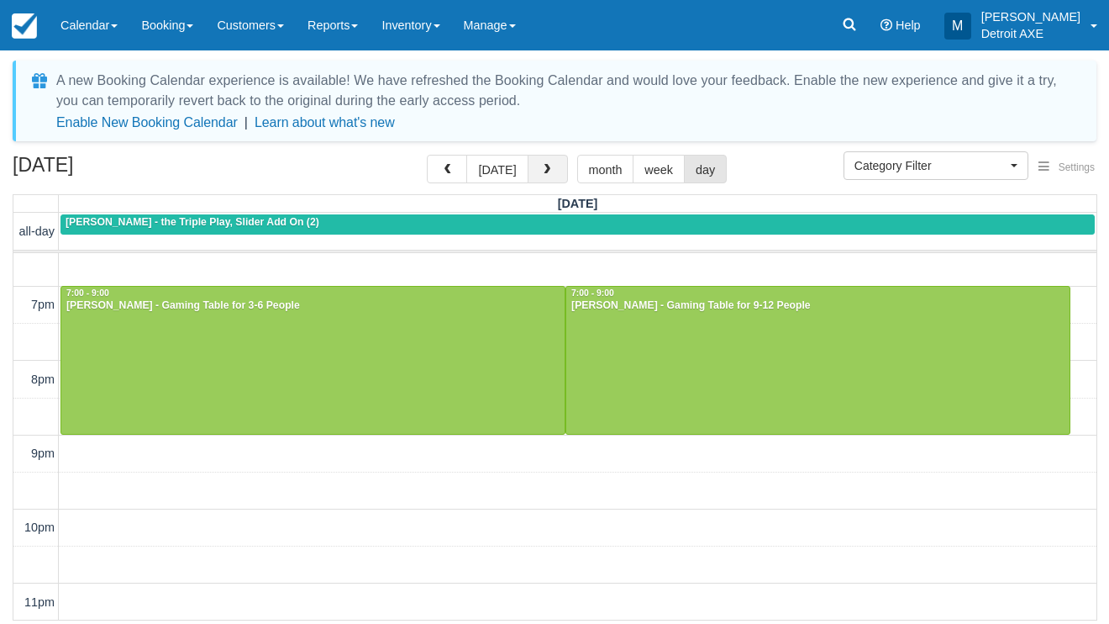
click at [537, 178] on button "button" at bounding box center [548, 169] width 40 height 29
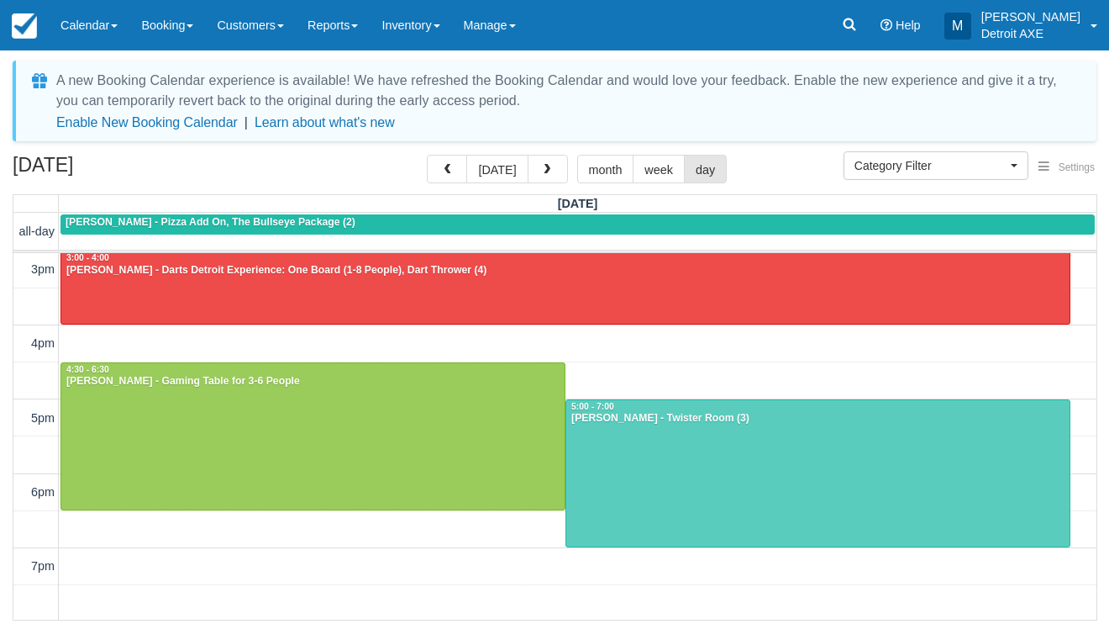
scroll to position [350, 0]
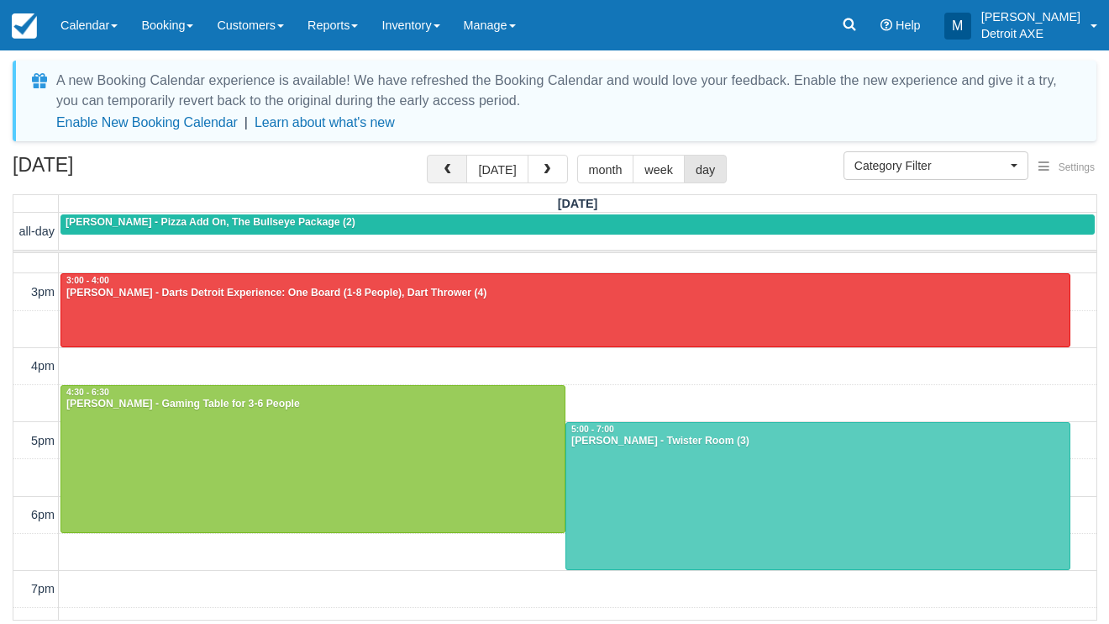
click at [447, 166] on span "button" at bounding box center [447, 170] width 12 height 12
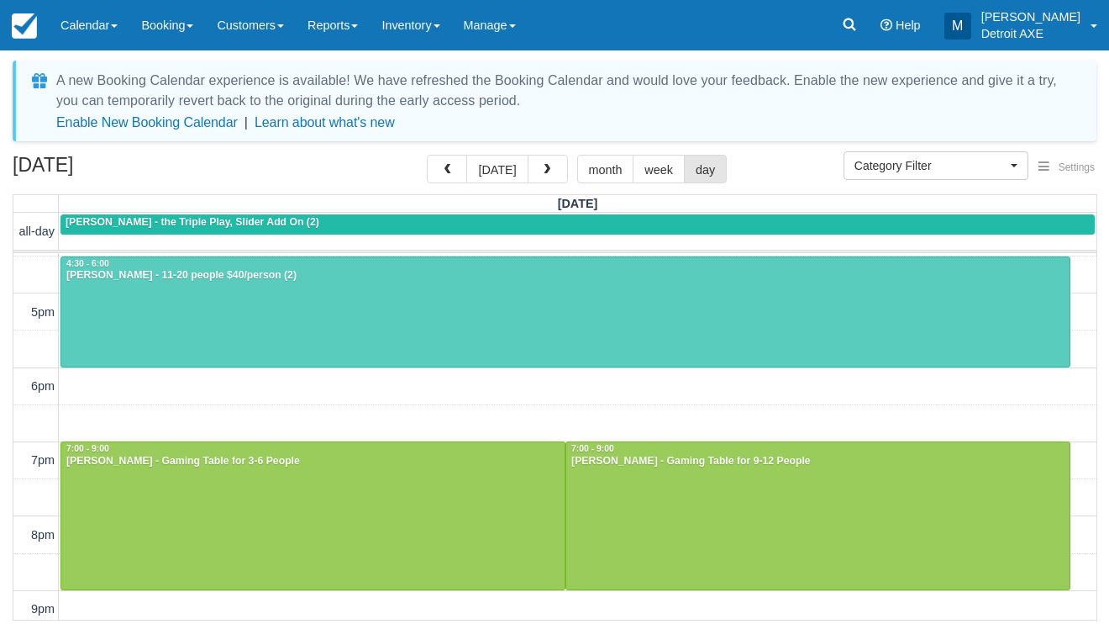
scroll to position [480, 0]
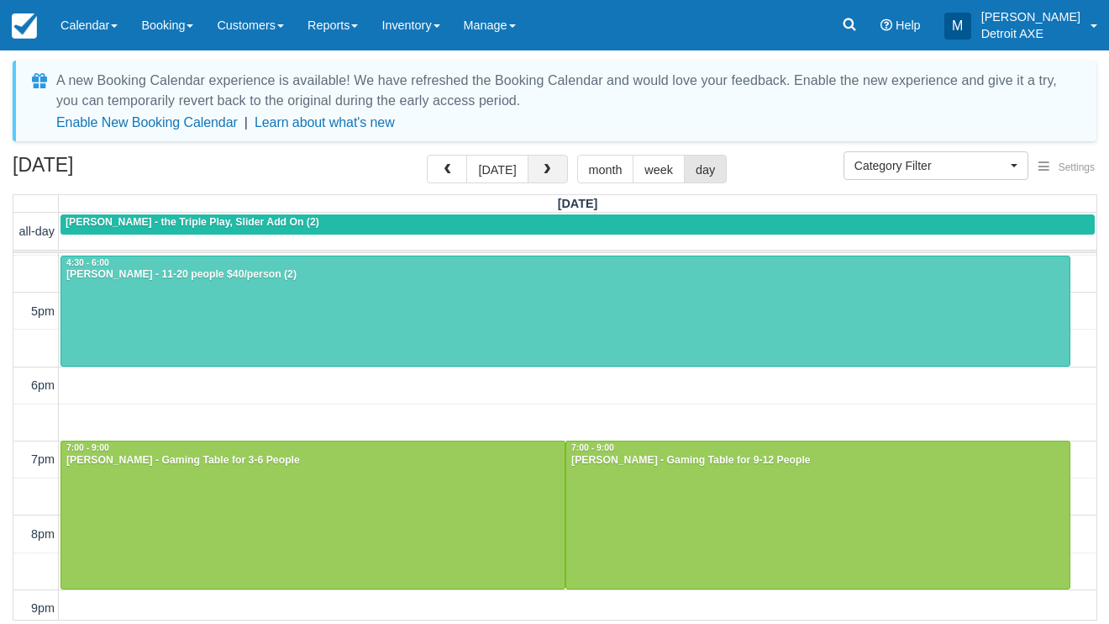
click at [541, 169] on span "button" at bounding box center [547, 170] width 12 height 12
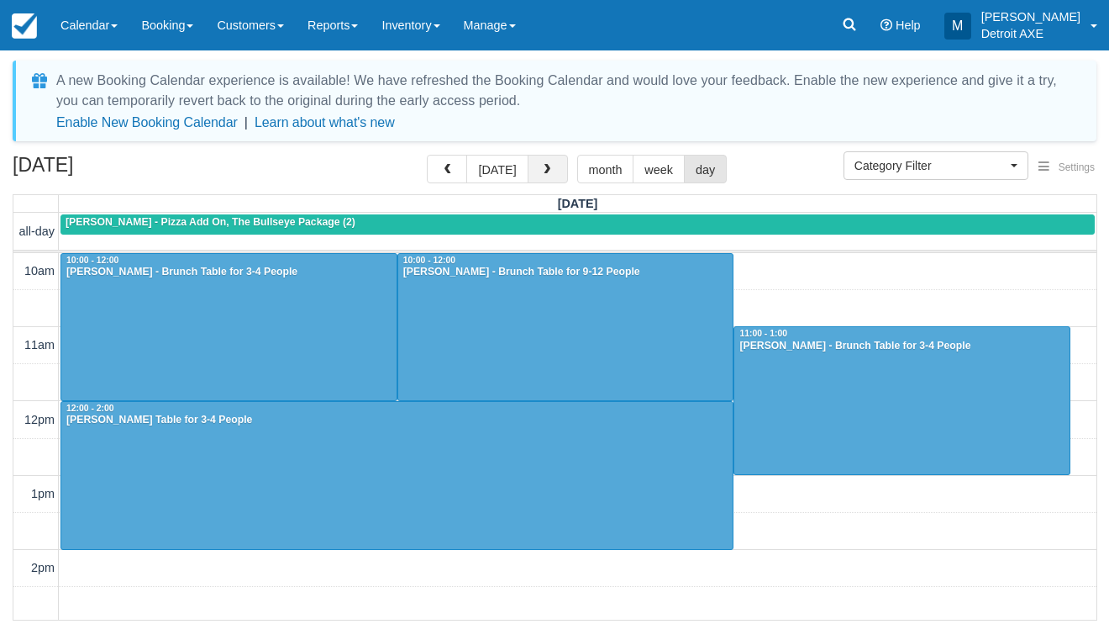
scroll to position [634, 0]
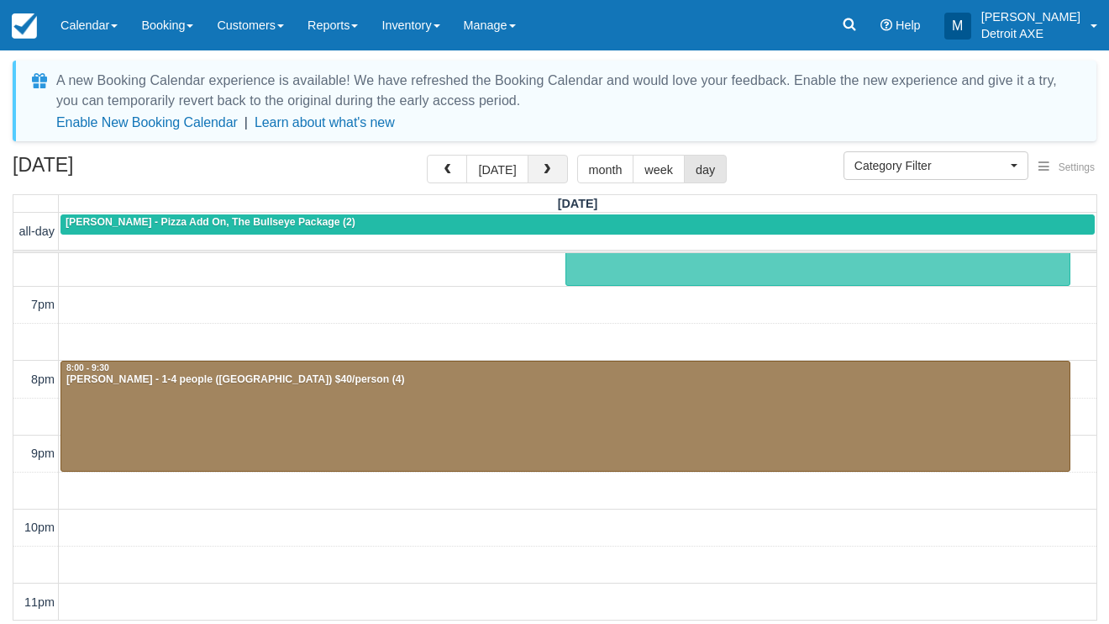
click at [541, 169] on span "button" at bounding box center [547, 170] width 12 height 12
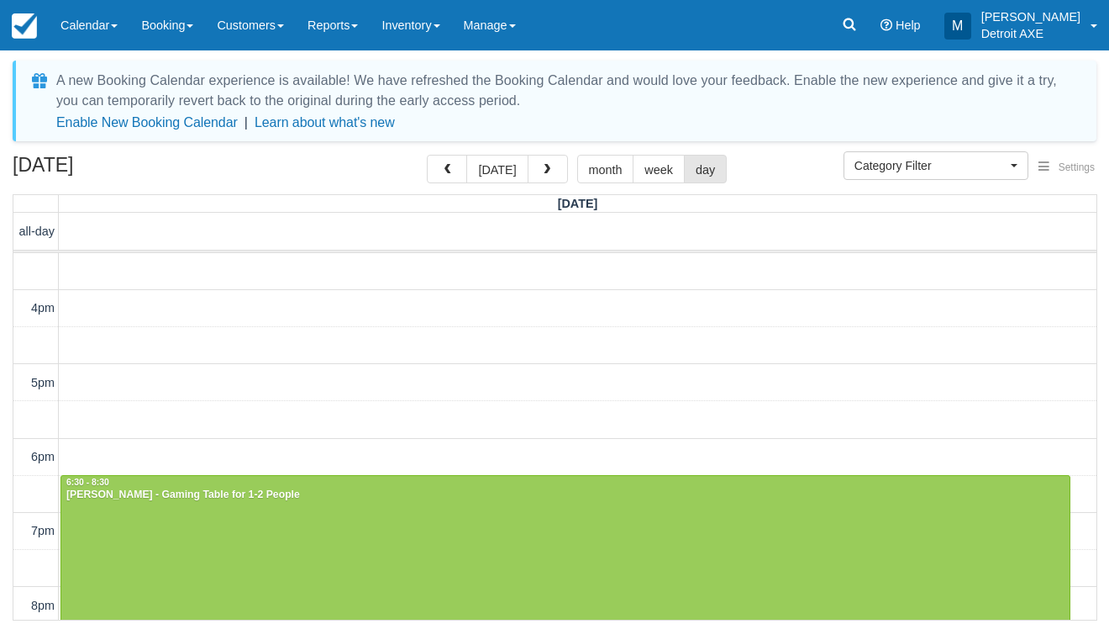
scroll to position [408, 0]
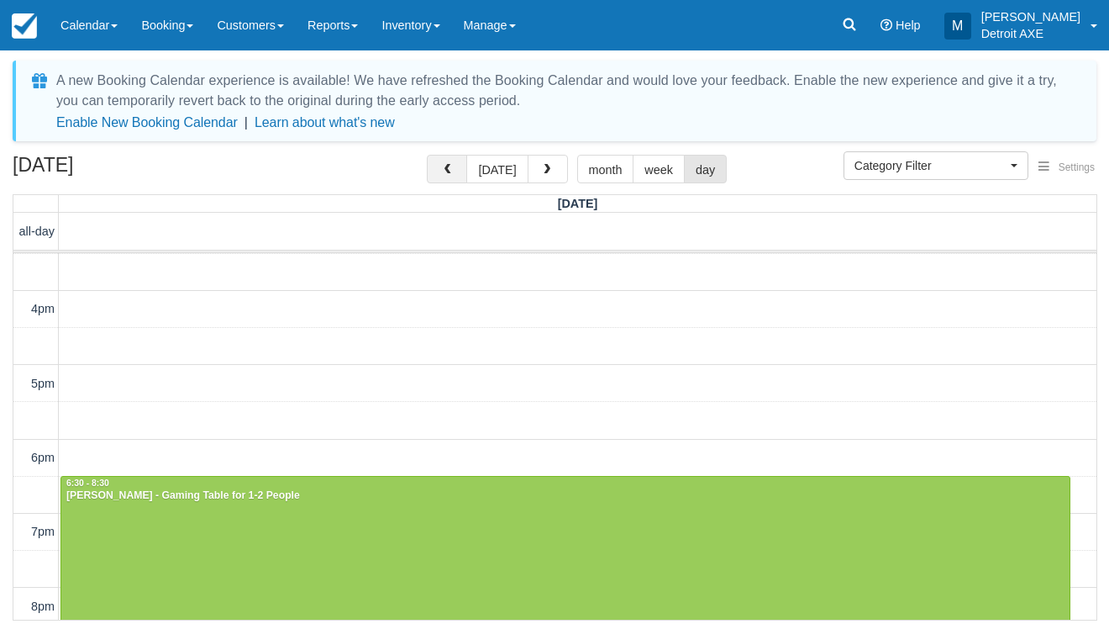
click at [453, 165] on span "button" at bounding box center [447, 170] width 12 height 12
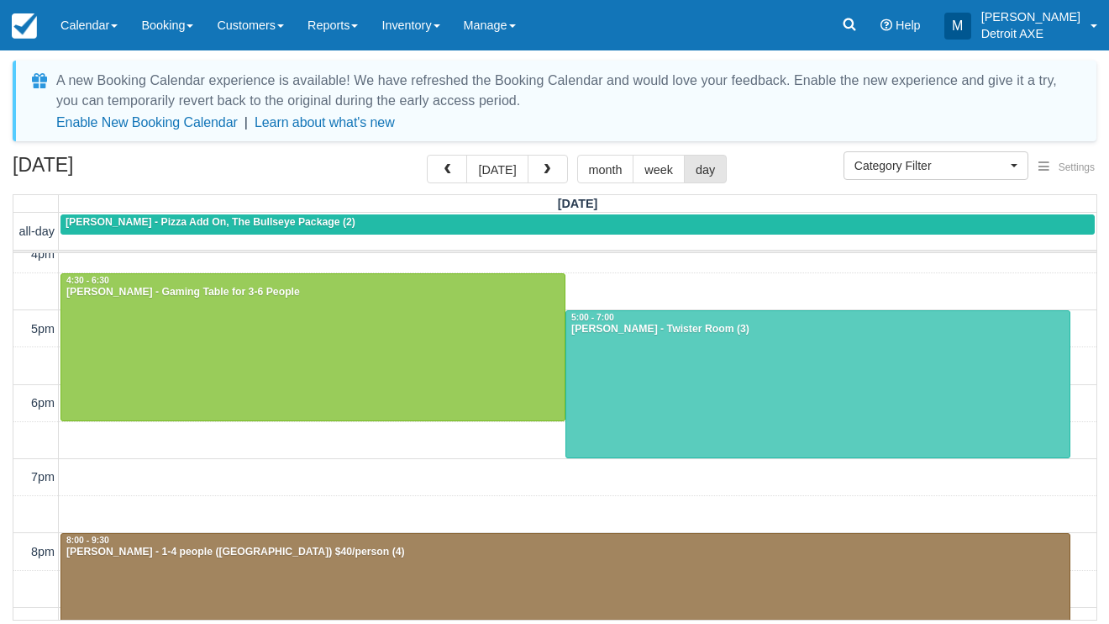
scroll to position [461, 0]
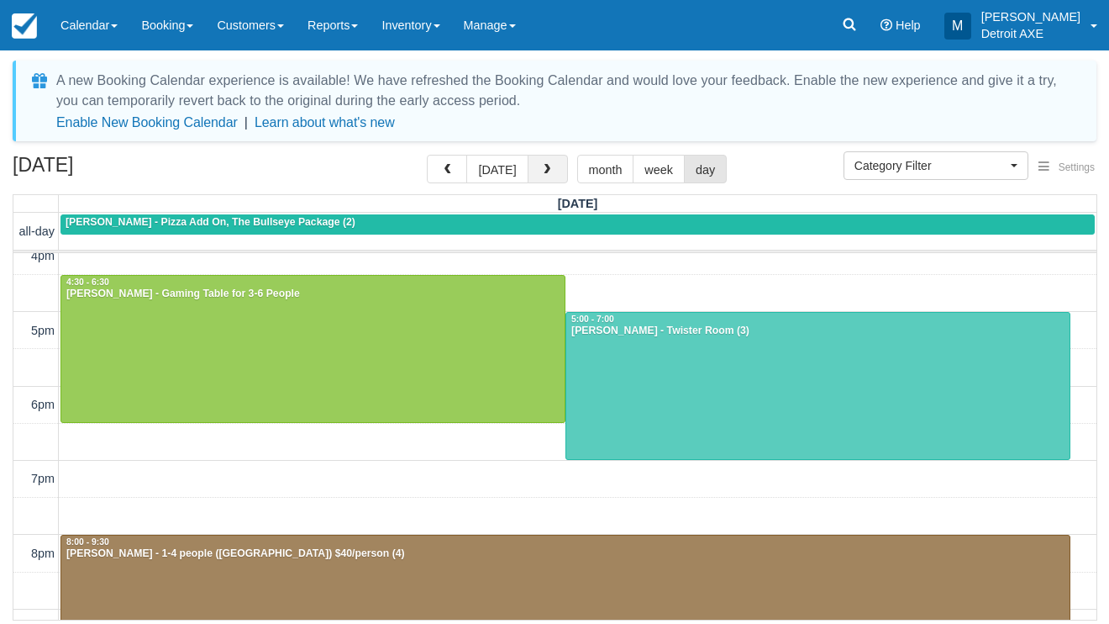
click at [541, 171] on span "button" at bounding box center [547, 170] width 12 height 12
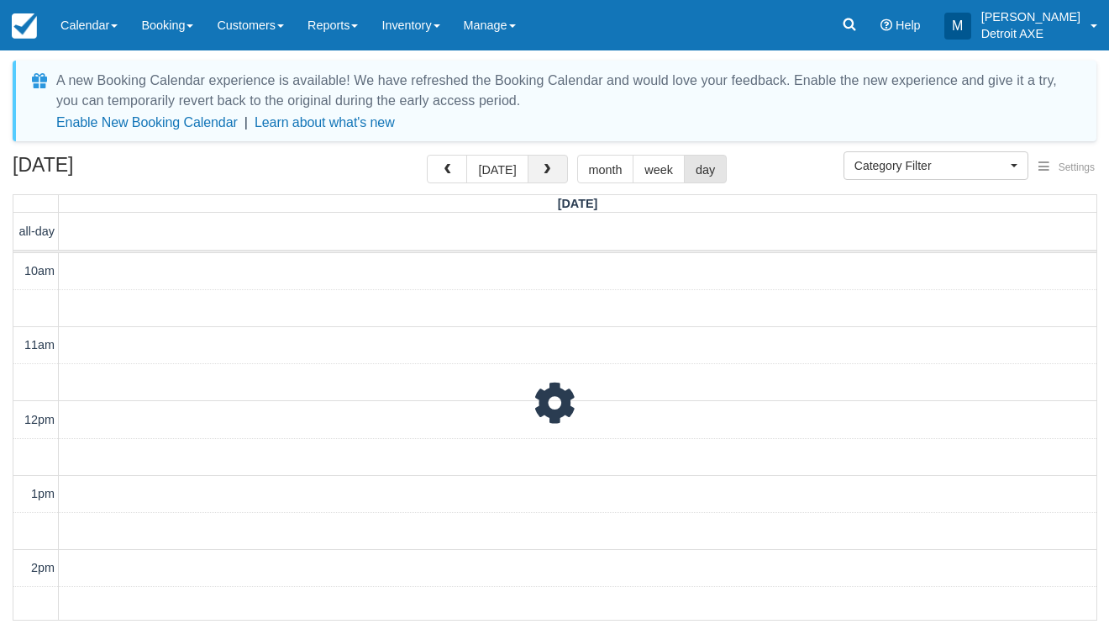
scroll to position [634, 0]
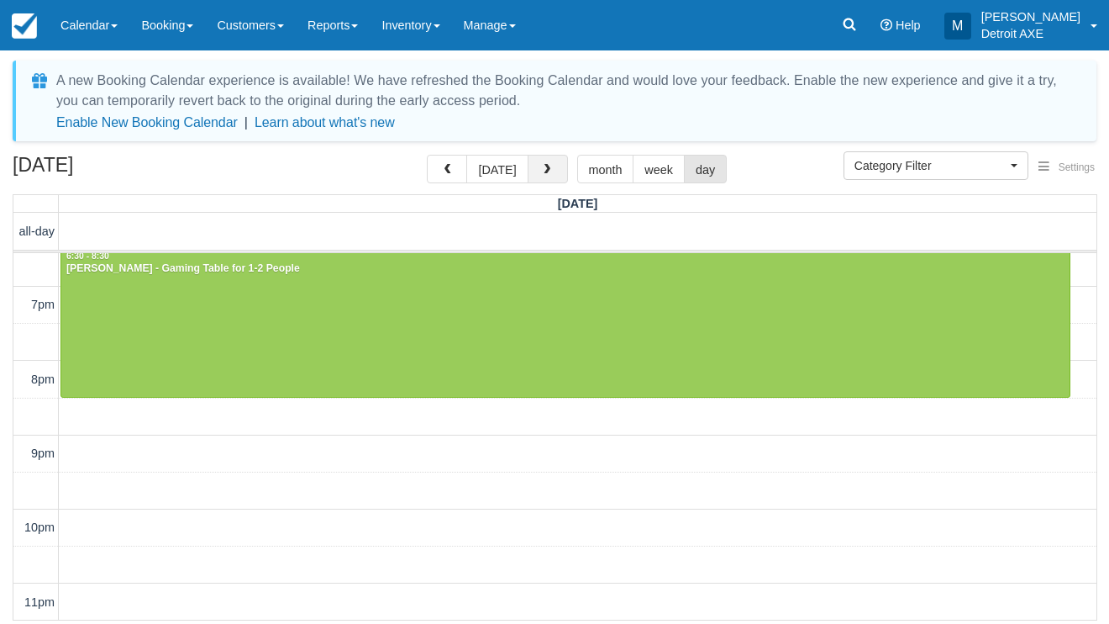
click at [541, 171] on span "button" at bounding box center [547, 170] width 12 height 12
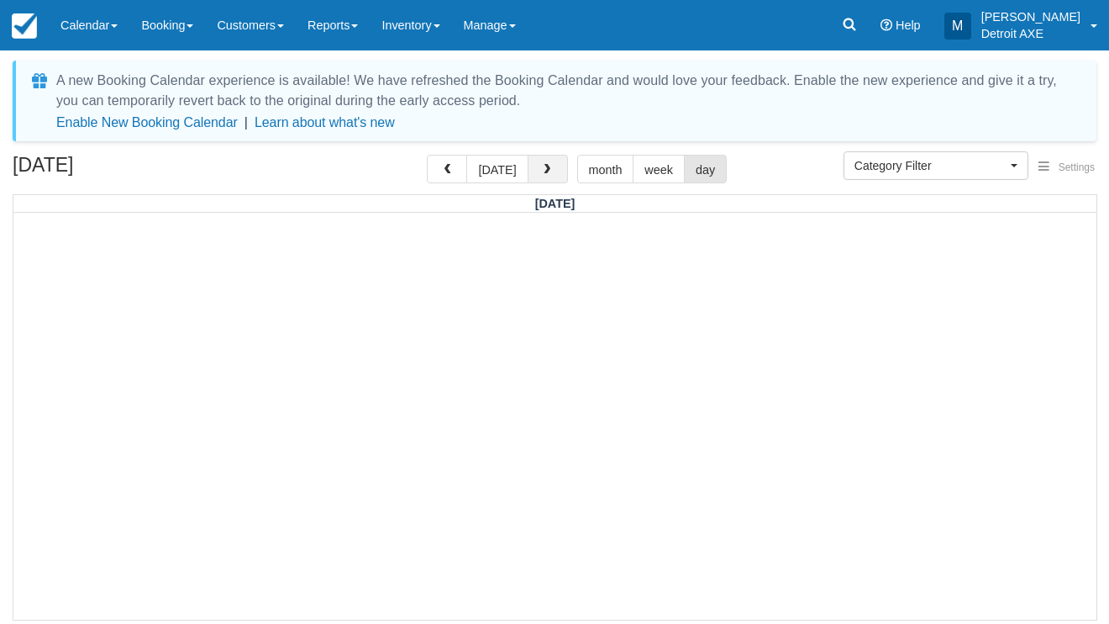
click at [541, 171] on span "button" at bounding box center [547, 170] width 12 height 12
click at [551, 174] on button "button" at bounding box center [548, 169] width 40 height 29
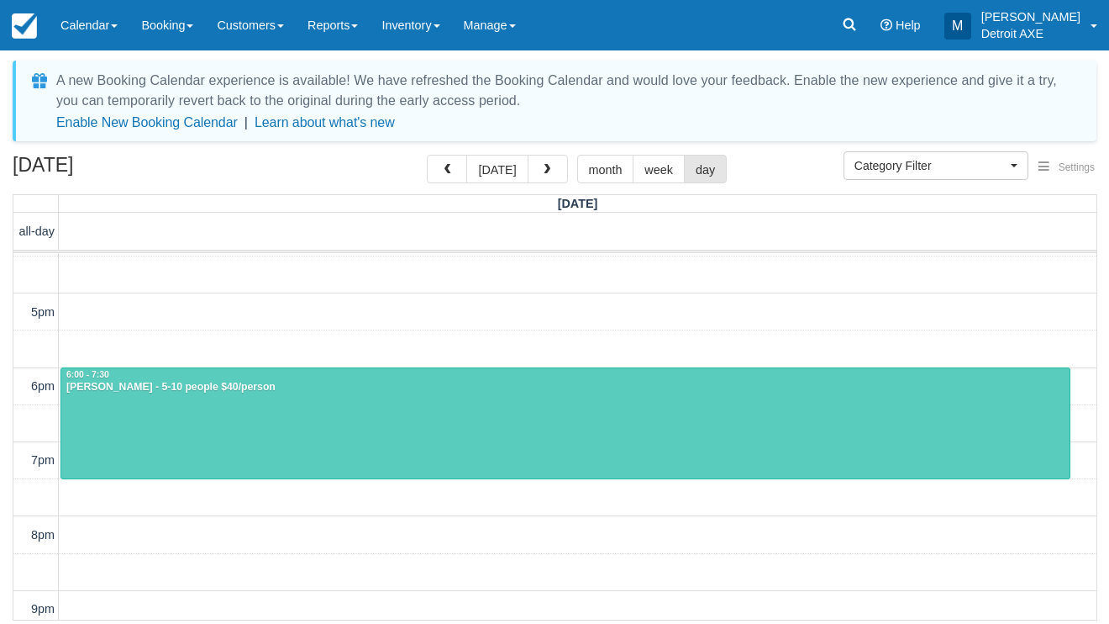
scroll to position [480, 0]
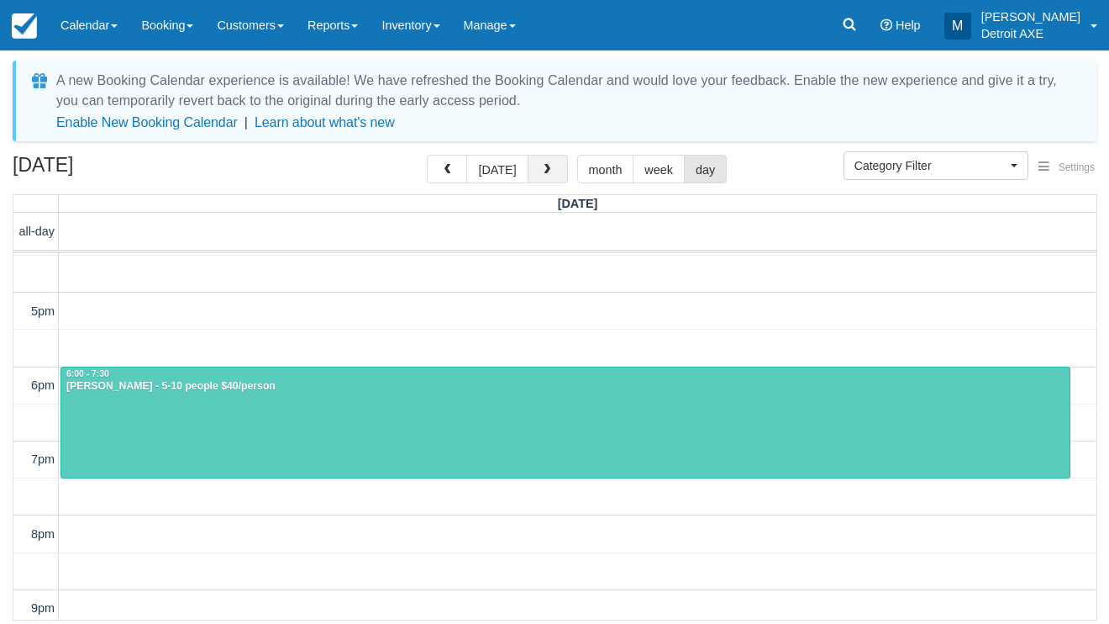
click at [550, 171] on button "button" at bounding box center [548, 169] width 40 height 29
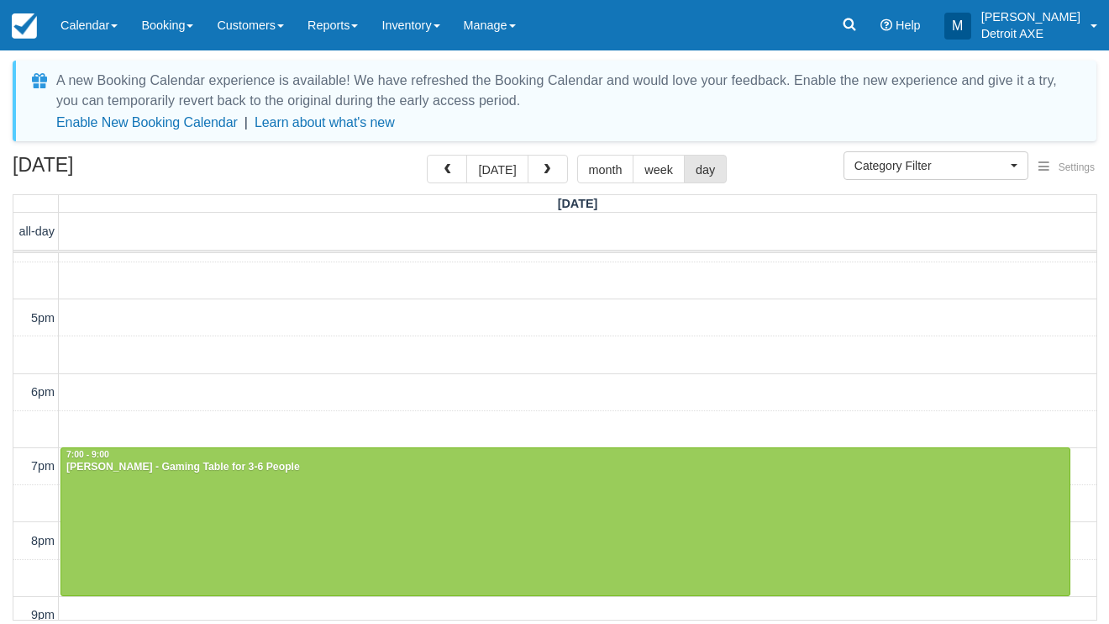
scroll to position [466, 0]
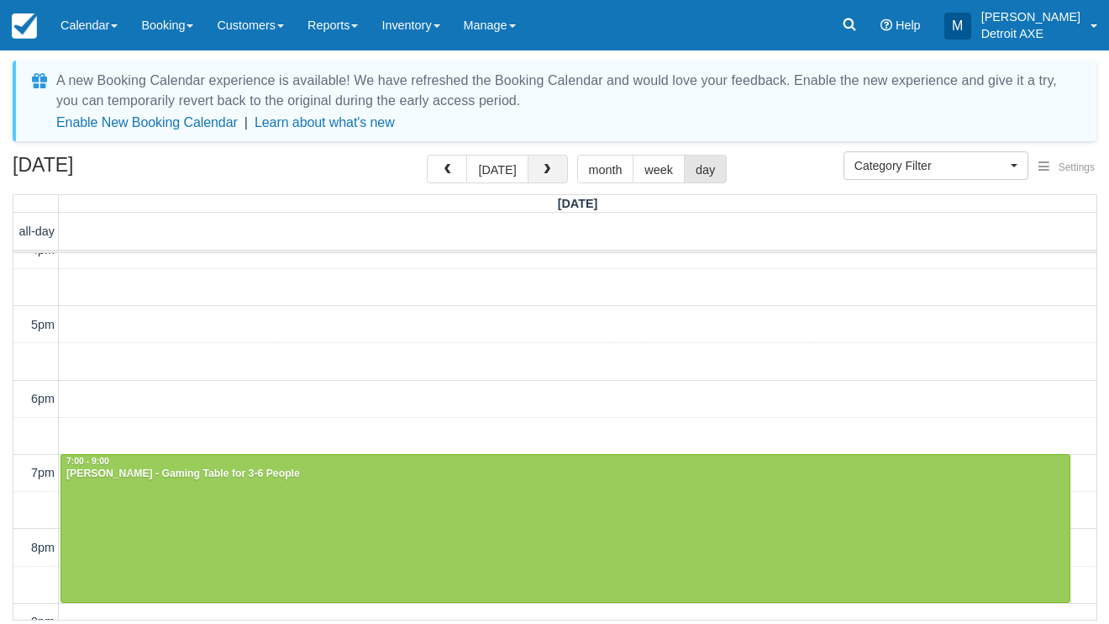
click at [553, 166] on button "button" at bounding box center [548, 169] width 40 height 29
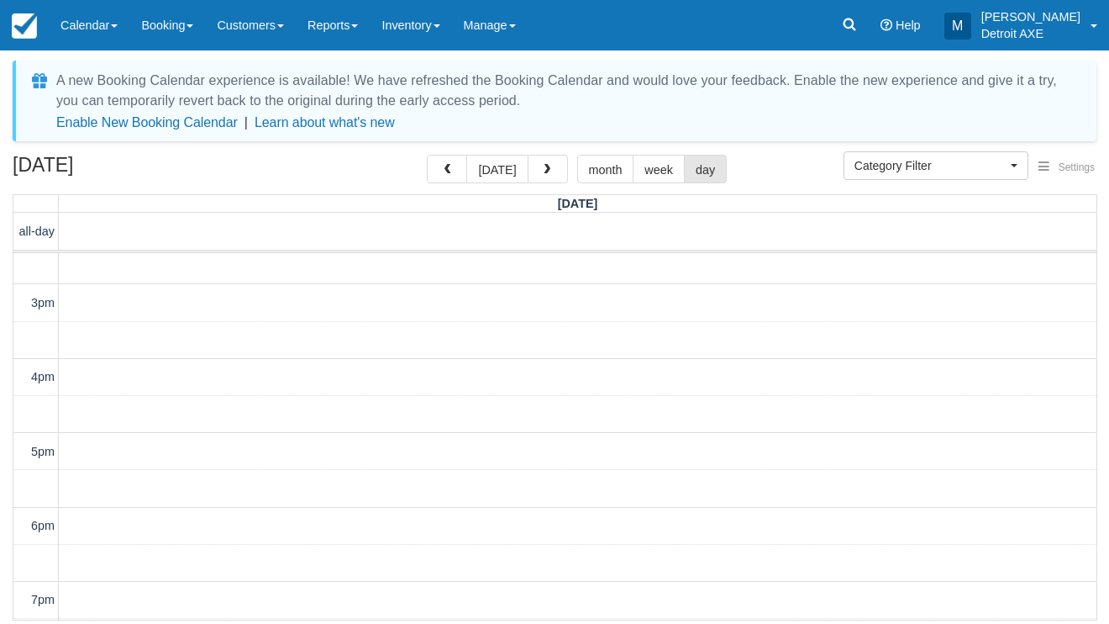
scroll to position [310, 0]
click at [546, 169] on span "button" at bounding box center [547, 170] width 12 height 12
click at [606, 170] on button "month" at bounding box center [605, 169] width 57 height 29
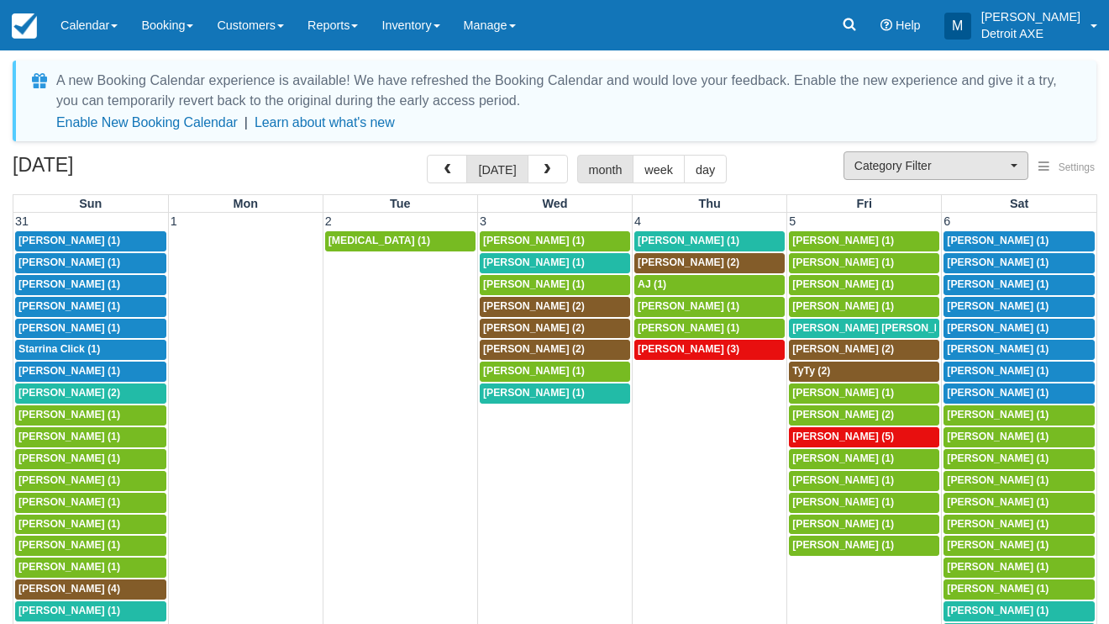
click at [923, 162] on span "Category Filter" at bounding box center [931, 165] width 152 height 17
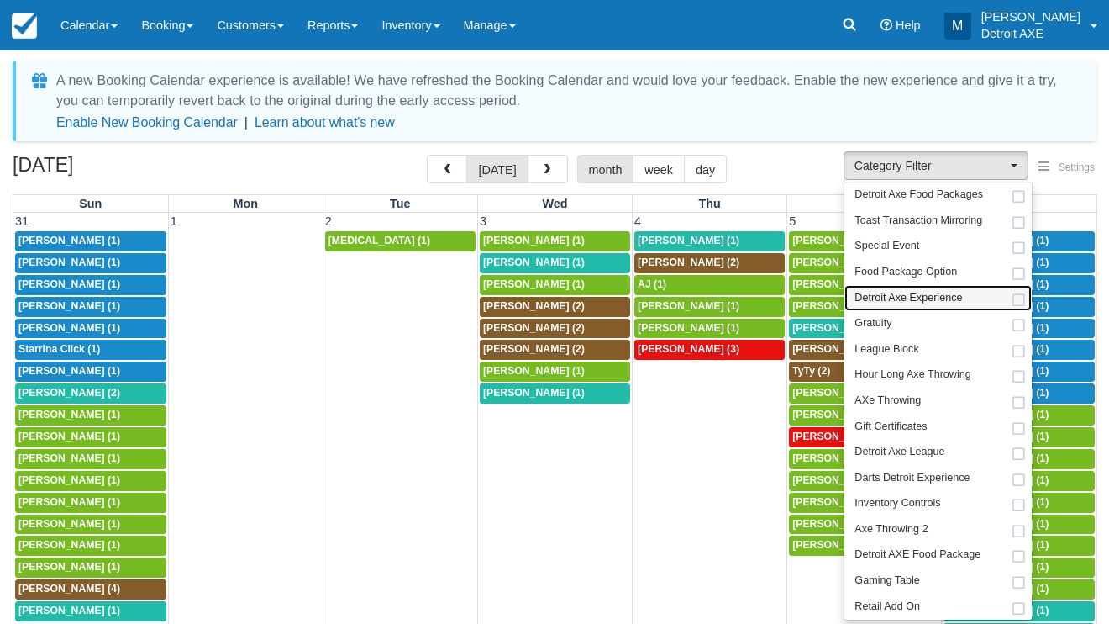
click at [906, 298] on span "Detroit Axe Experience" at bounding box center [909, 298] width 108 height 15
select select "14"
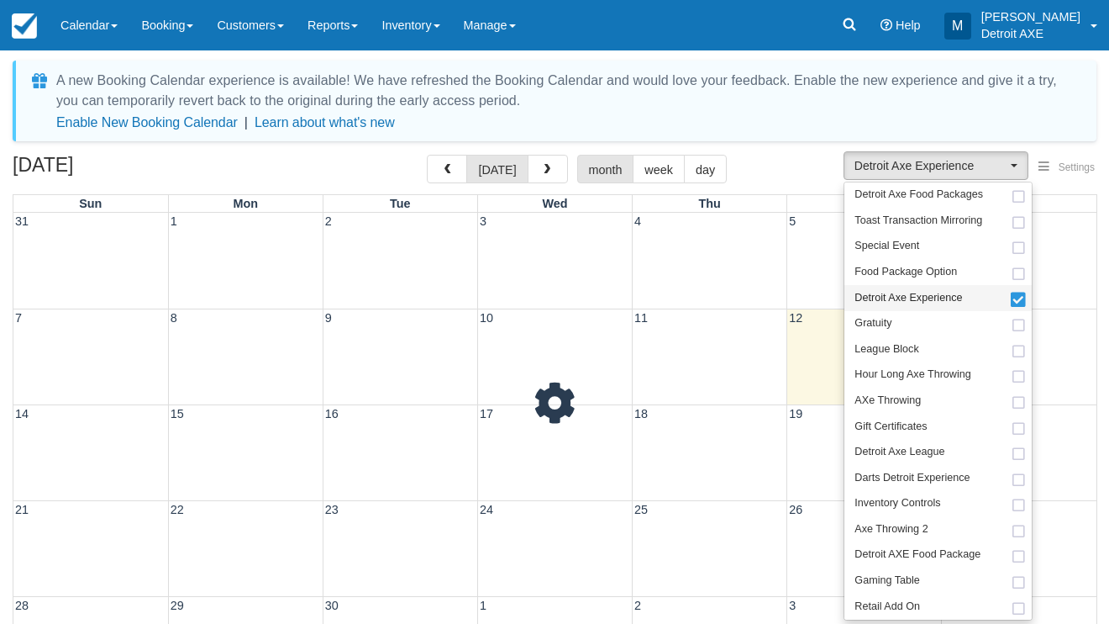
scroll to position [61, 0]
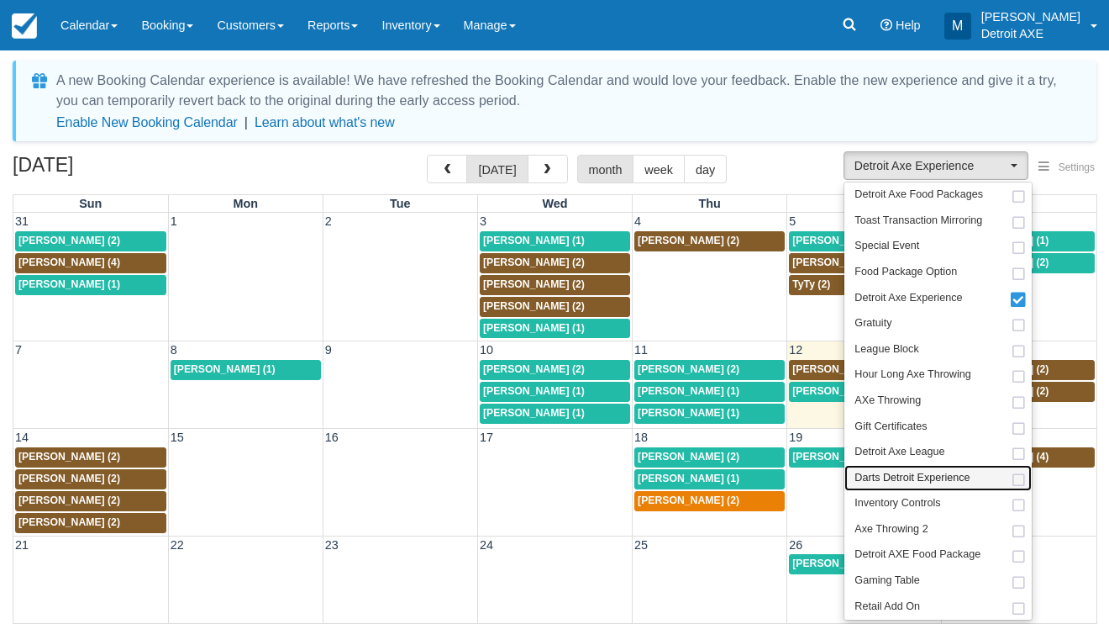
click at [879, 474] on span "Darts Detroit Experience" at bounding box center [912, 478] width 115 height 15
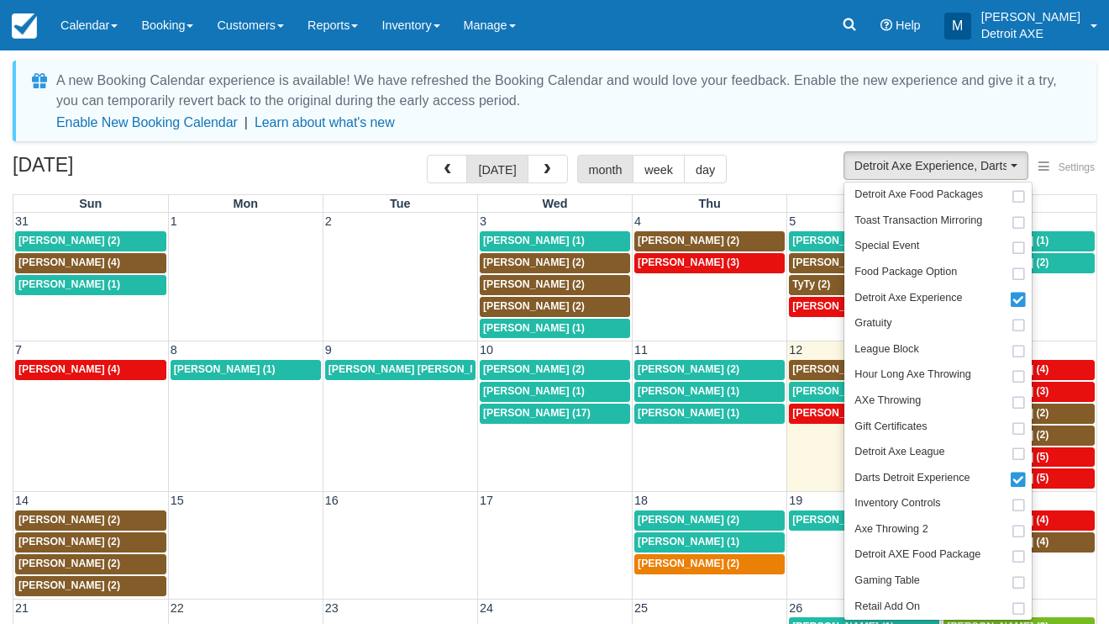
click at [750, 152] on div "A new Booking Calendar experience is available! We have refreshed the Booking C…" at bounding box center [555, 428] width 1084 height 734
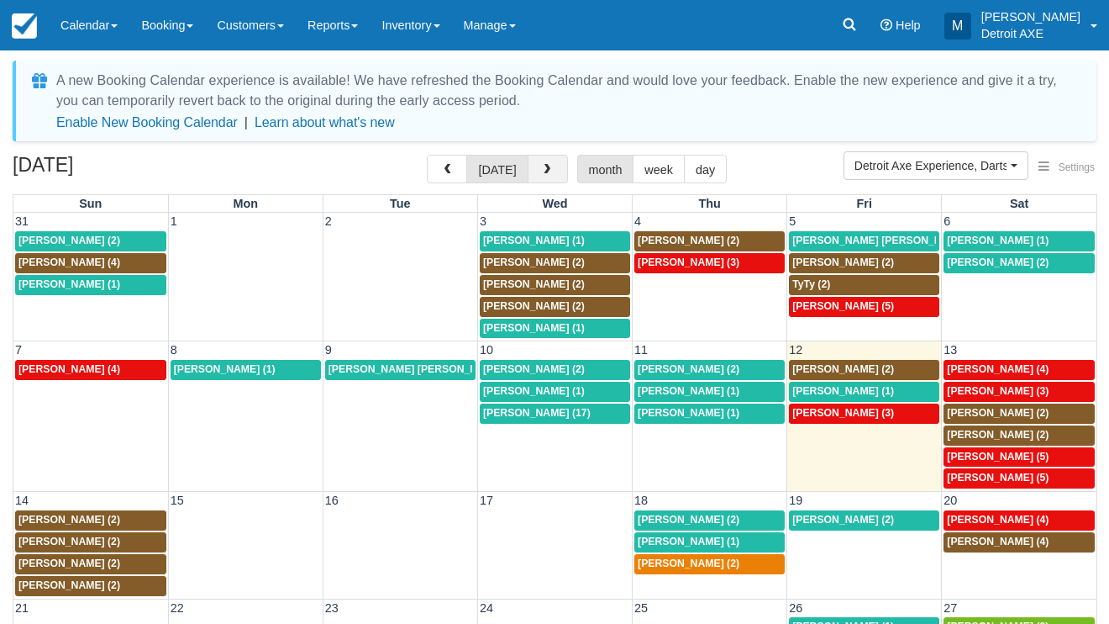
click at [550, 169] on button "button" at bounding box center [548, 169] width 40 height 29
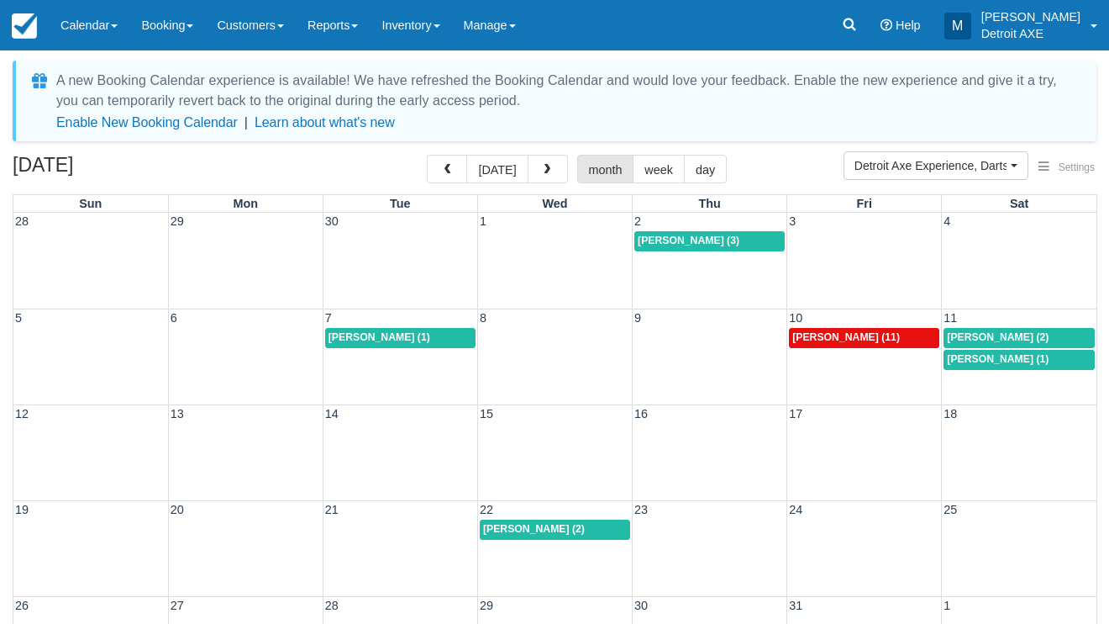
click at [1051, 334] on div "8p Maureen Kelley (2)" at bounding box center [1019, 337] width 145 height 13
click at [542, 162] on button "button" at bounding box center [548, 169] width 40 height 29
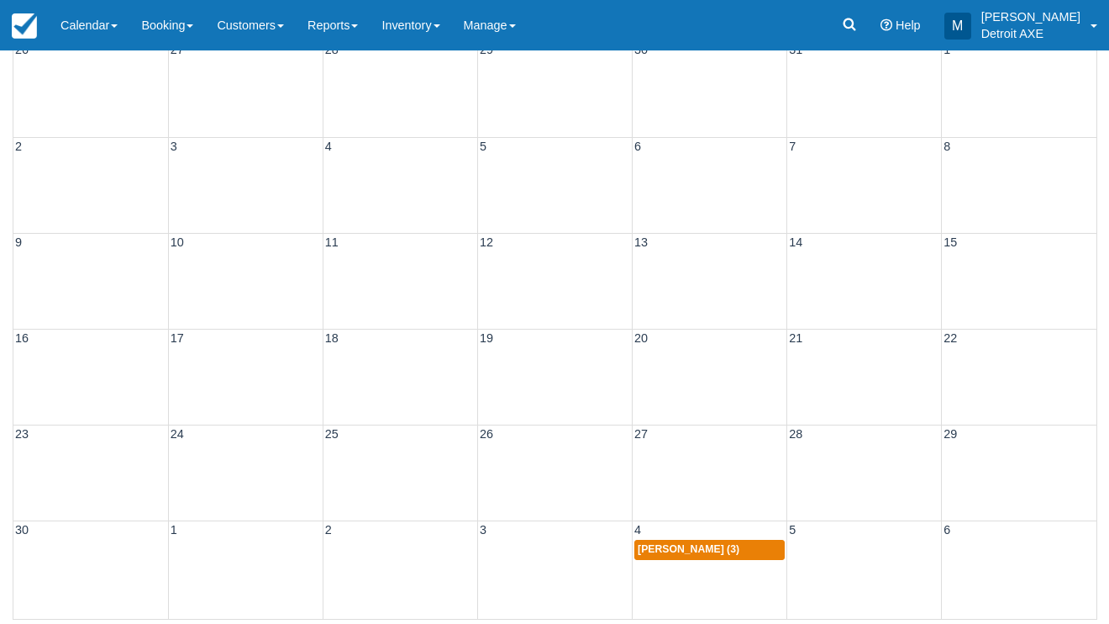
scroll to position [171, 0]
click at [693, 554] on span "Michelle Miesch (3)" at bounding box center [689, 550] width 102 height 12
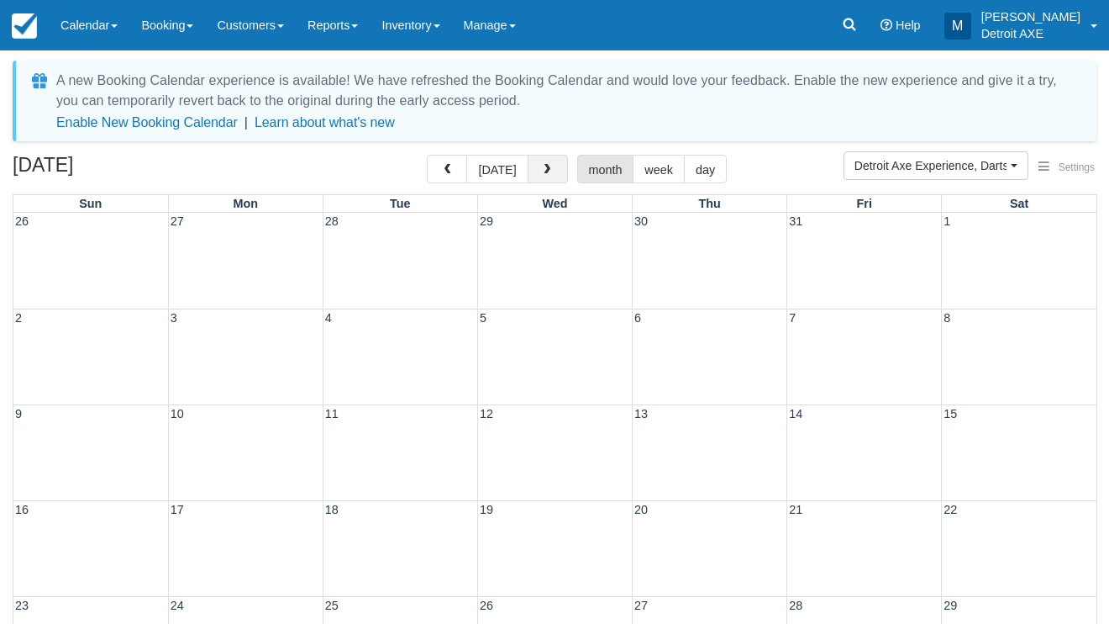
click at [541, 166] on span "button" at bounding box center [547, 170] width 12 height 12
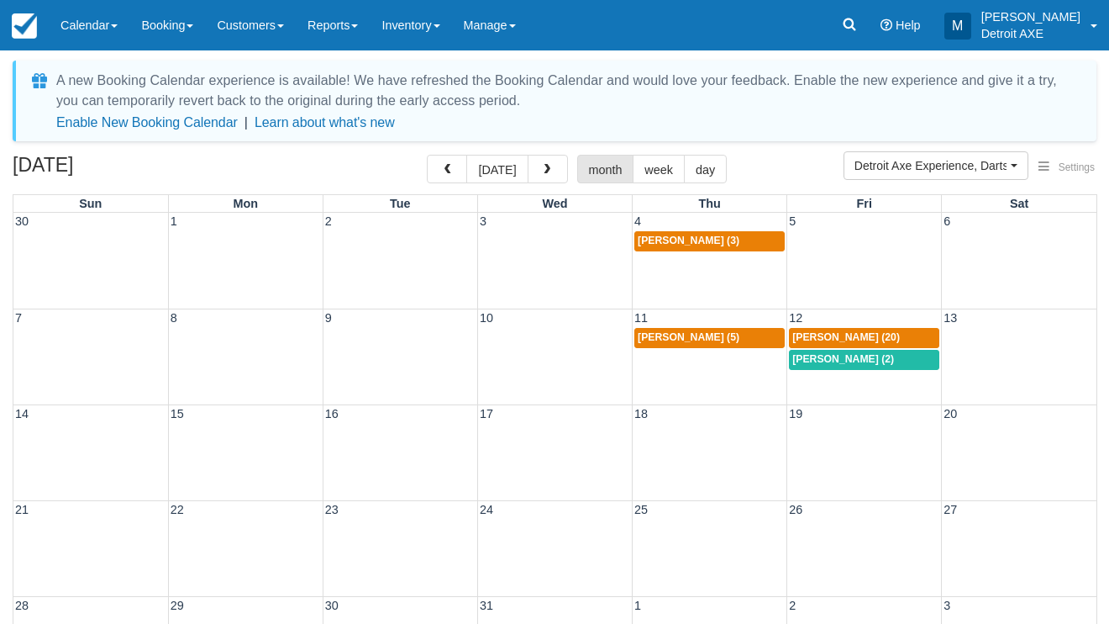
click at [818, 338] on span "[PERSON_NAME] (20)" at bounding box center [846, 337] width 108 height 12
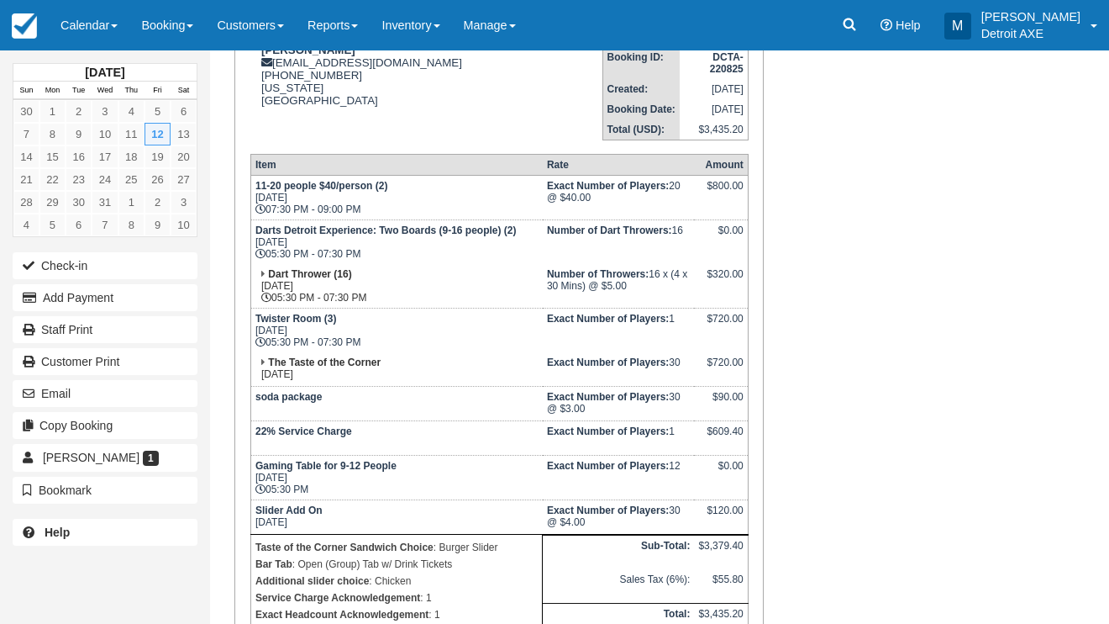
scroll to position [240, 0]
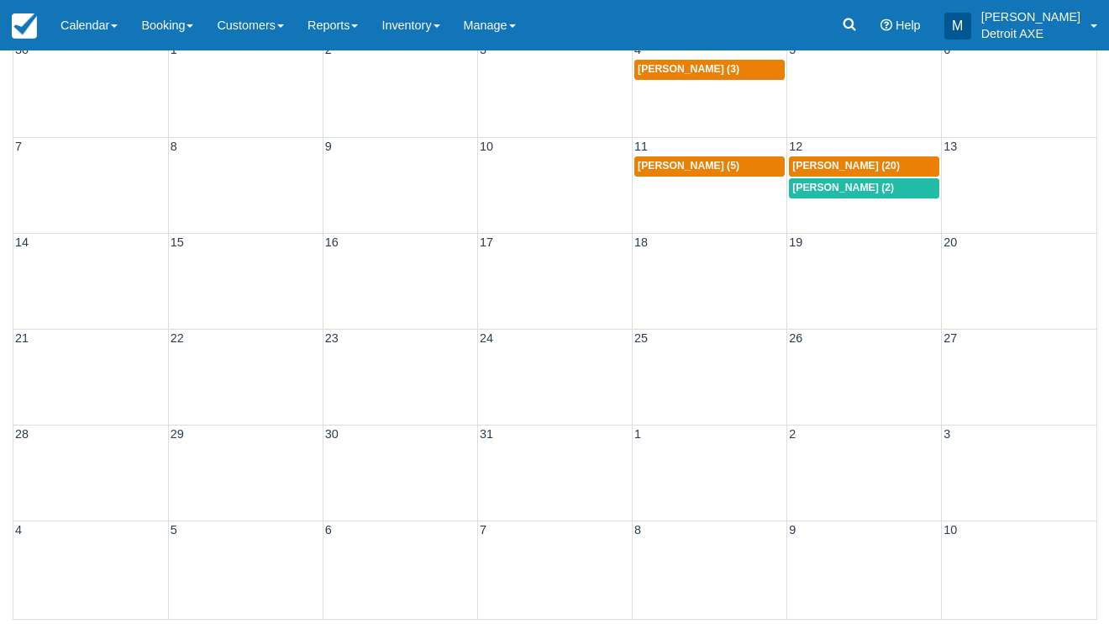
scroll to position [171, 0]
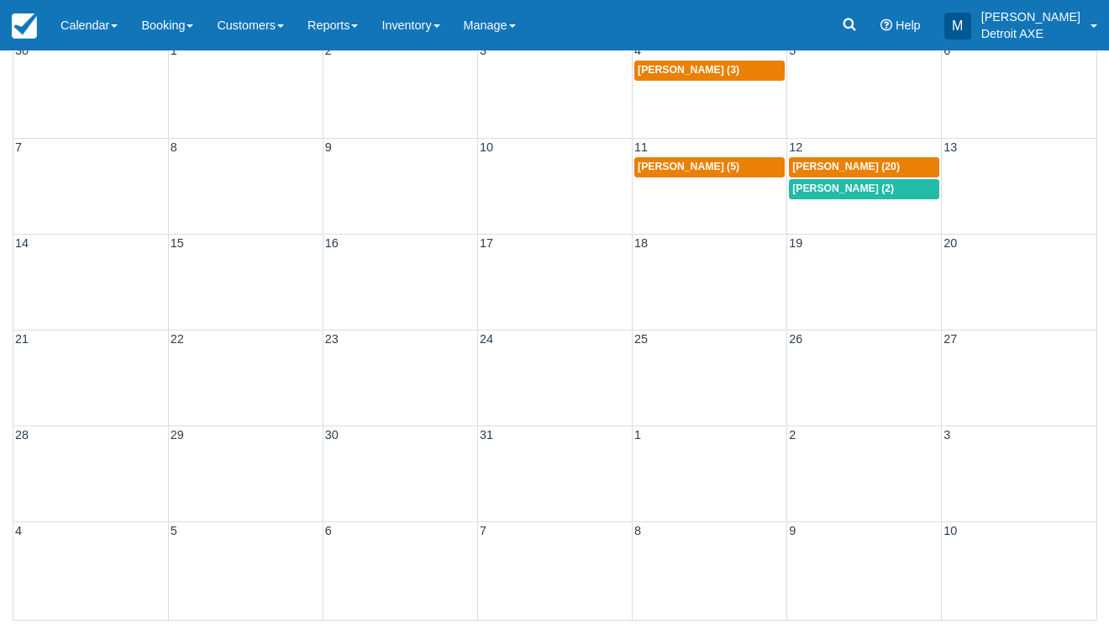
click at [837, 183] on span "Lisa Blanchard (2)" at bounding box center [843, 188] width 102 height 12
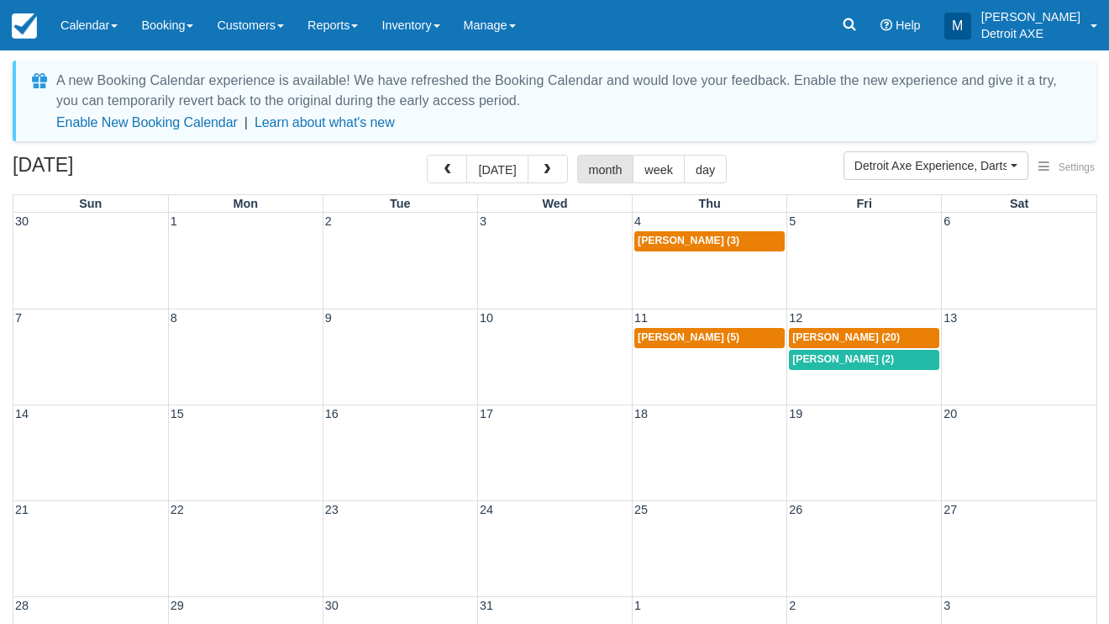
click at [739, 338] on div "6:30p [PERSON_NAME] (5)" at bounding box center [710, 337] width 144 height 13
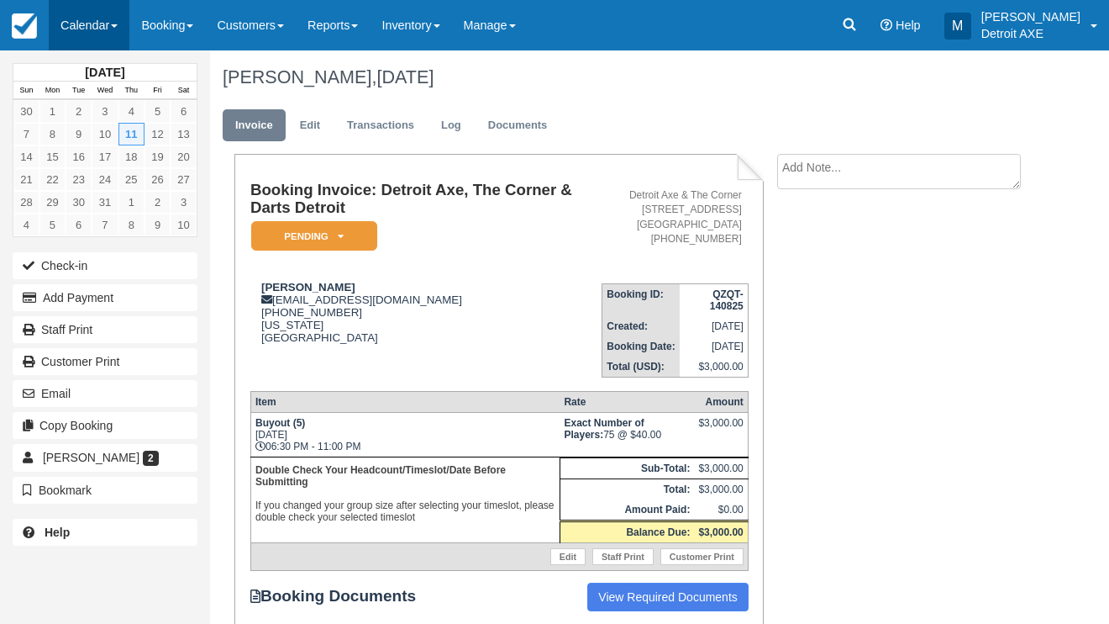
click at [103, 29] on link "Calendar" at bounding box center [89, 25] width 81 height 50
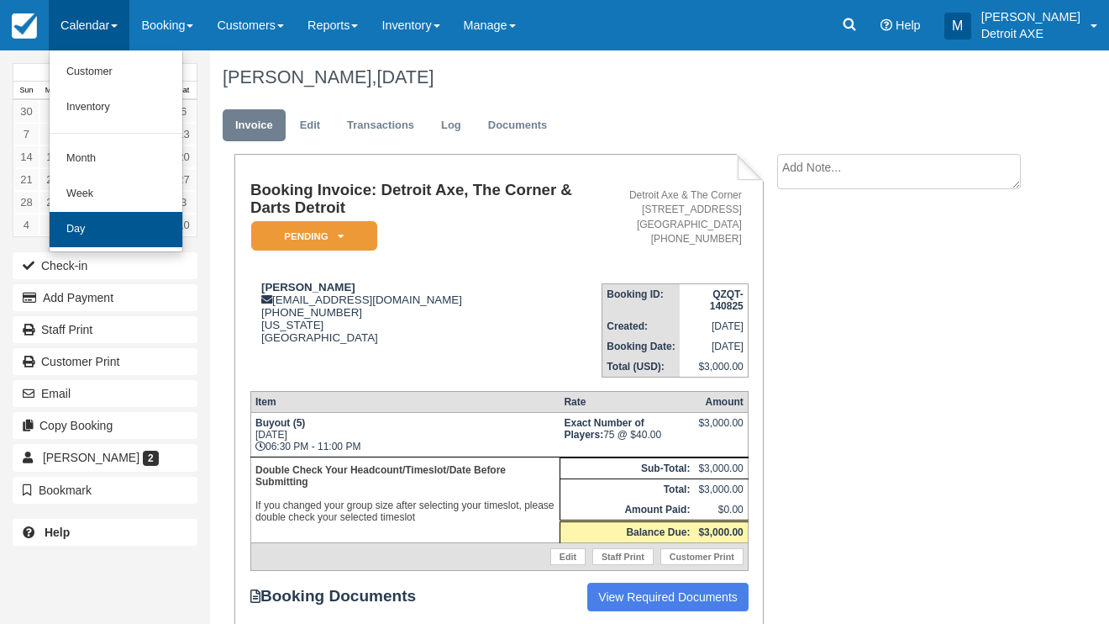
click at [94, 225] on link "Day" at bounding box center [116, 229] width 133 height 35
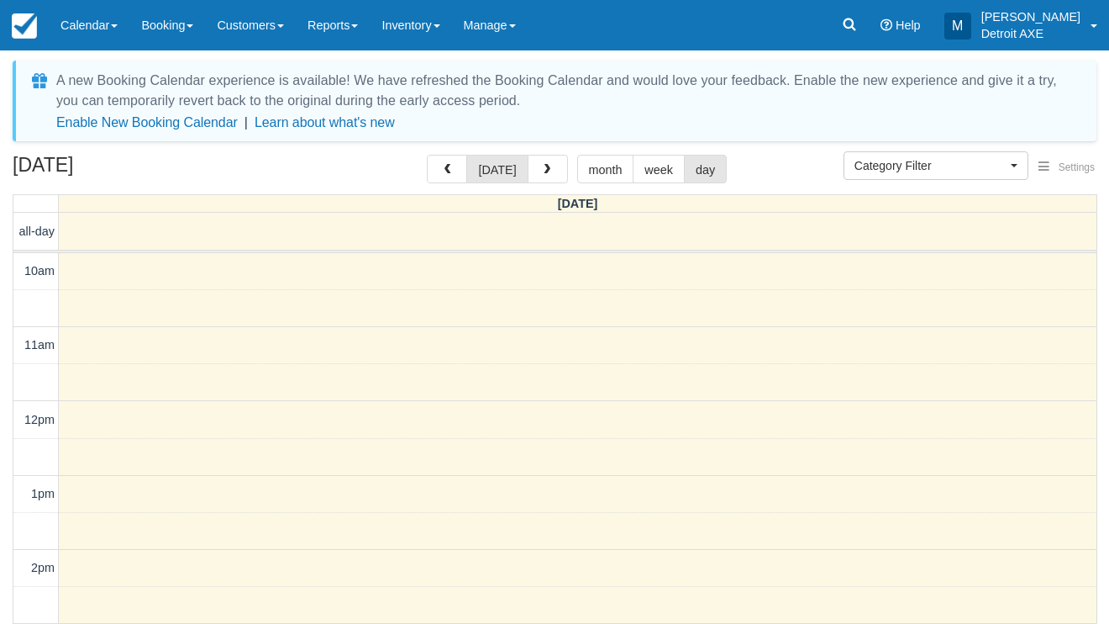
select select
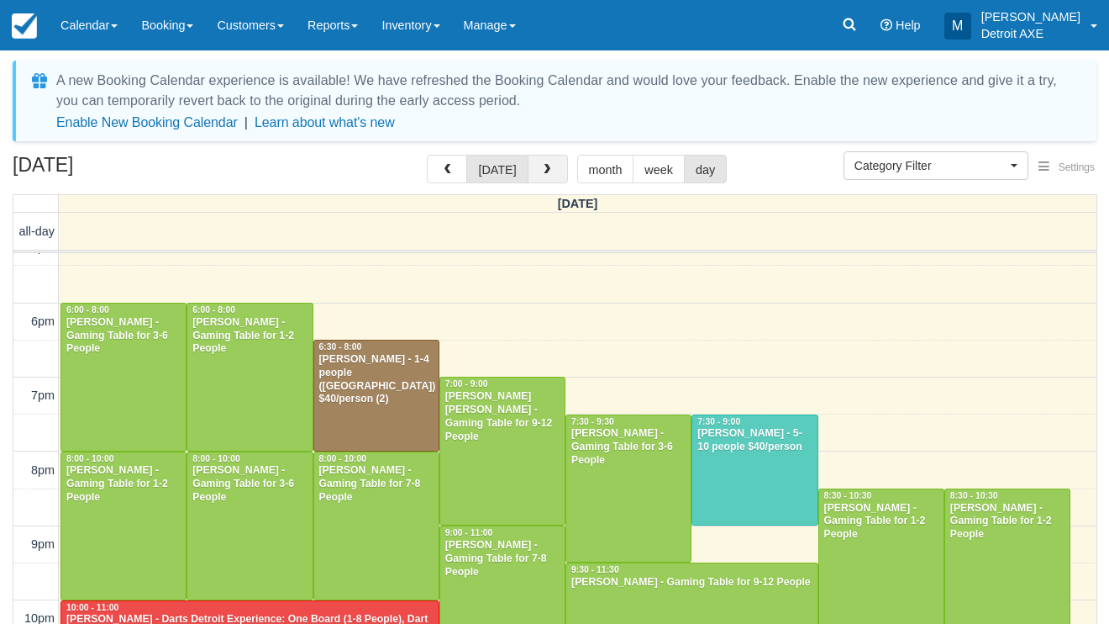
click at [560, 172] on button "button" at bounding box center [548, 169] width 40 height 29
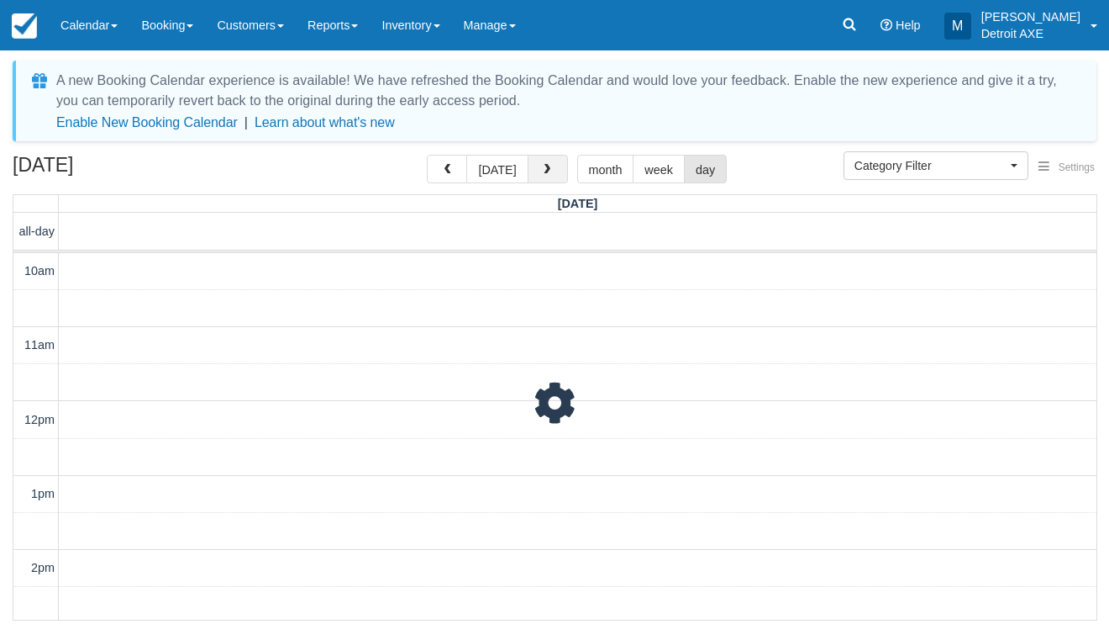
scroll to position [634, 0]
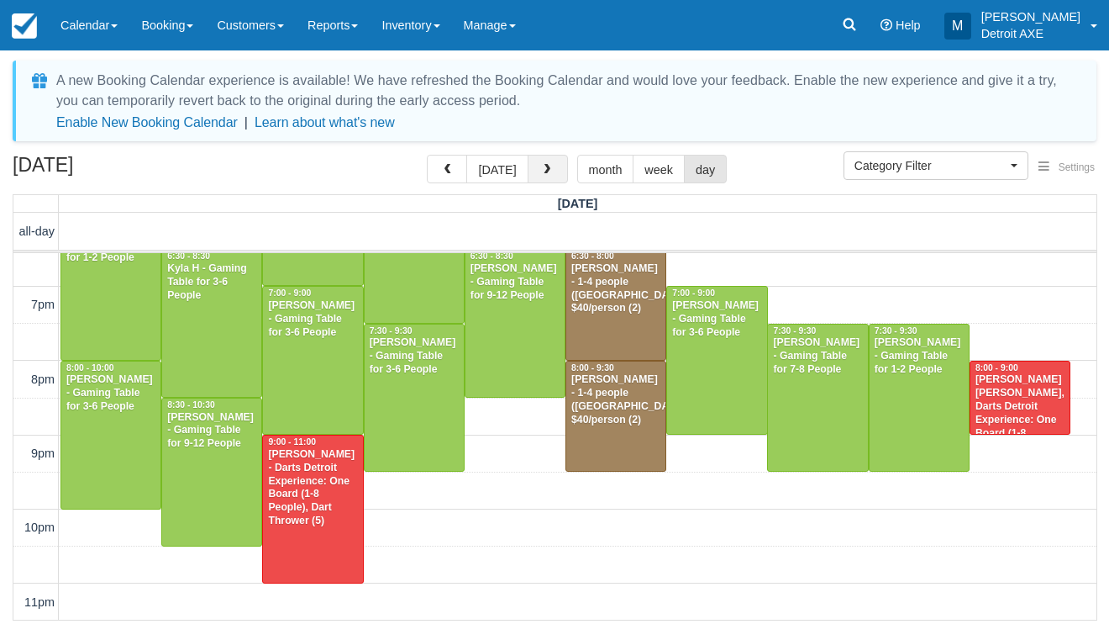
click at [560, 172] on button "button" at bounding box center [548, 169] width 40 height 29
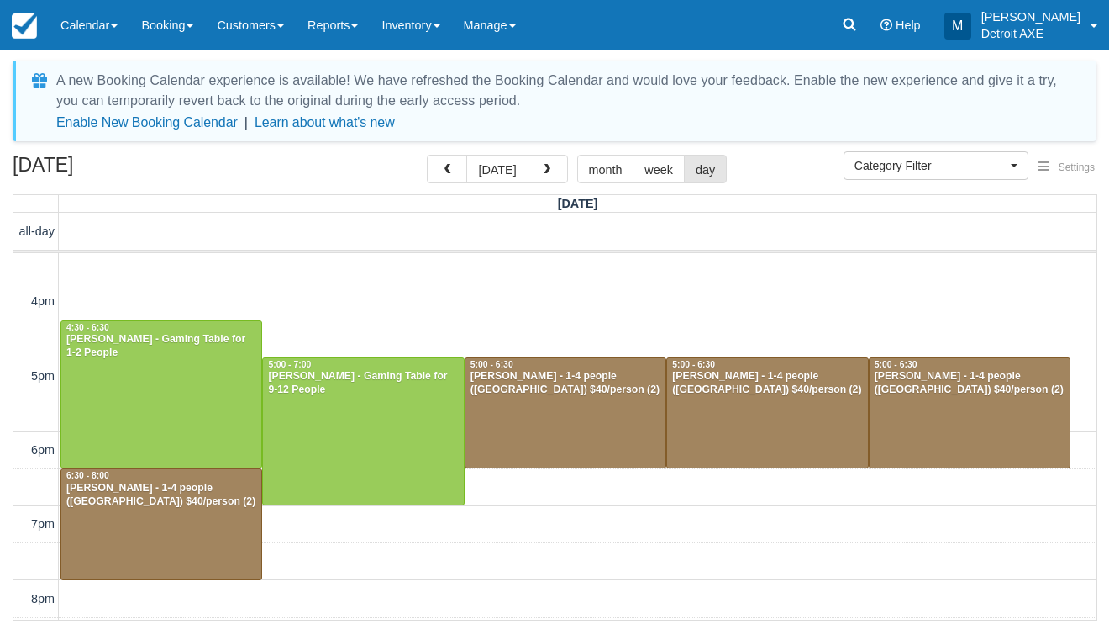
scroll to position [417, 0]
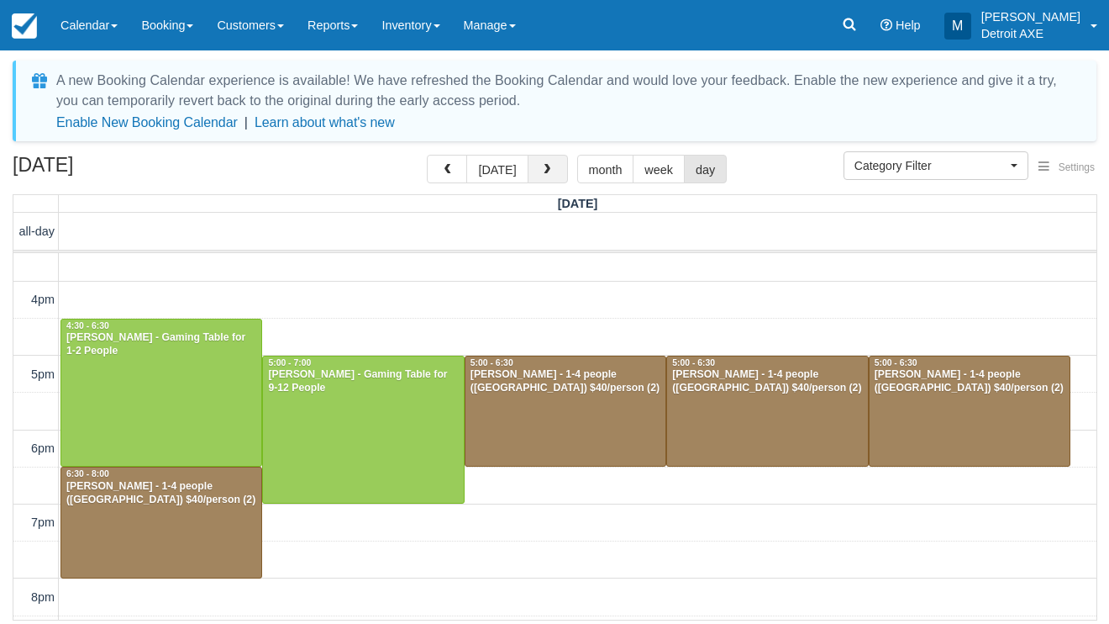
click at [558, 160] on button "button" at bounding box center [548, 169] width 40 height 29
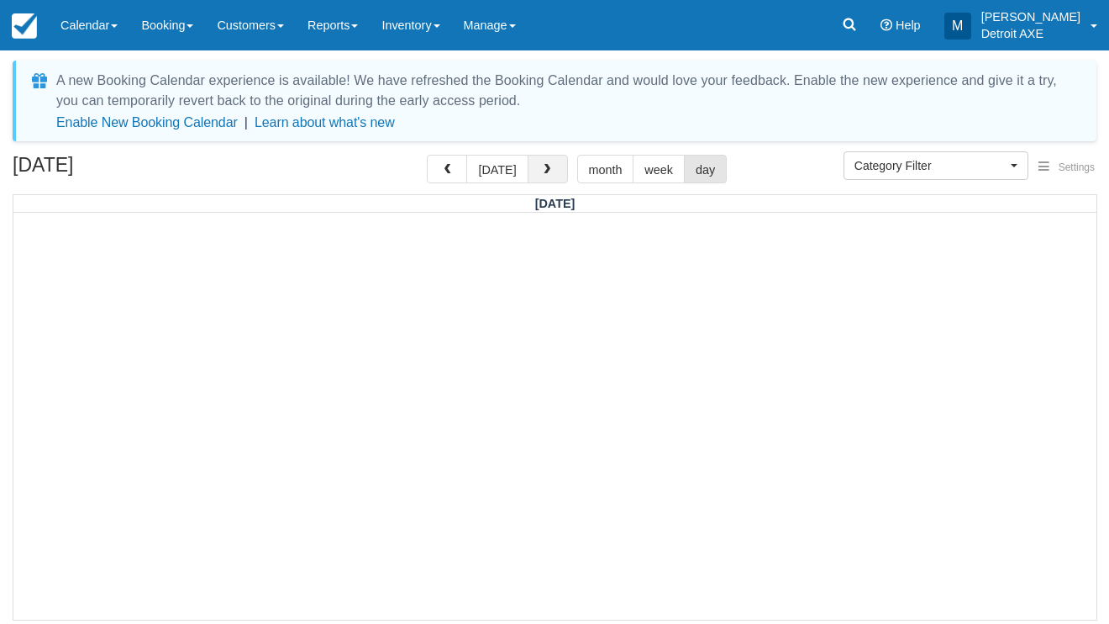
click at [551, 166] on button "button" at bounding box center [548, 169] width 40 height 29
click at [98, 35] on link "Calendar" at bounding box center [89, 25] width 81 height 50
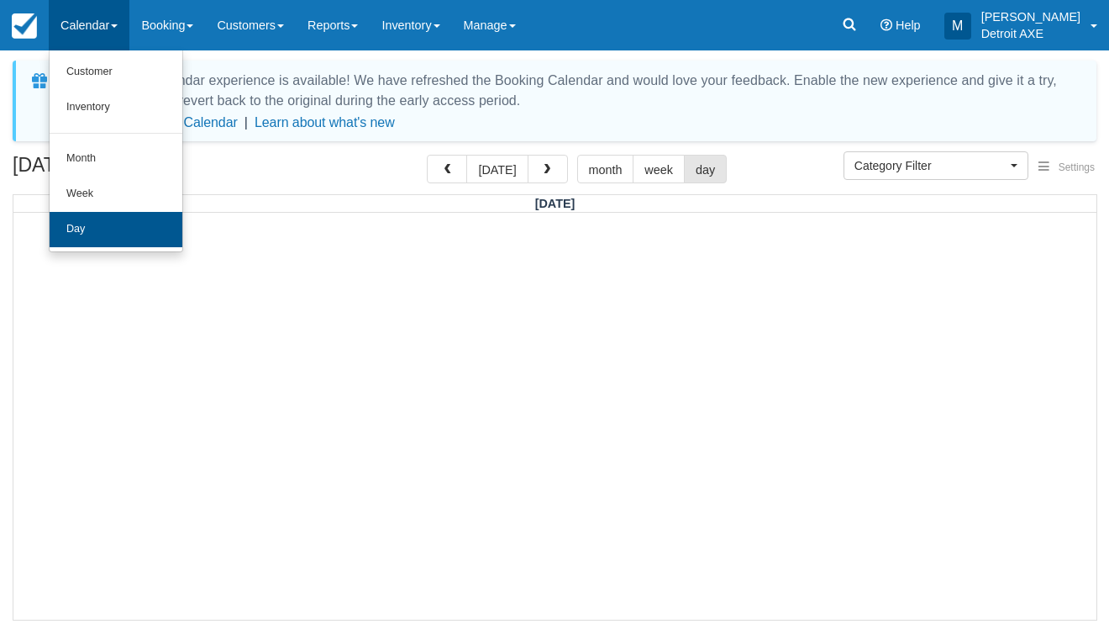
click at [108, 234] on link "Day" at bounding box center [116, 229] width 133 height 35
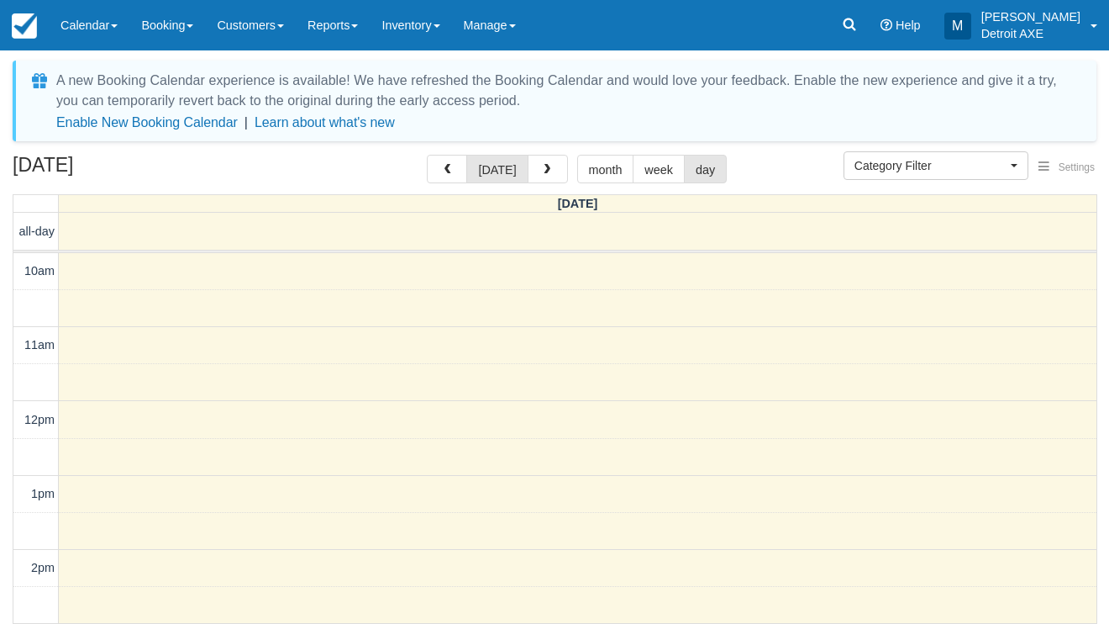
select select
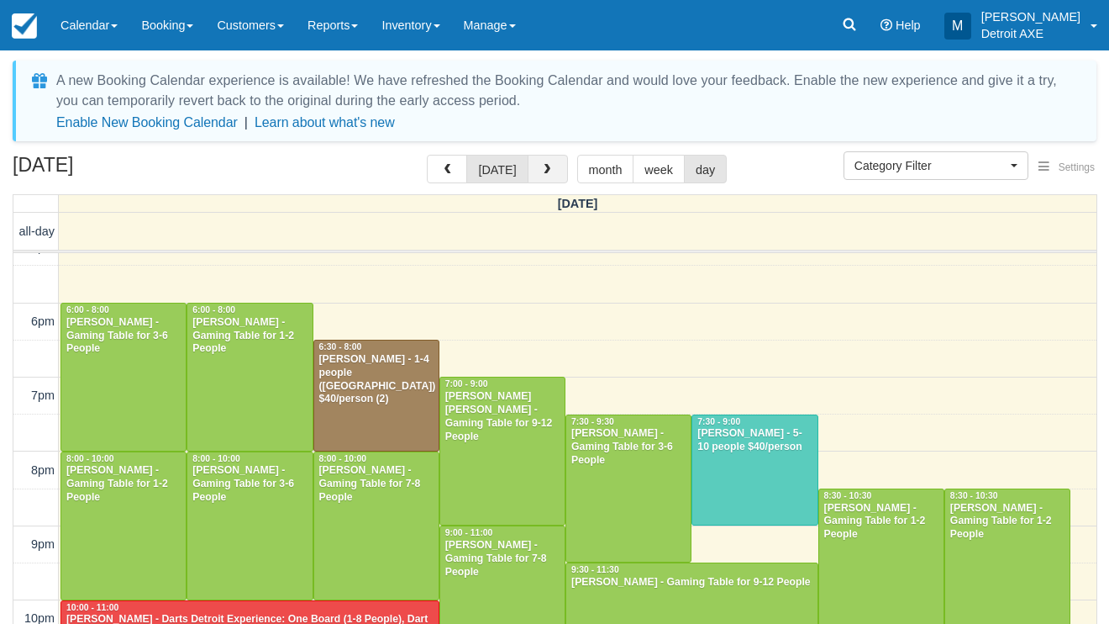
click at [538, 182] on button "button" at bounding box center [548, 169] width 40 height 29
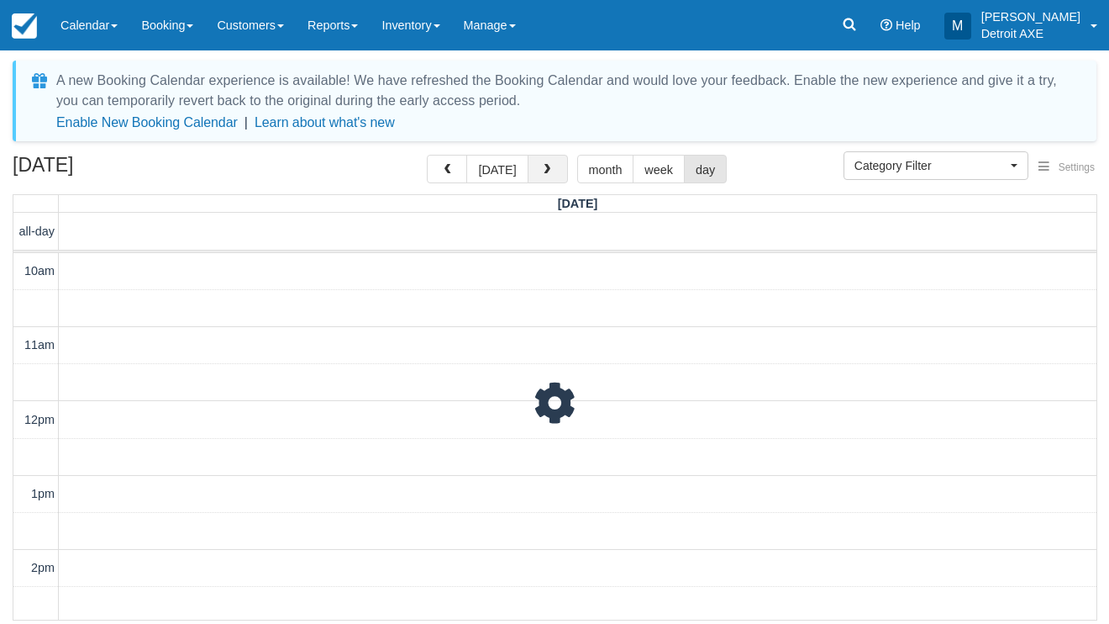
scroll to position [634, 0]
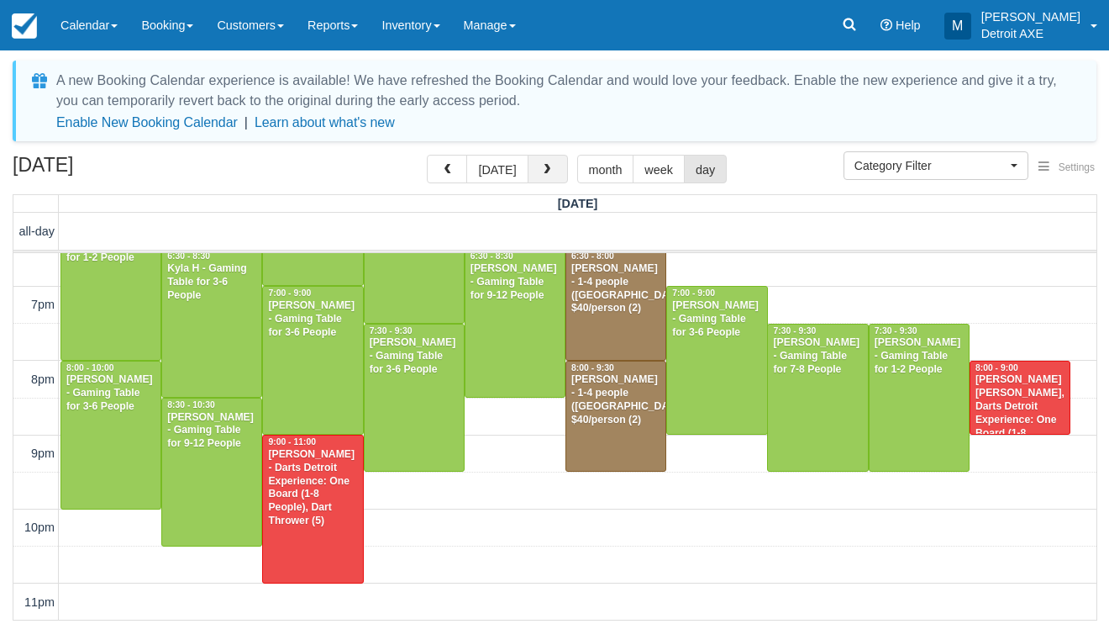
click at [538, 182] on button "button" at bounding box center [548, 169] width 40 height 29
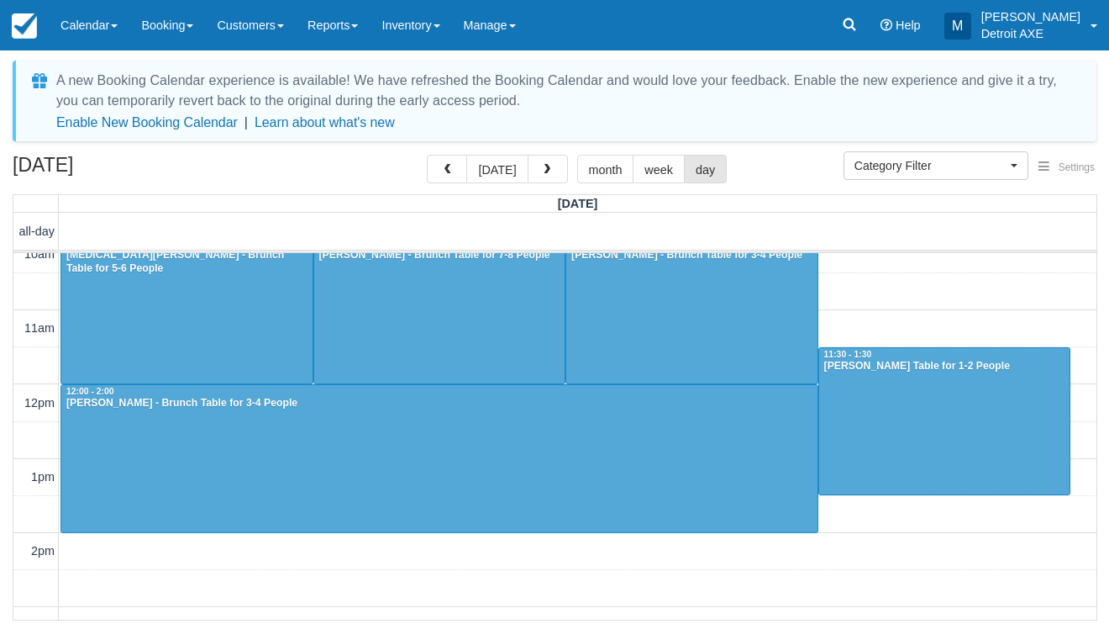
scroll to position [20, 0]
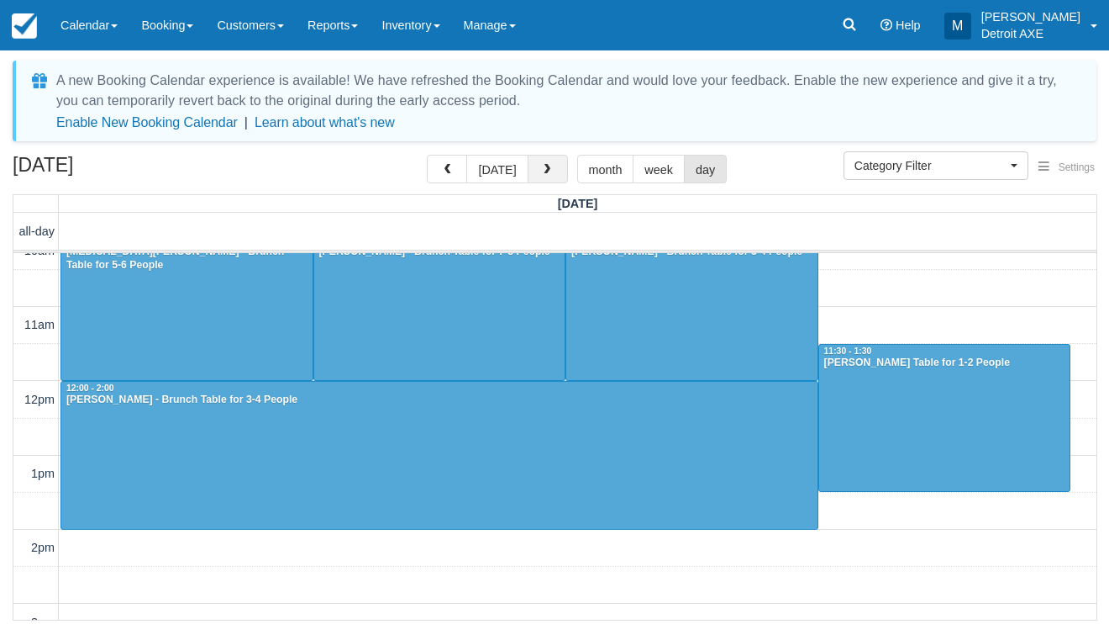
click at [537, 178] on button "button" at bounding box center [548, 169] width 40 height 29
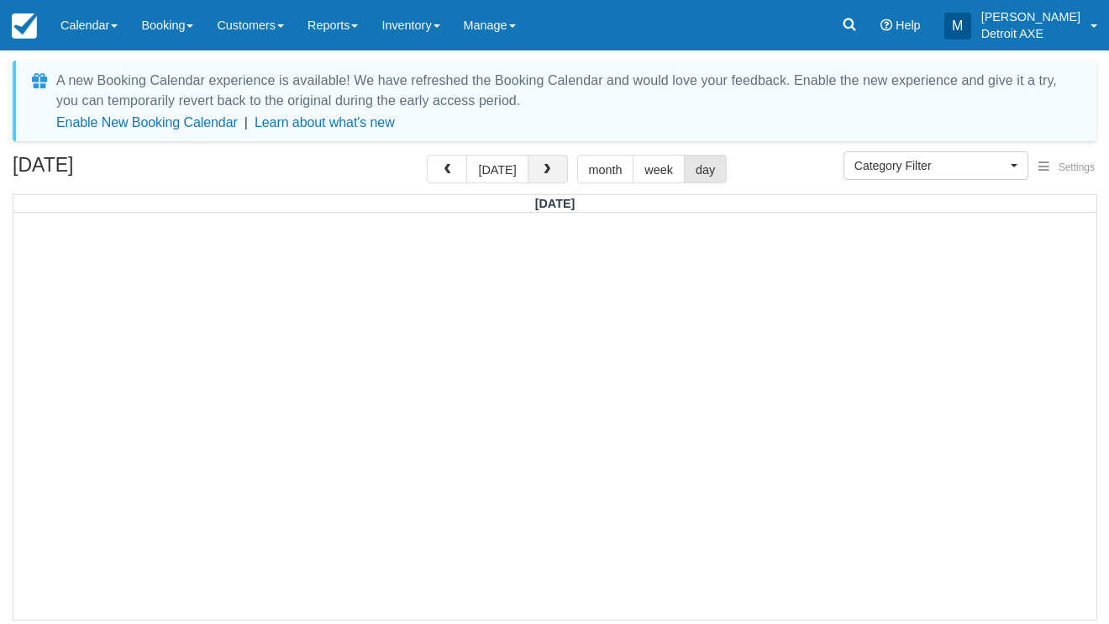
click at [539, 177] on button "button" at bounding box center [548, 169] width 40 height 29
click at [541, 171] on span "button" at bounding box center [547, 170] width 12 height 12
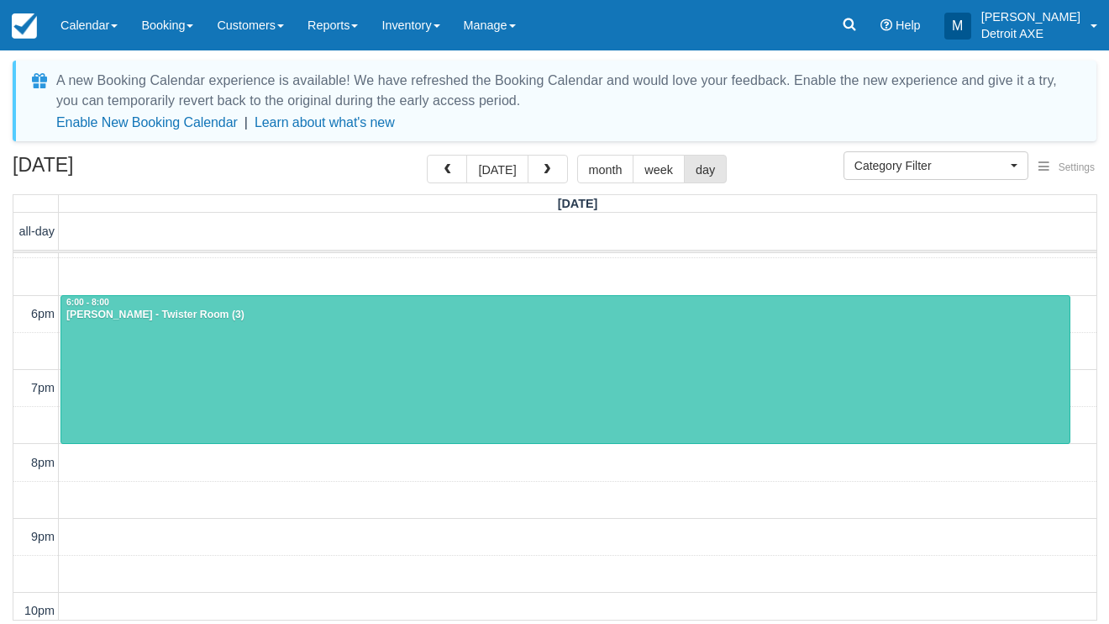
scroll to position [538, 0]
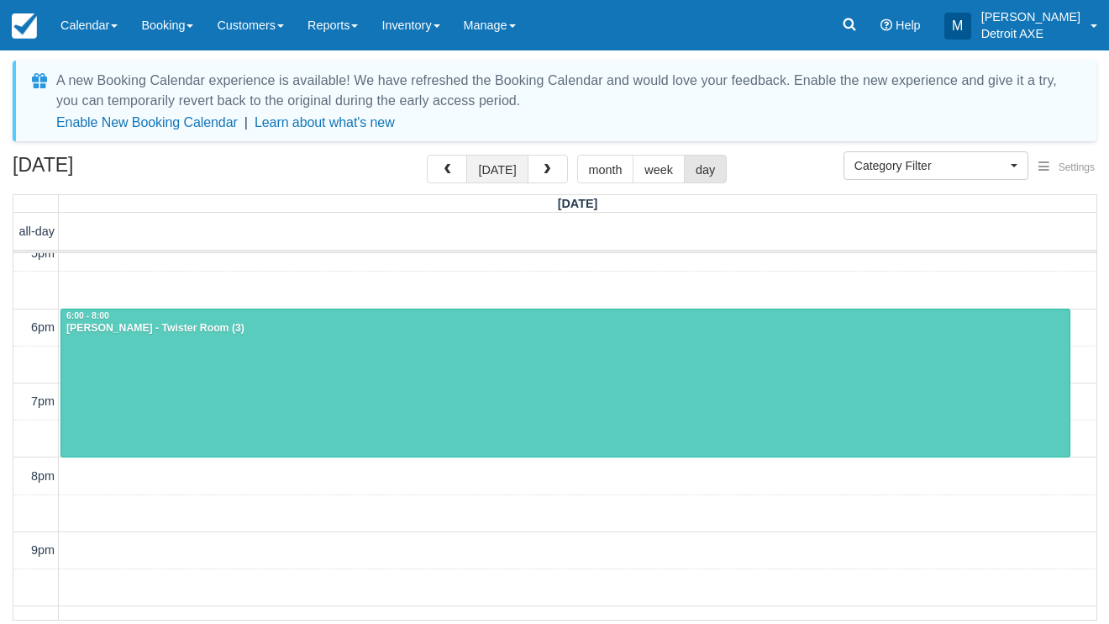
click at [492, 165] on button "[DATE]" at bounding box center [496, 169] width 61 height 29
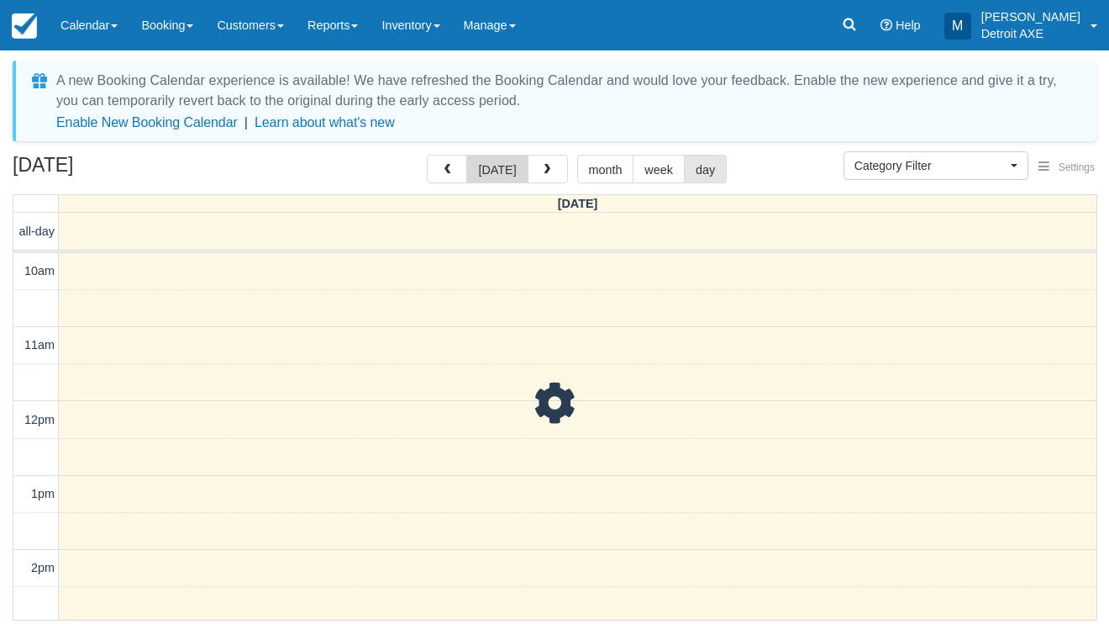
scroll to position [634, 0]
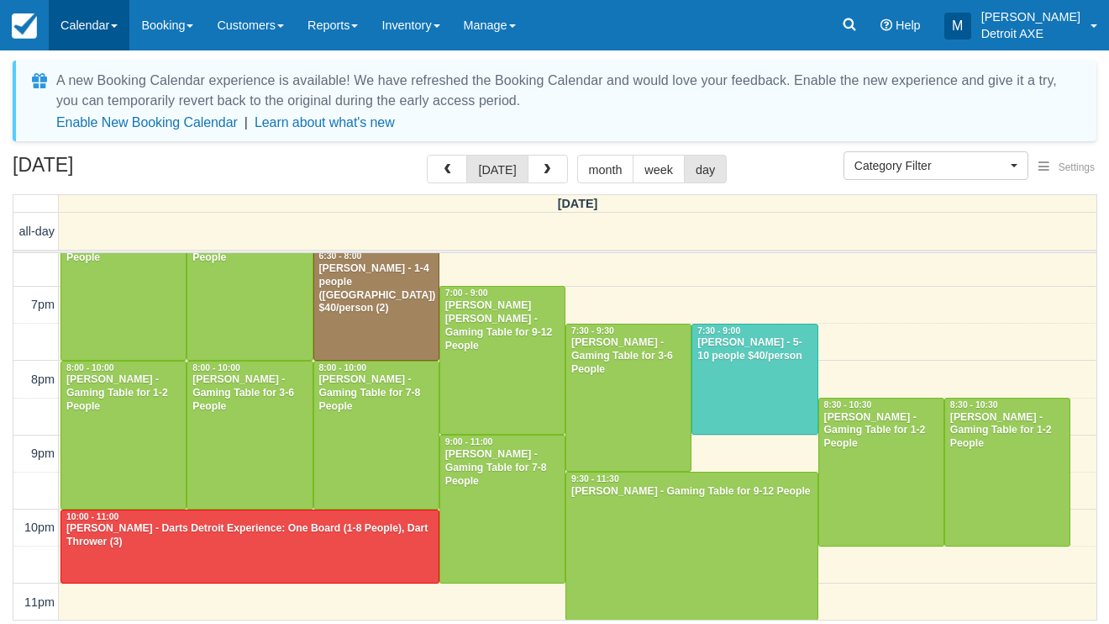
click at [92, 27] on link "Calendar" at bounding box center [89, 25] width 81 height 50
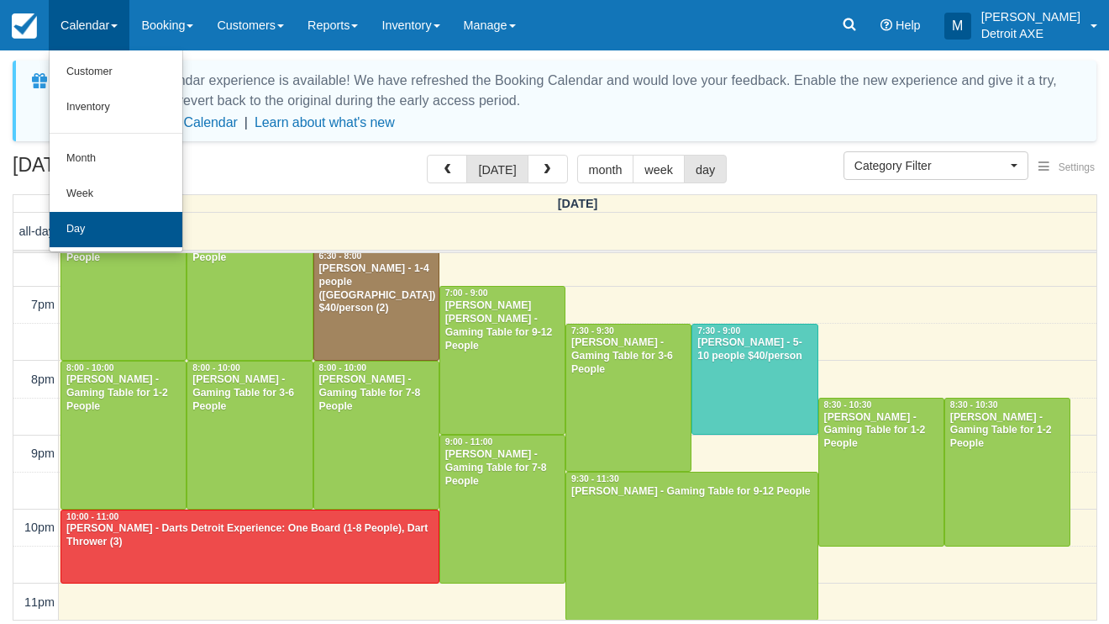
click at [97, 231] on link "Day" at bounding box center [116, 229] width 133 height 35
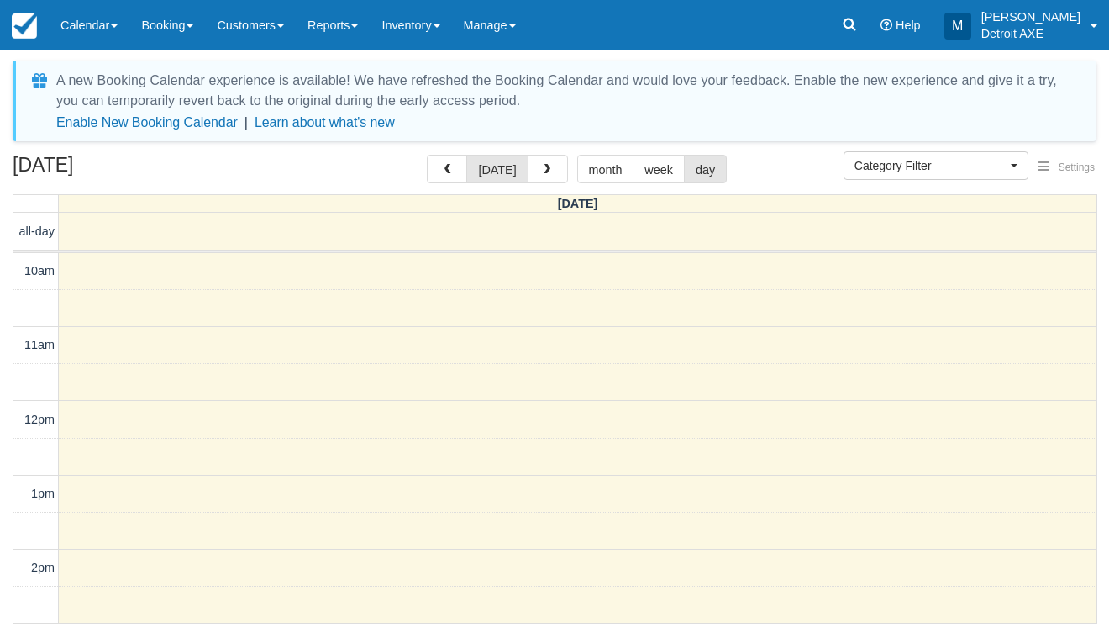
select select
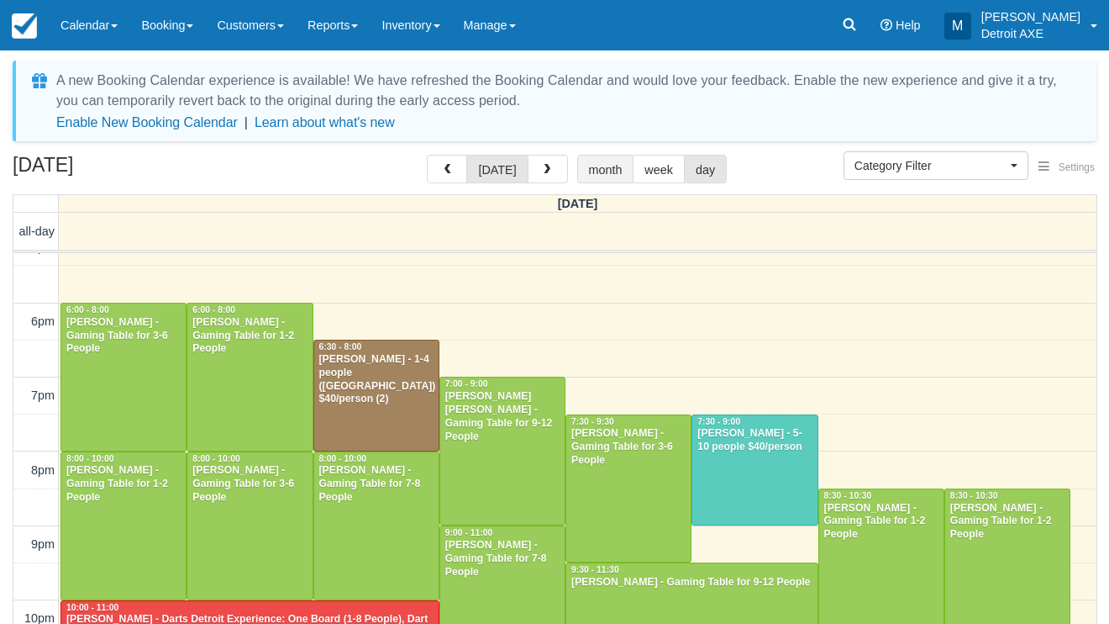
click at [594, 174] on button "month" at bounding box center [605, 169] width 57 height 29
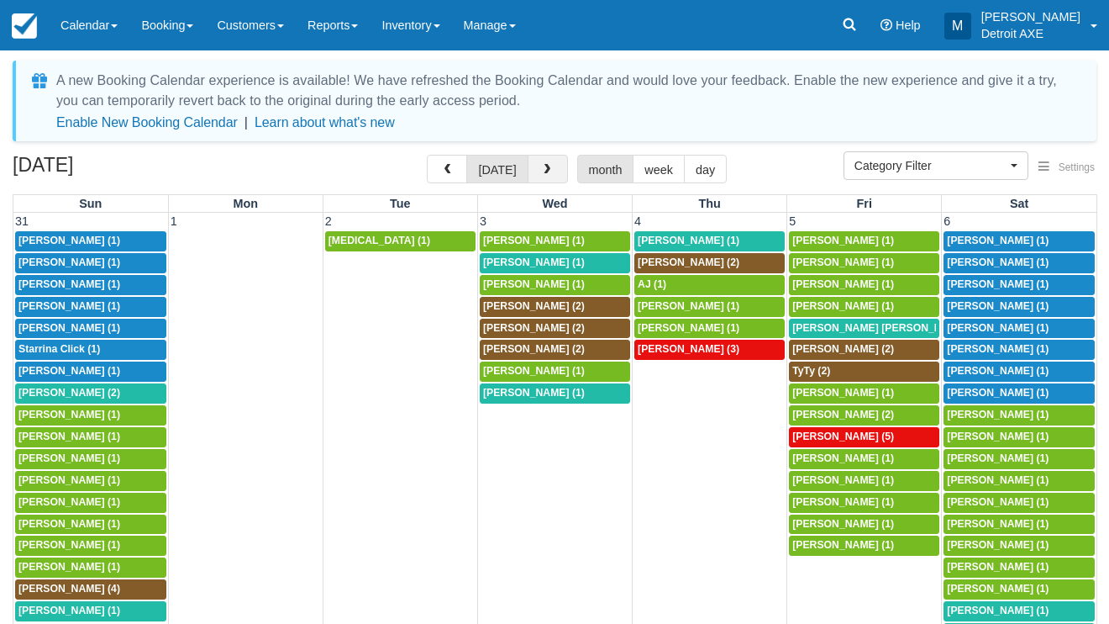
click at [529, 168] on button "button" at bounding box center [548, 169] width 40 height 29
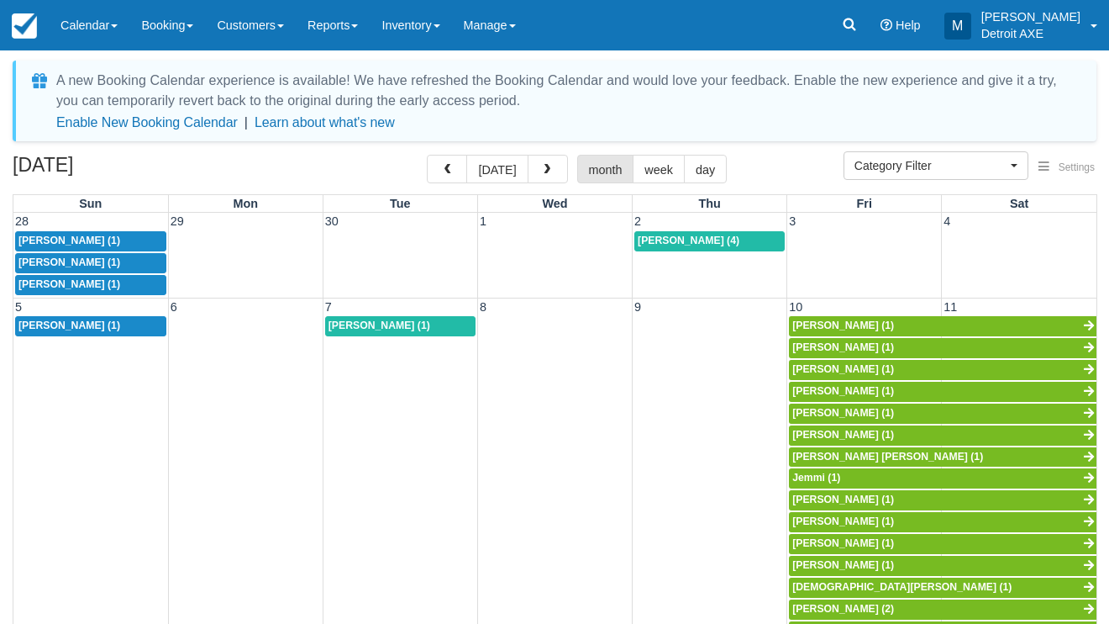
click at [529, 168] on button "button" at bounding box center [548, 169] width 40 height 29
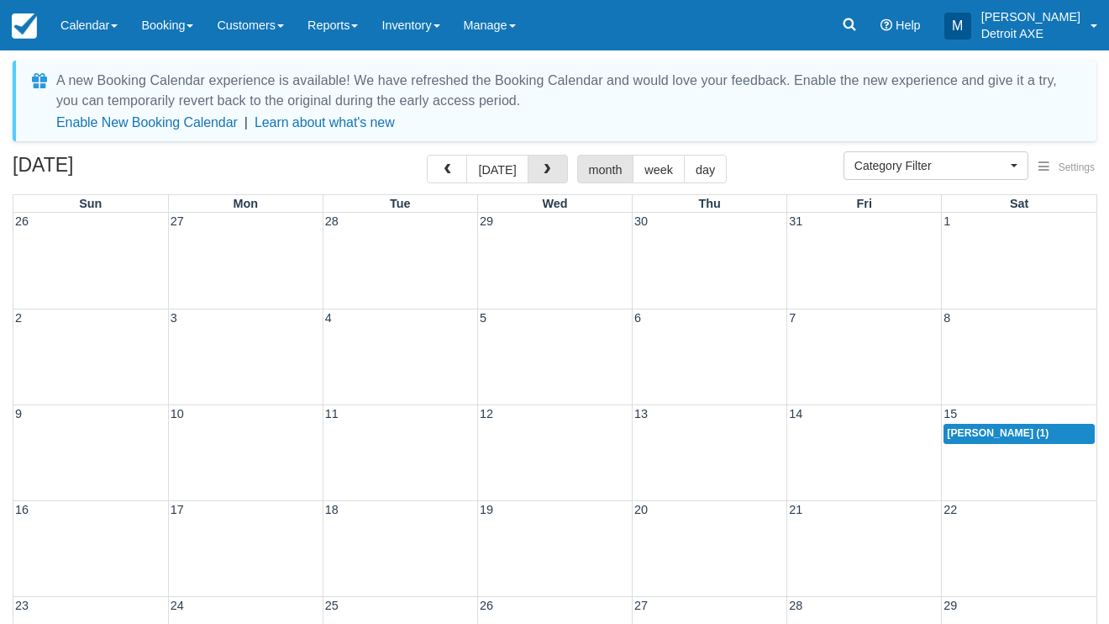
click at [529, 168] on button "button" at bounding box center [548, 169] width 40 height 29
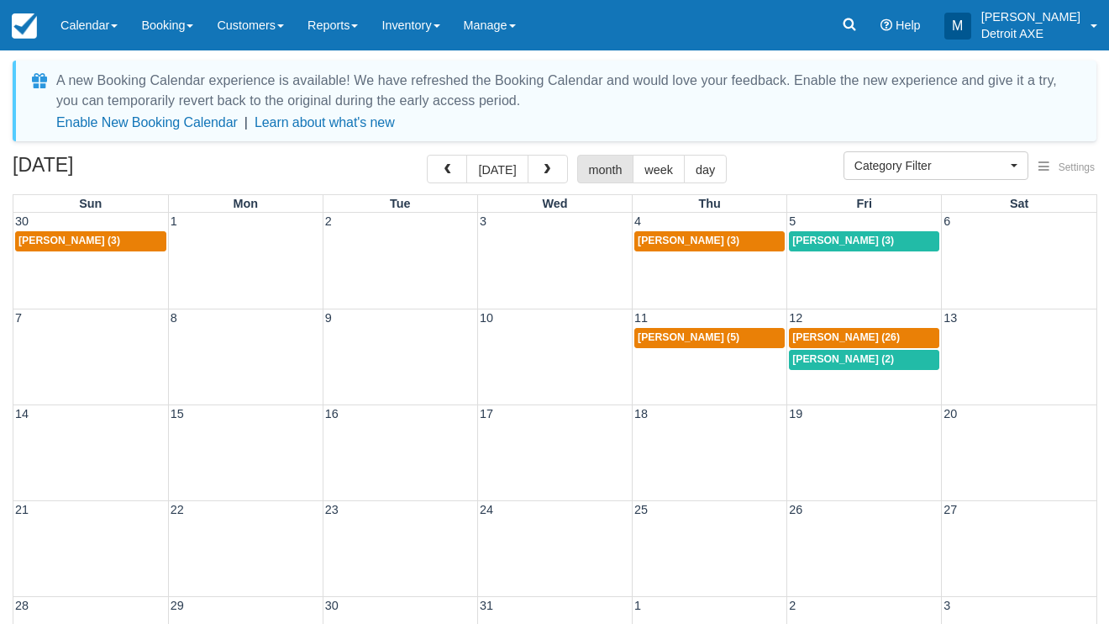
click at [756, 336] on div "6:30p [PERSON_NAME] (5)" at bounding box center [710, 337] width 144 height 13
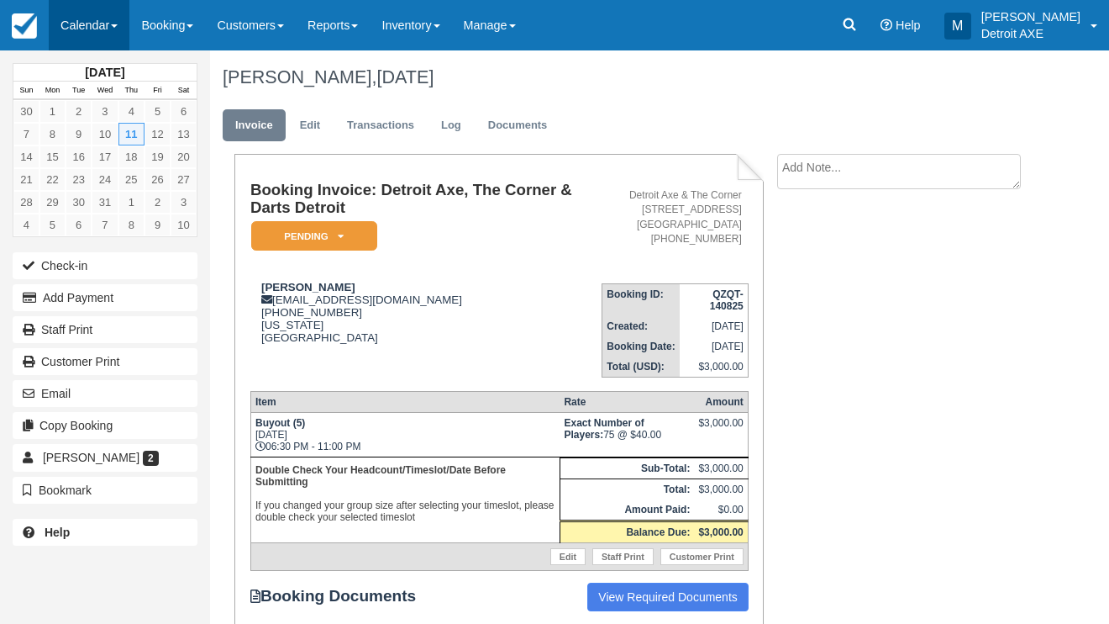
click at [110, 24] on link "Calendar" at bounding box center [89, 25] width 81 height 50
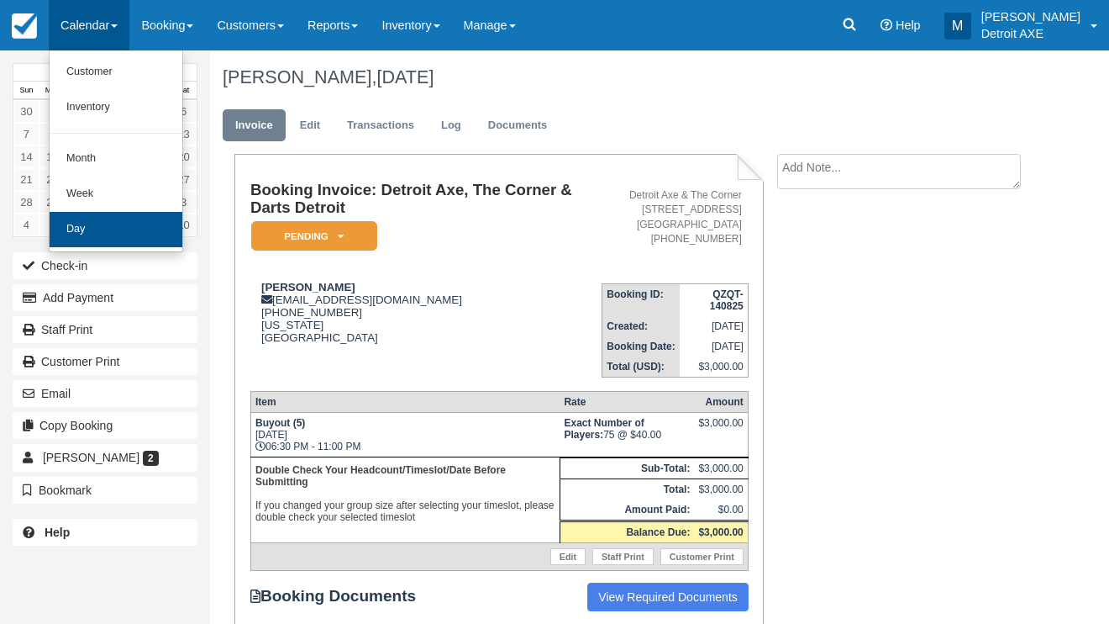
click at [118, 225] on link "Day" at bounding box center [116, 229] width 133 height 35
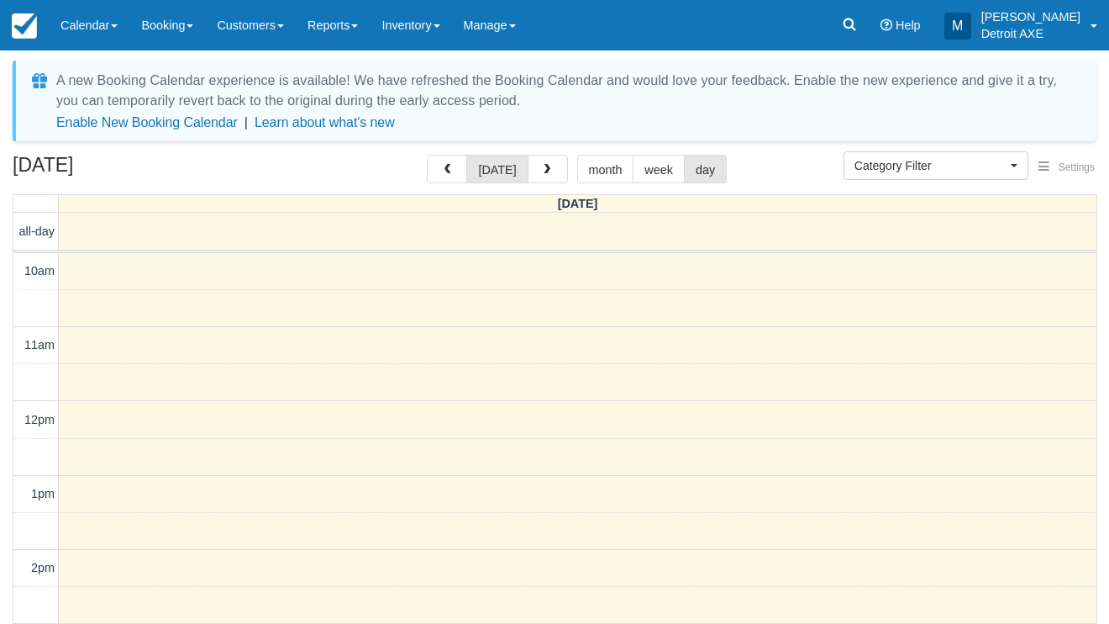
select select
